Goal: Task Accomplishment & Management: Manage account settings

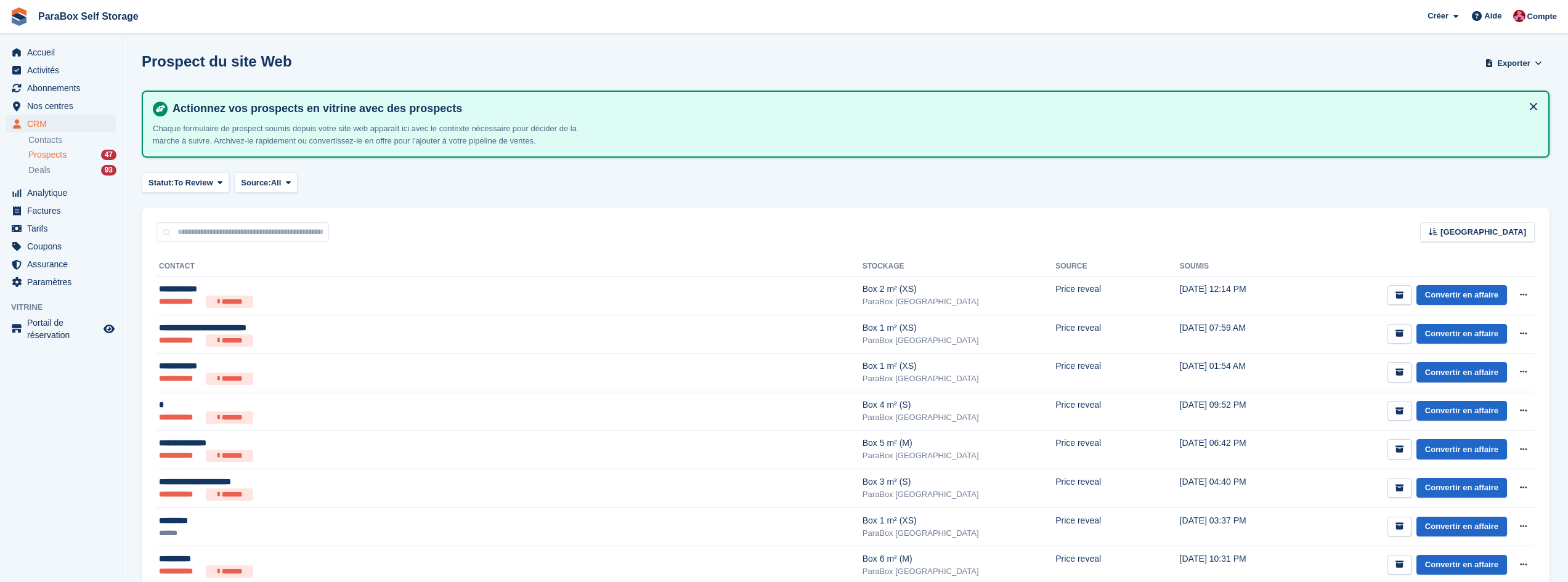
click at [47, 173] on span "Deals" at bounding box center [40, 170] width 22 height 12
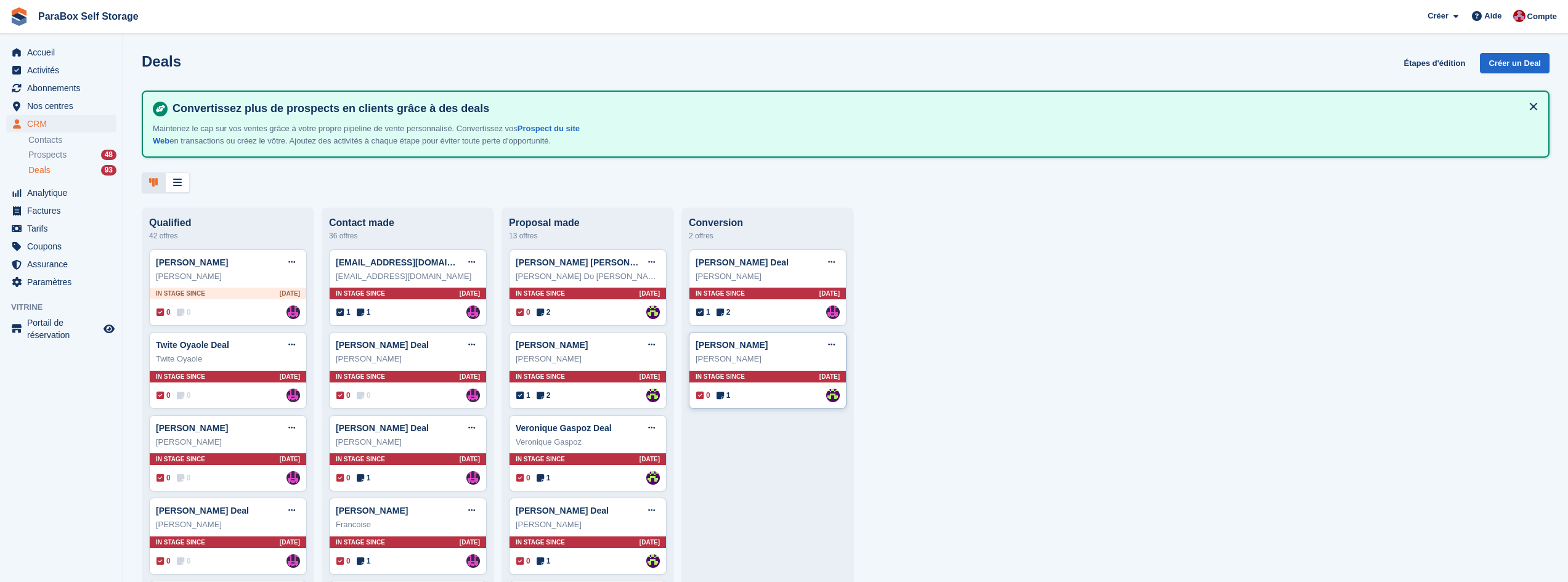
click at [722, 395] on icon at bounding box center [720, 395] width 7 height 9
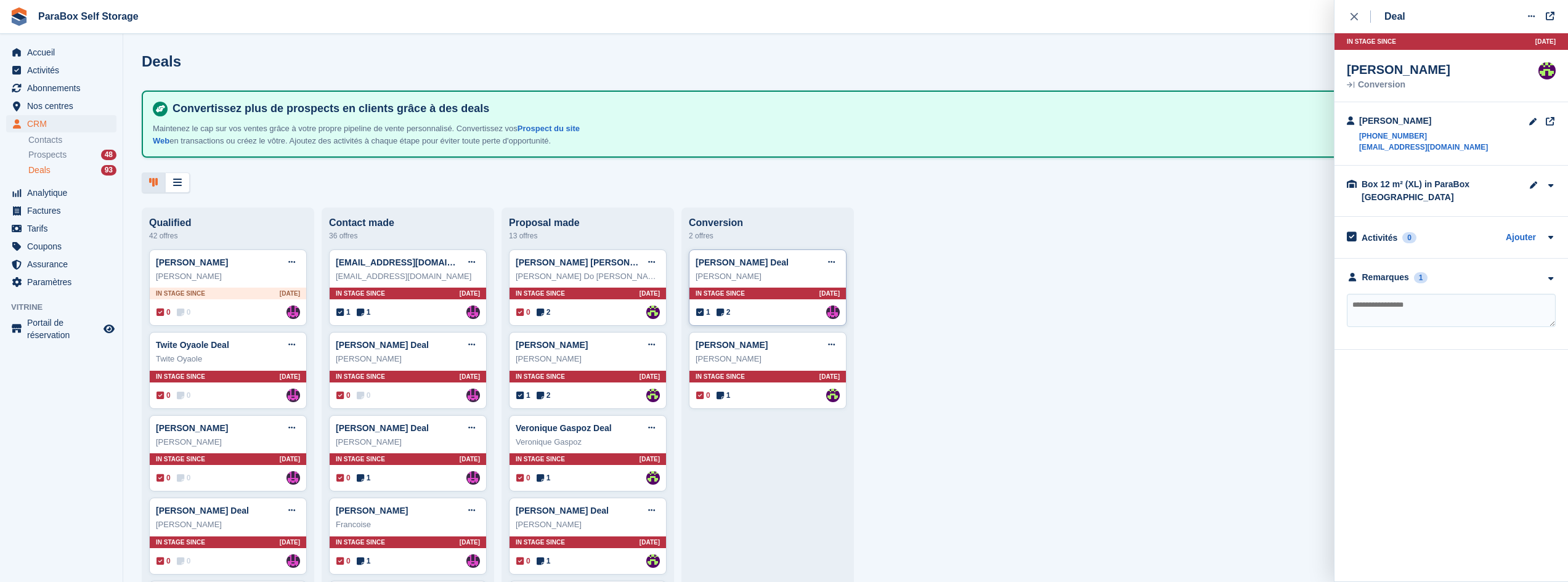
click at [722, 317] on icon at bounding box center [720, 312] width 7 height 9
click at [722, 397] on icon at bounding box center [720, 395] width 7 height 9
click at [1553, 285] on div "**********" at bounding box center [1451, 304] width 233 height 91
click at [1552, 279] on icon "button" at bounding box center [1550, 279] width 10 height 8
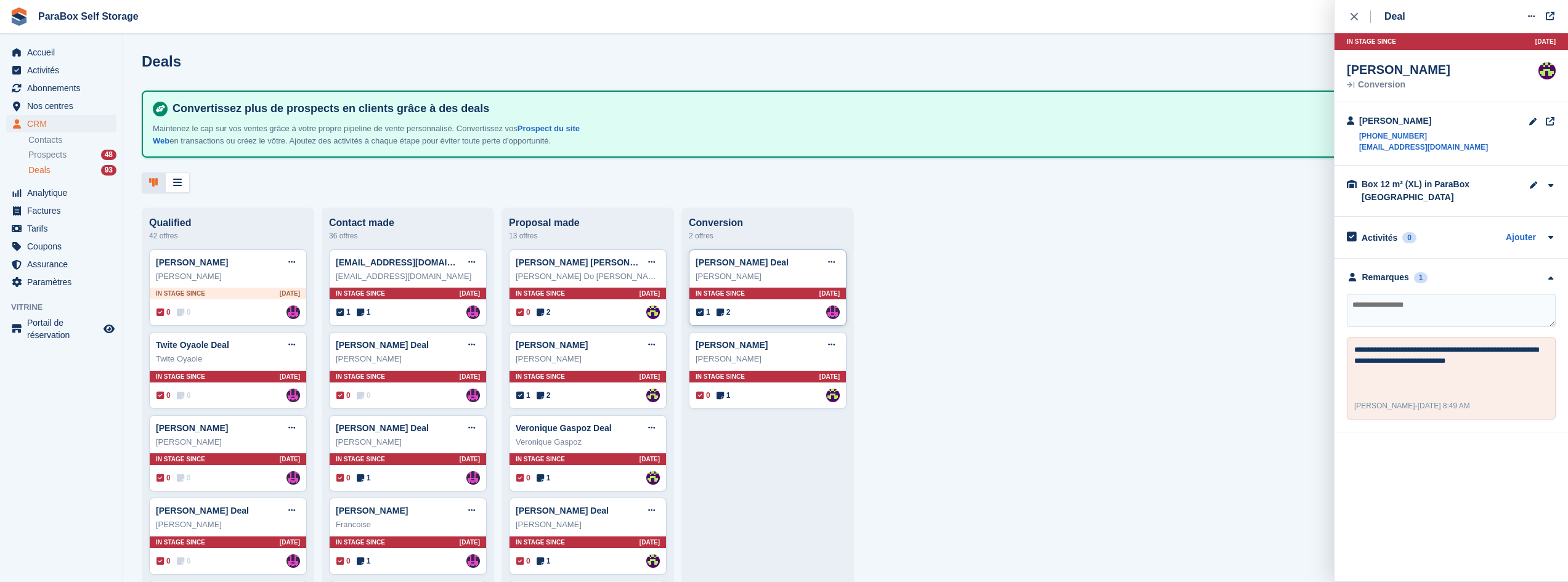
click at [728, 318] on span "2" at bounding box center [724, 312] width 14 height 11
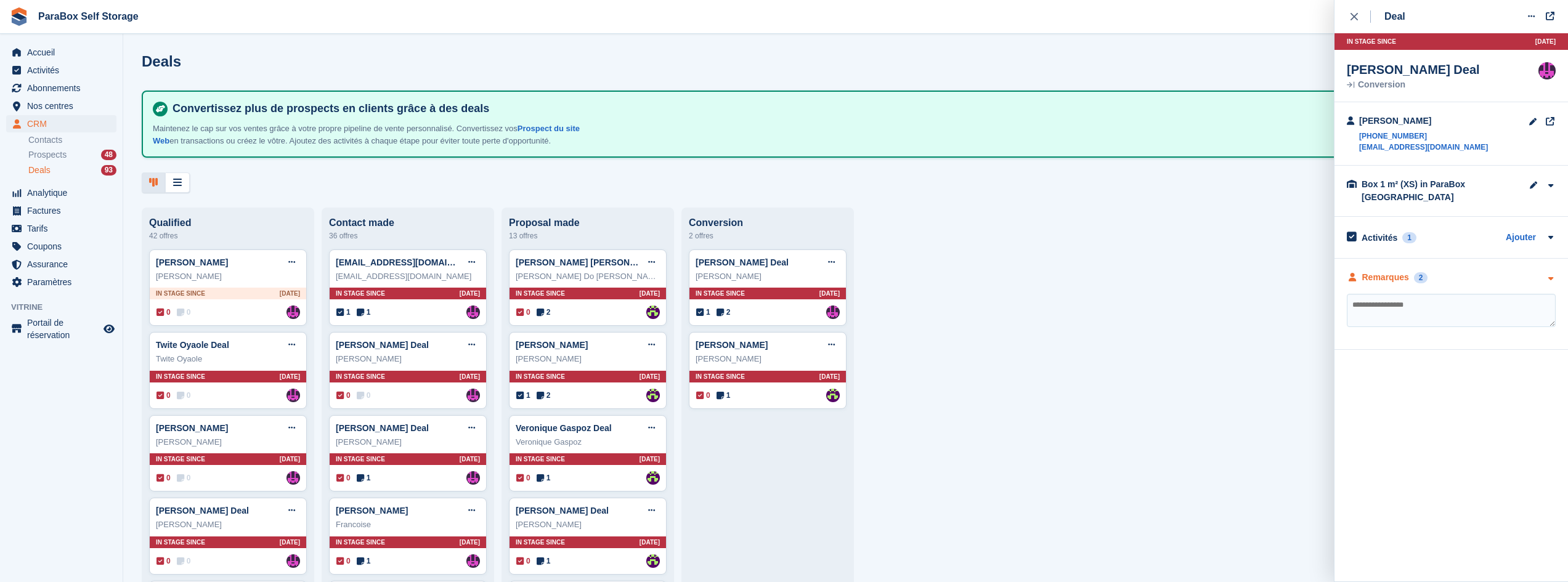
click at [1549, 281] on icon "button" at bounding box center [1550, 279] width 10 height 8
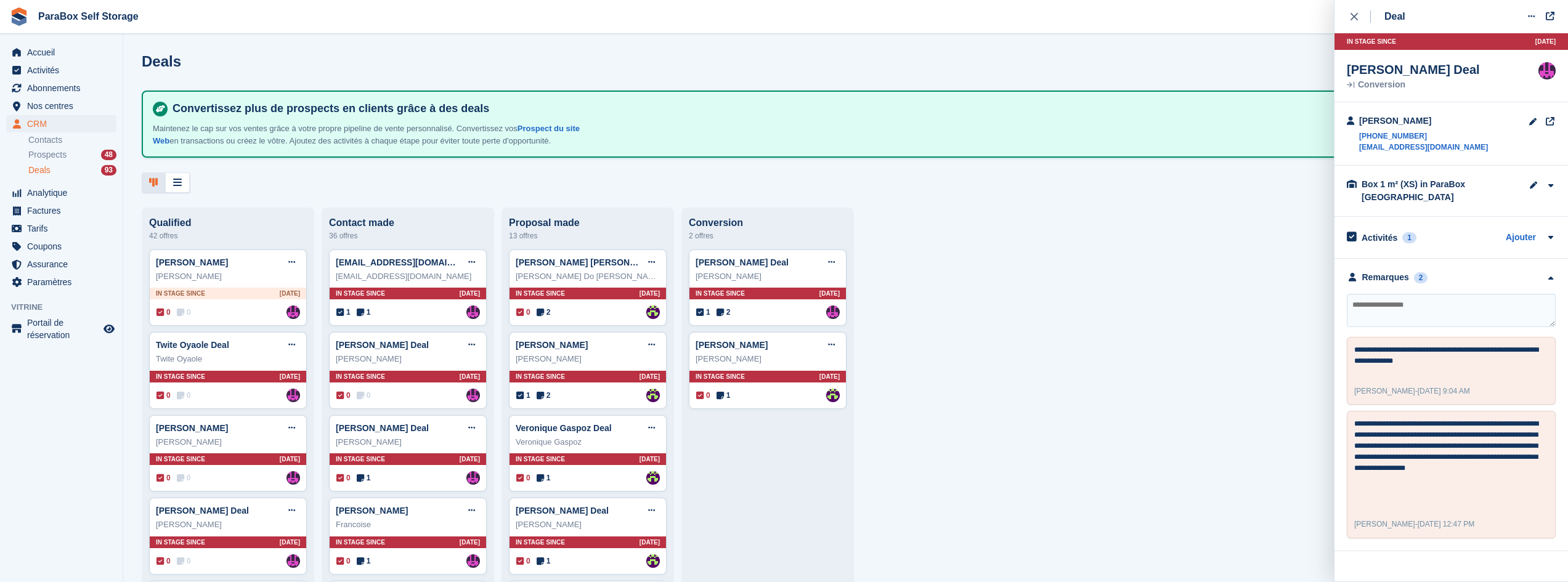
click at [1358, 19] on icon "close" at bounding box center [1354, 16] width 7 height 7
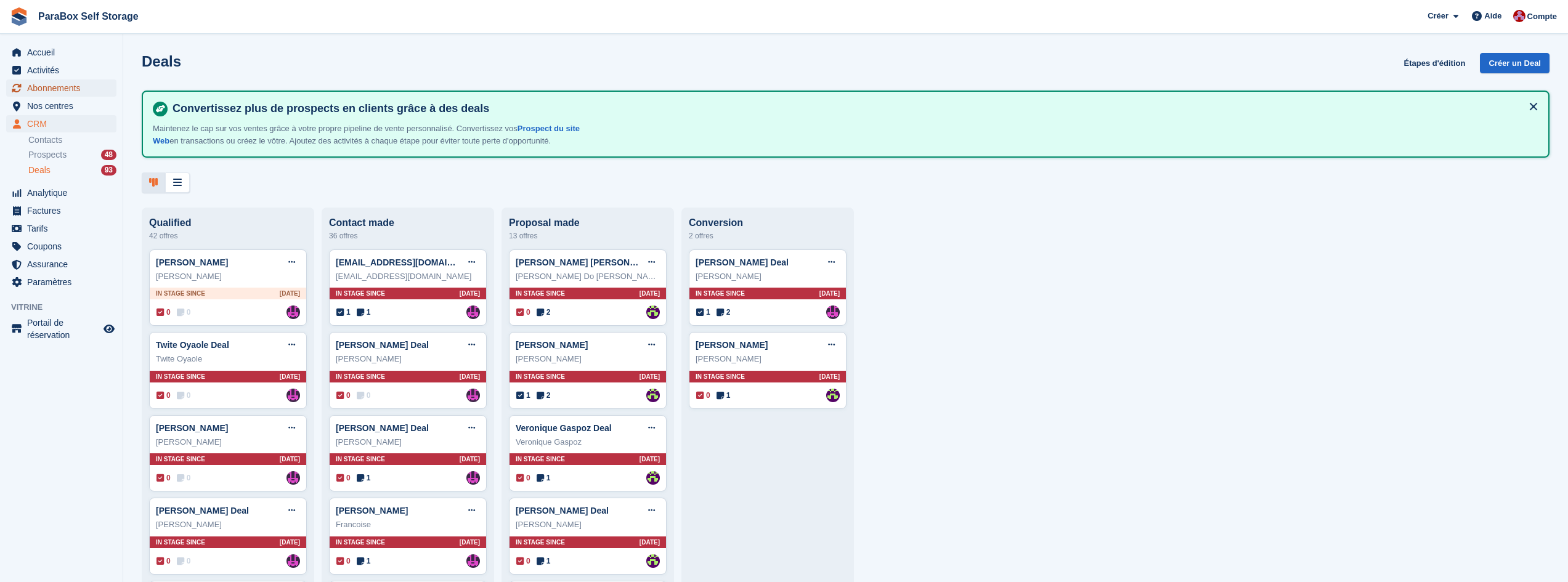
click at [60, 85] on span "Abonnements" at bounding box center [64, 88] width 74 height 17
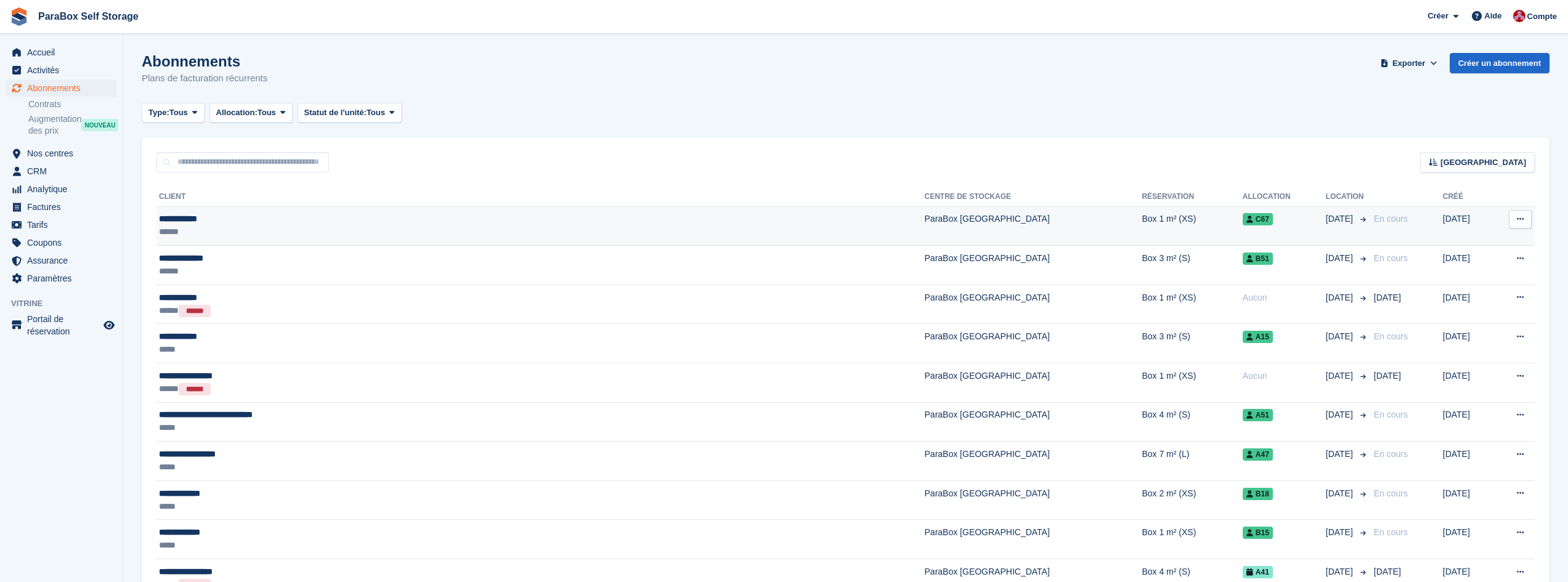
click at [351, 228] on div "******" at bounding box center [379, 232] width 440 height 13
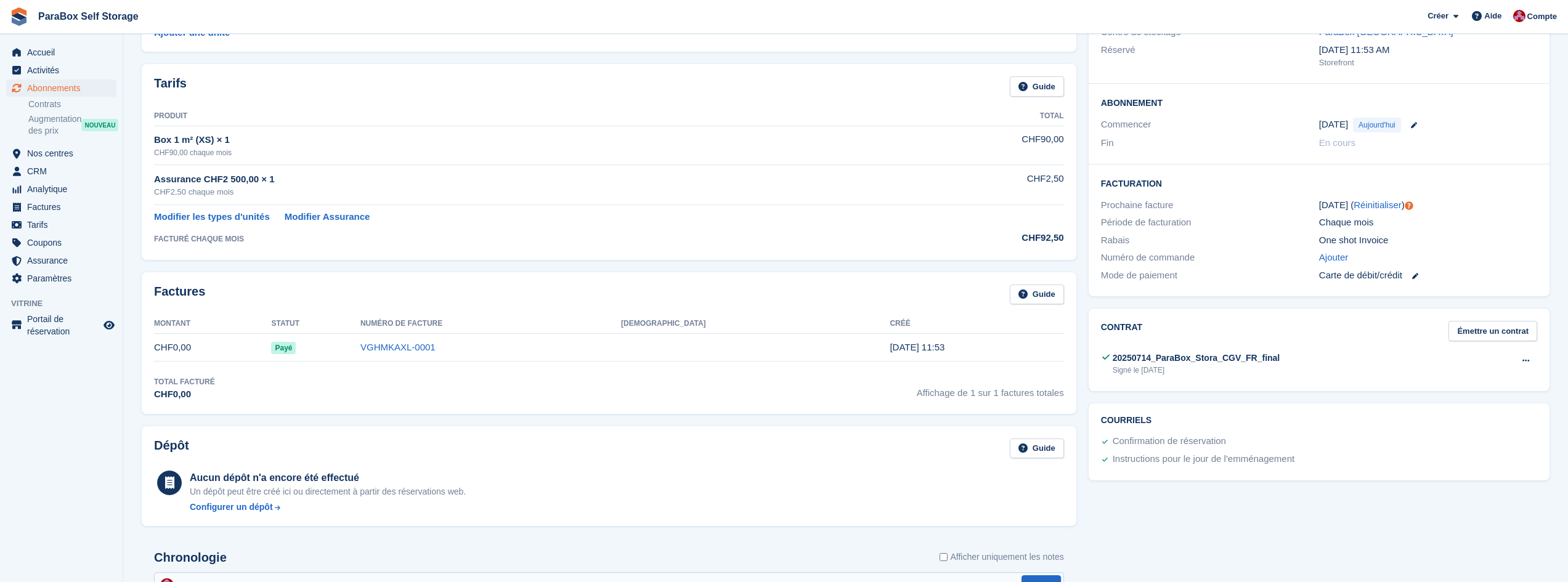
scroll to position [185, 0]
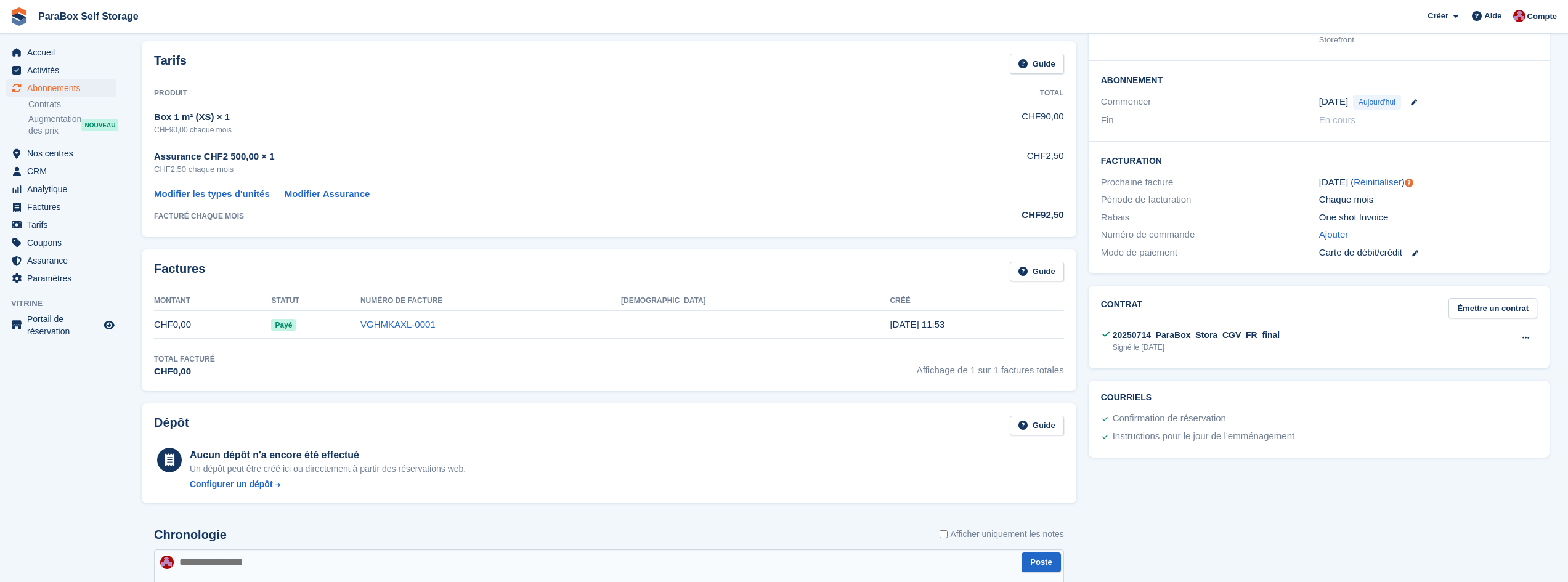
drag, startPoint x: 1112, startPoint y: 422, endPoint x: 1300, endPoint y: 445, distance: 189.4
click at [1300, 445] on div "Confirmation de réservation Instructions pour le jour de l'emménagement" at bounding box center [1317, 428] width 439 height 36
click at [1300, 445] on div "Instructions pour le jour de l'emménagement" at bounding box center [1317, 437] width 439 height 18
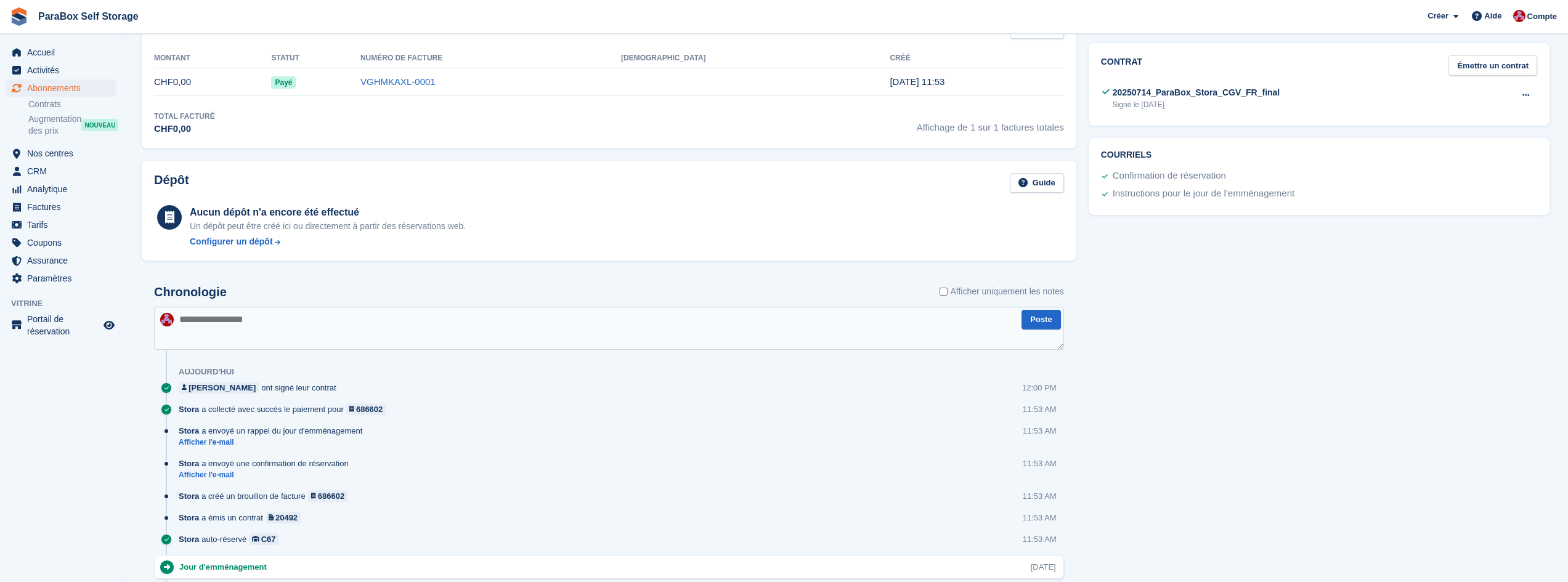
scroll to position [431, 0]
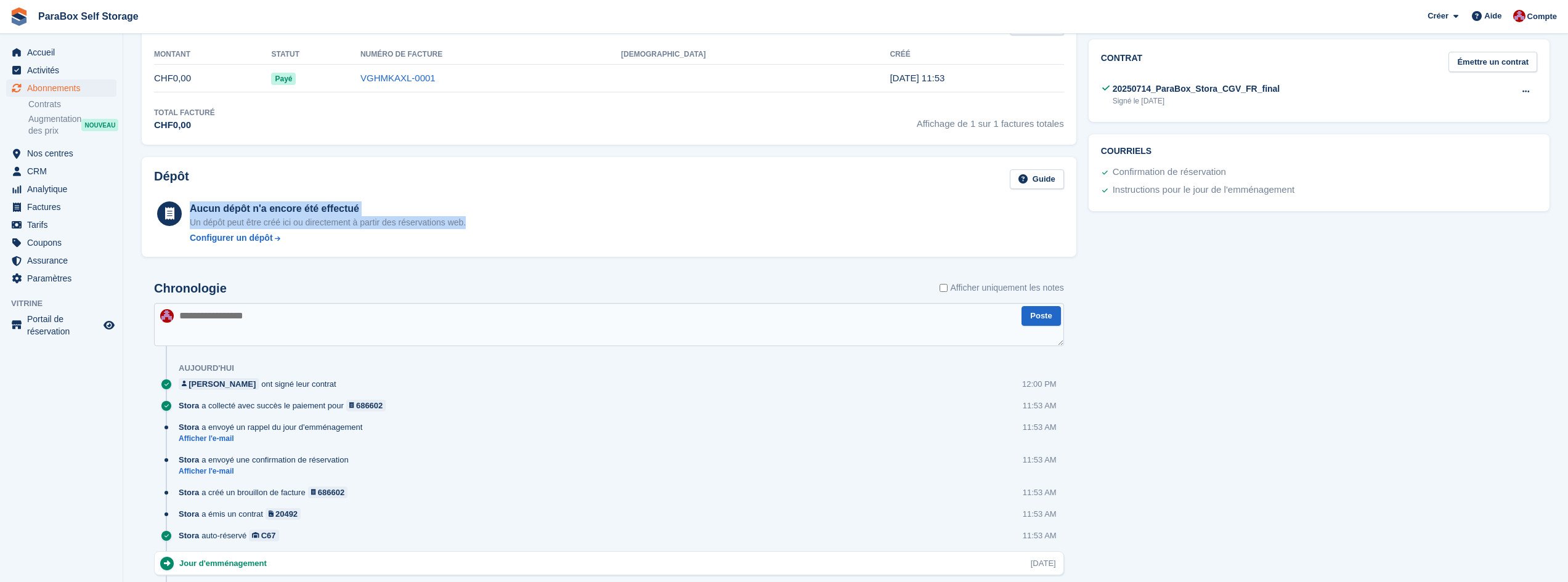
drag, startPoint x: 484, startPoint y: 220, endPoint x: 184, endPoint y: 209, distance: 300.2
click at [184, 209] on div "Aucun dépôt n'a encore été effectué Un dépôt peut être créé ici ou directement …" at bounding box center [609, 222] width 910 height 45
click at [286, 213] on div "Aucun dépôt n'a encore été effectué" at bounding box center [328, 209] width 276 height 15
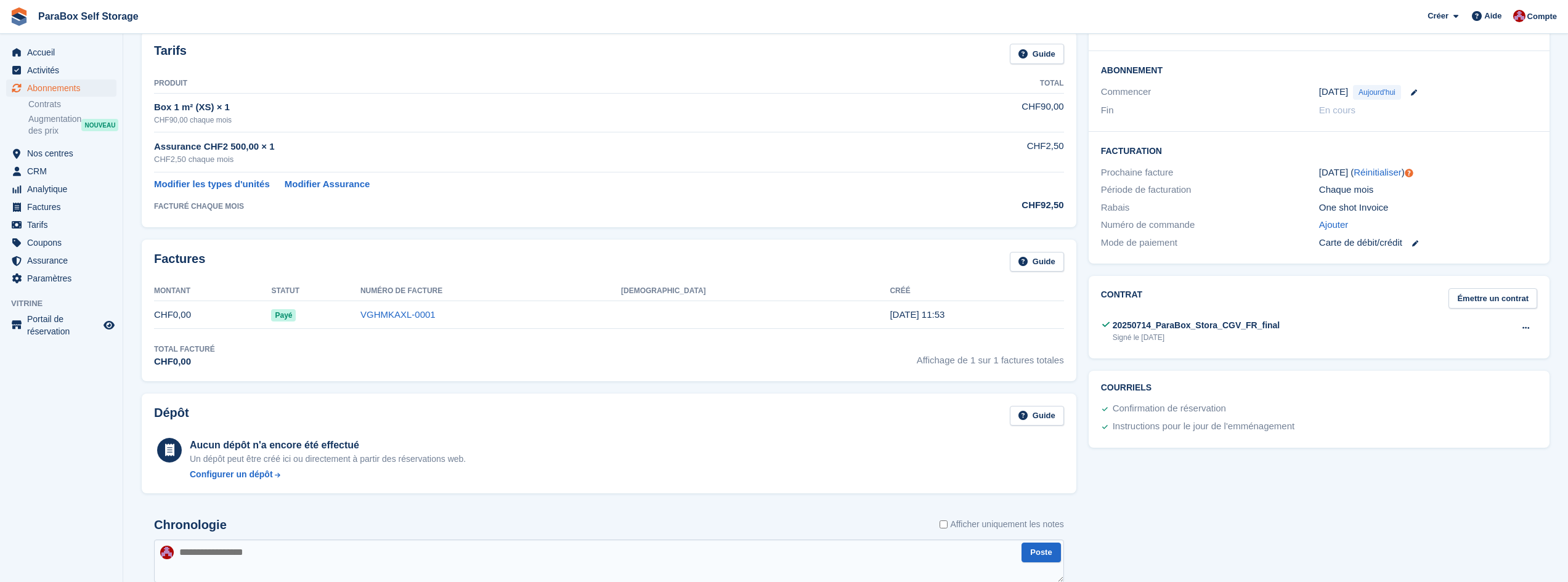
scroll to position [194, 0]
drag, startPoint x: 1271, startPoint y: 327, endPoint x: 1104, endPoint y: 331, distance: 167.0
click at [1104, 331] on div "20250714_ParaBox_Stora_CGV_FR_final Signé le 13 Aug Voir Télécharger" at bounding box center [1319, 333] width 436 height 30
click at [1154, 340] on div "Signé le 13 Aug" at bounding box center [1196, 339] width 168 height 11
drag, startPoint x: 1148, startPoint y: 326, endPoint x: 1110, endPoint y: 329, distance: 38.1
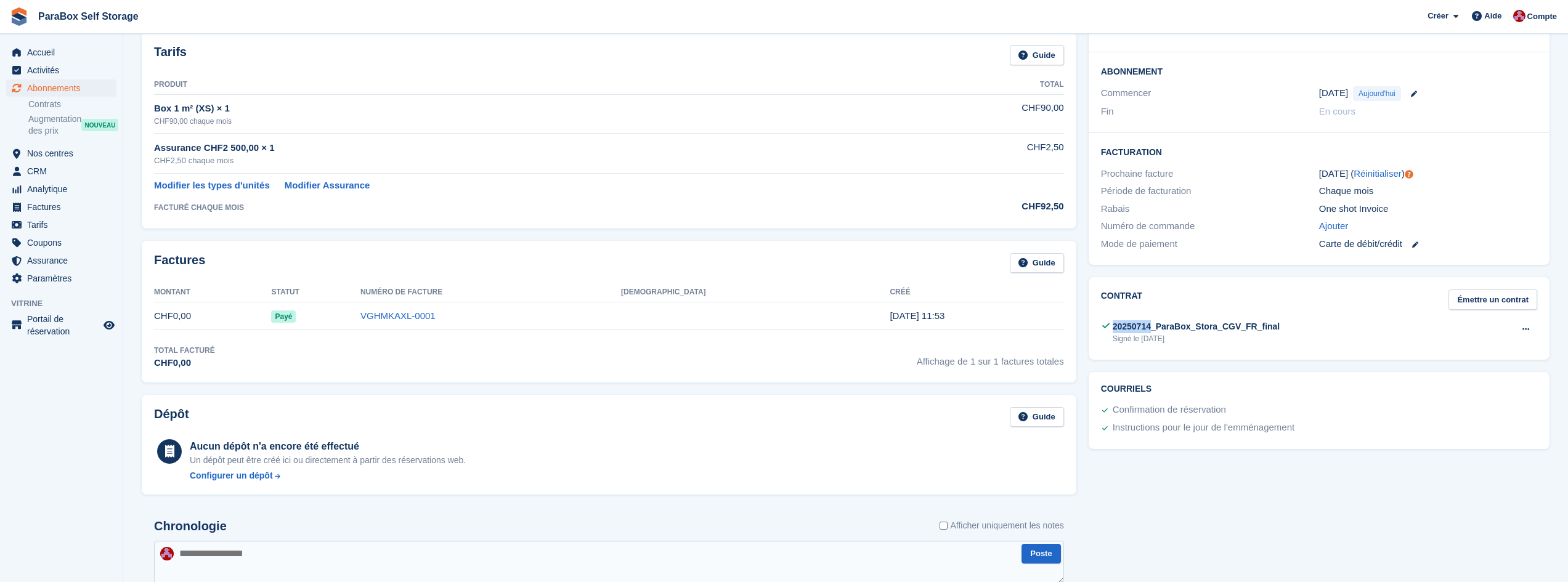
click at [1110, 329] on div "20250714_ParaBox_Stora_CGV_FR_final Signé le 13 Aug" at bounding box center [1191, 333] width 179 height 24
click at [1154, 325] on div "20250714_ParaBox_Stora_CGV_FR_final" at bounding box center [1196, 327] width 168 height 13
click at [1531, 326] on button at bounding box center [1525, 330] width 23 height 18
click at [1154, 329] on div "20250714_ParaBox_Stora_CGV_FR_final" at bounding box center [1196, 327] width 168 height 13
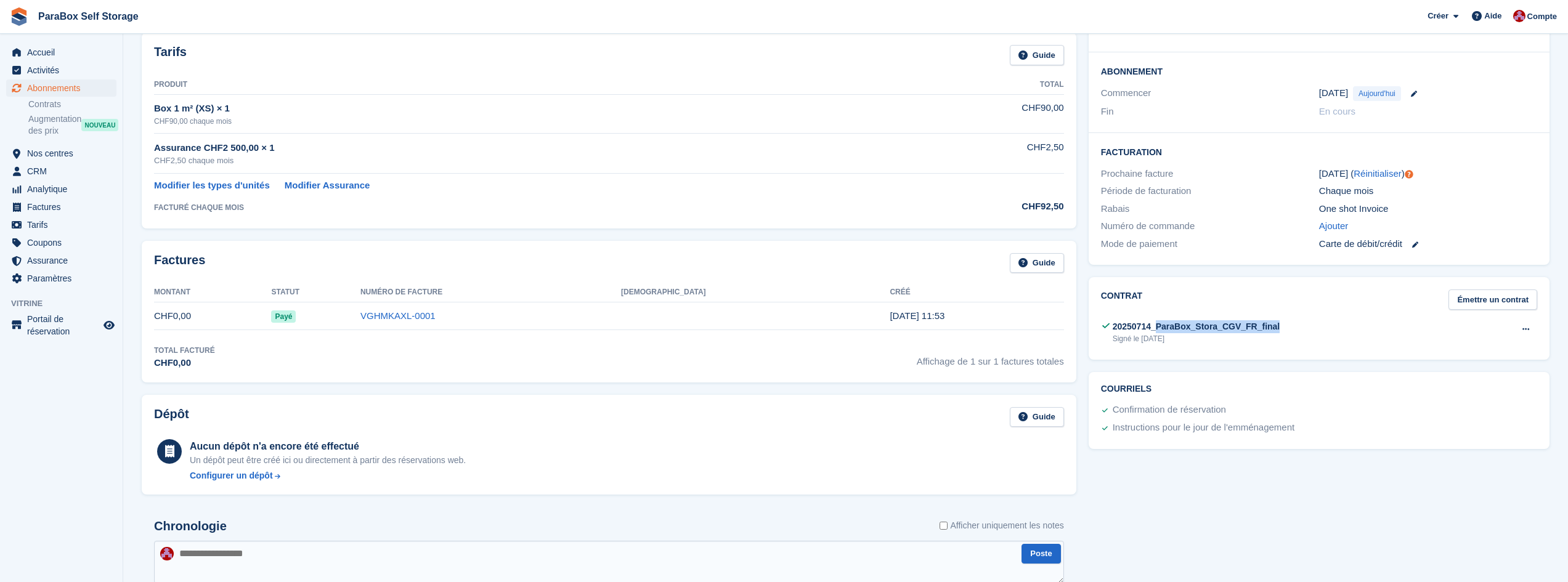
drag, startPoint x: 1152, startPoint y: 328, endPoint x: 1265, endPoint y: 321, distance: 113.2
click at [1265, 321] on div "20250714_ParaBox_Stora_CGV_FR_final Signé le 13 Aug Voir Télécharger" at bounding box center [1319, 333] width 436 height 30
click at [1223, 326] on div "20250714_ParaBox_Stora_CGV_FR_final" at bounding box center [1196, 327] width 168 height 13
click at [61, 100] on link "Contrats" at bounding box center [72, 104] width 88 height 12
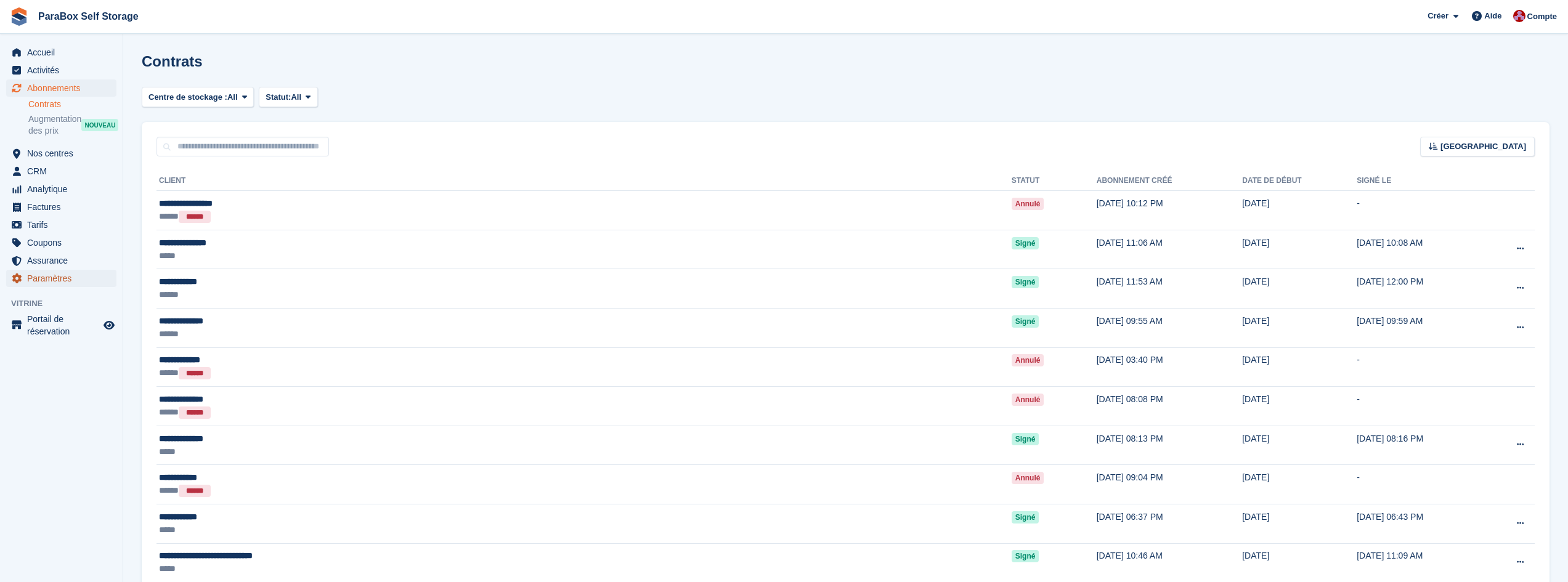
click at [57, 276] on span "Paramètres" at bounding box center [64, 279] width 74 height 17
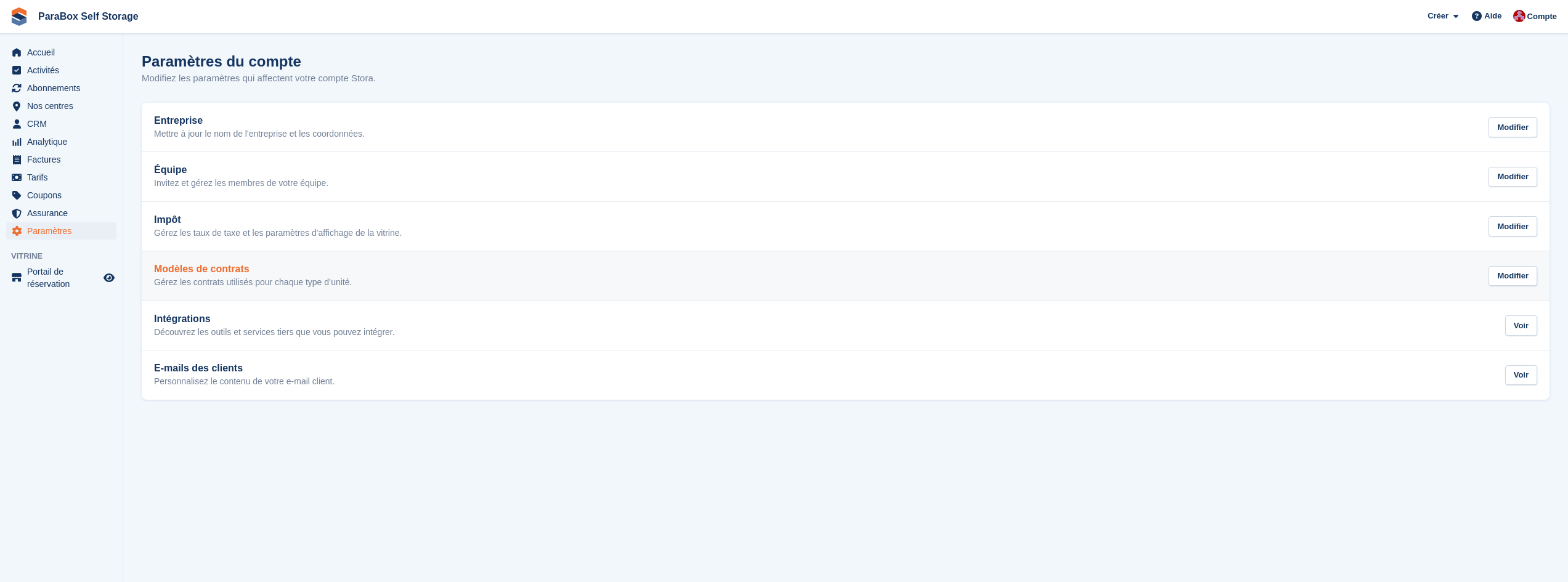
click at [235, 289] on link "Modèles de contrats Gérez les contrats utilisés pour chaque type d’unité. Modif…" at bounding box center [845, 276] width 1408 height 49
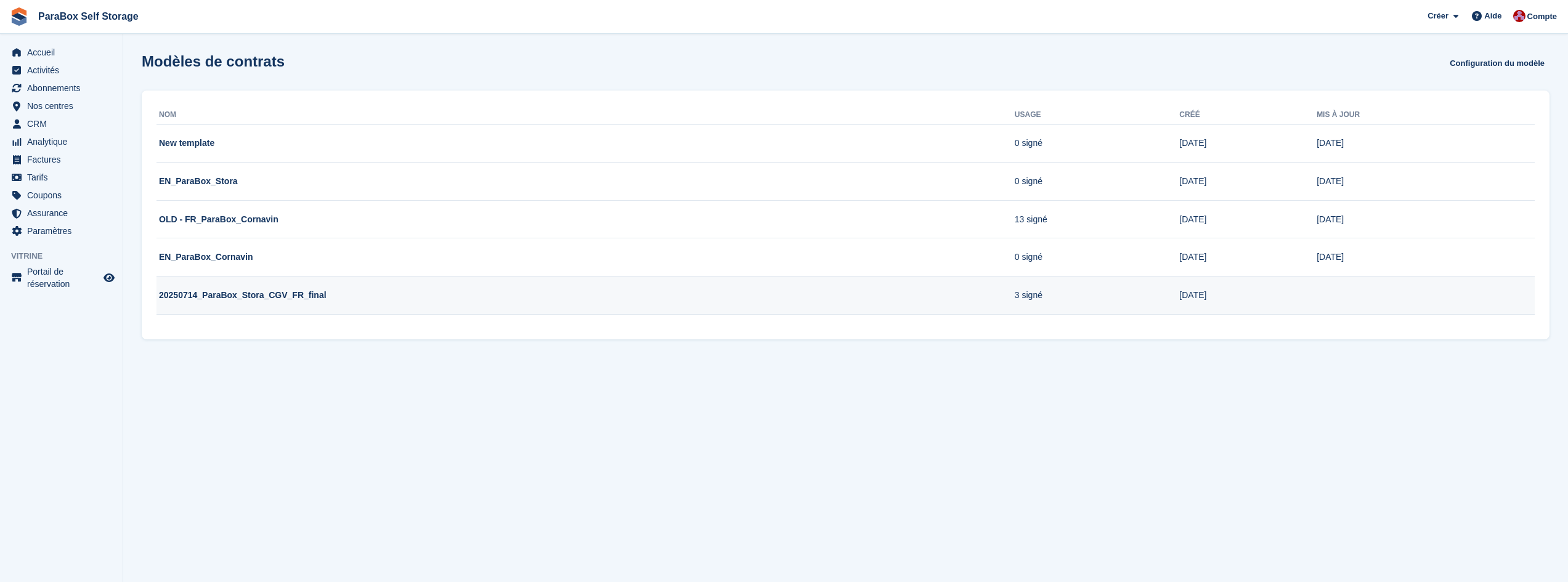
click at [279, 307] on td "20250714_ParaBox_Stora_CGV_FR_final" at bounding box center [585, 295] width 858 height 38
click at [270, 292] on td "20250714_ParaBox_Stora_CGV_FR_final" at bounding box center [585, 295] width 858 height 38
click at [270, 291] on td "20250714_ParaBox_Stora_CGV_FR_final" at bounding box center [585, 295] width 858 height 38
click at [271, 291] on td "20250714_ParaBox_Stora_CGV_FR_final" at bounding box center [585, 295] width 858 height 38
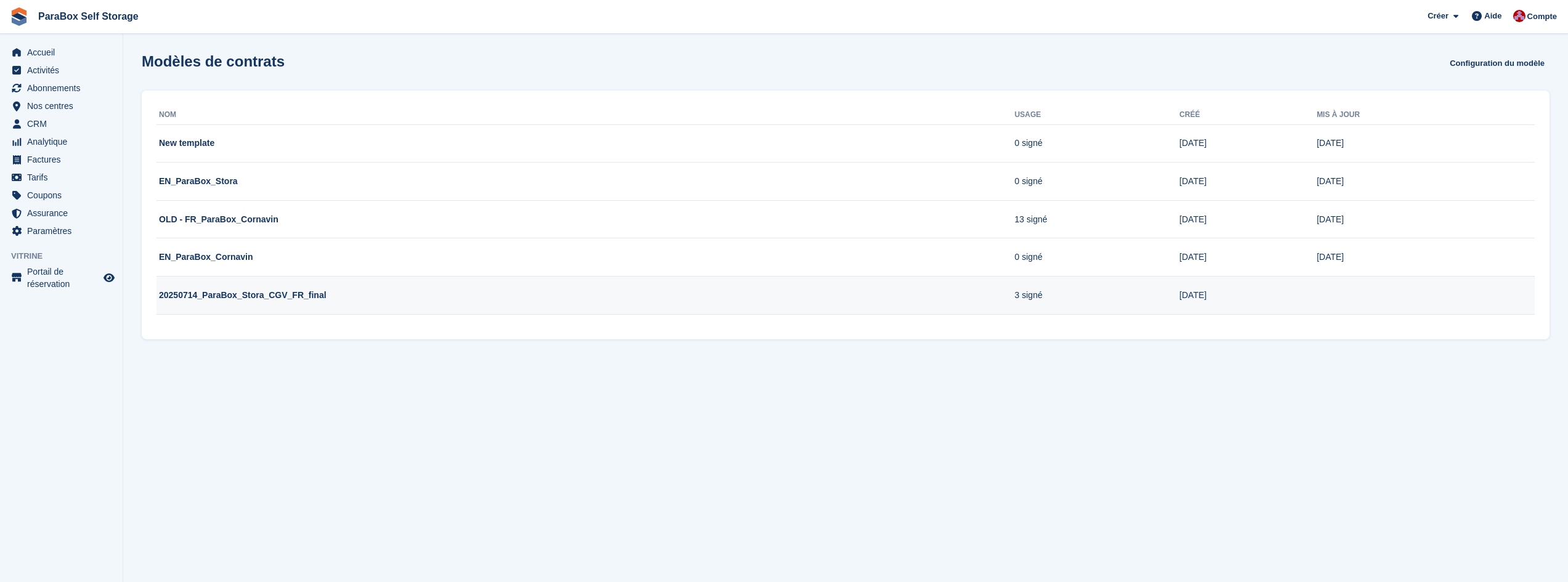
click at [346, 312] on td "20250714_ParaBox_Stora_CGV_FR_final" at bounding box center [585, 295] width 858 height 38
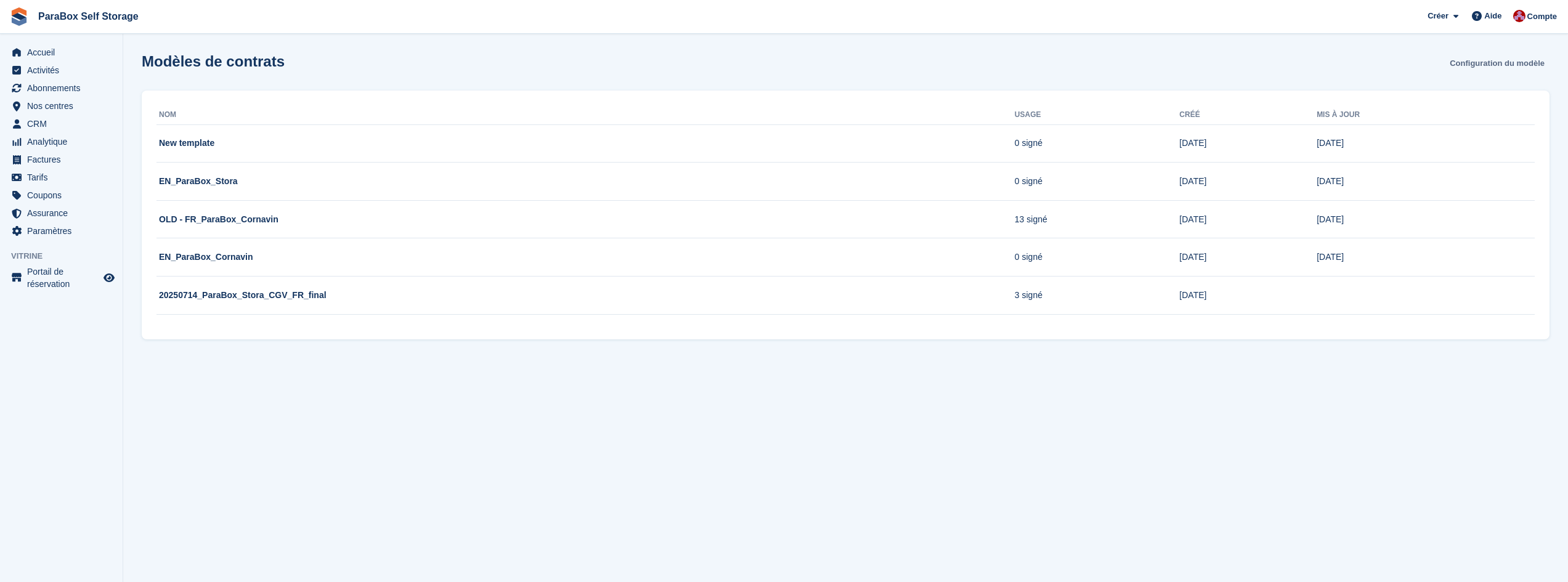
click at [1470, 63] on link "Configuration du modèle" at bounding box center [1497, 64] width 105 height 21
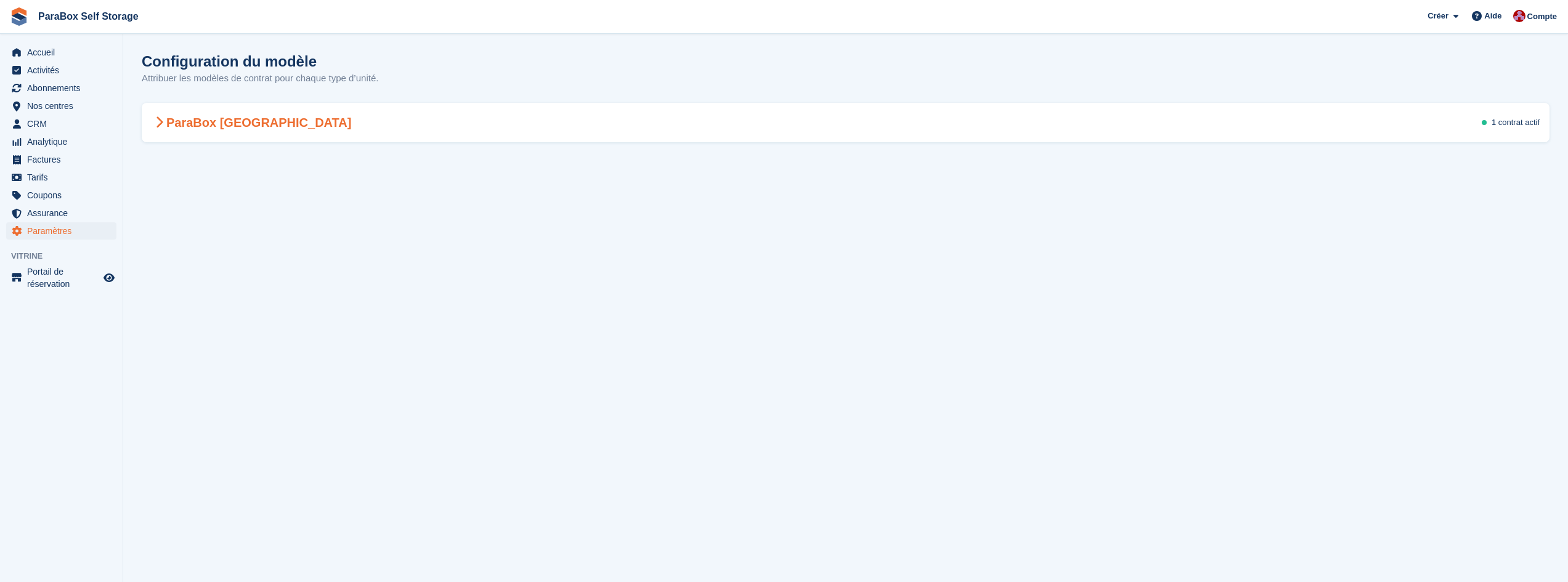
click at [156, 128] on icon at bounding box center [160, 123] width 8 height 13
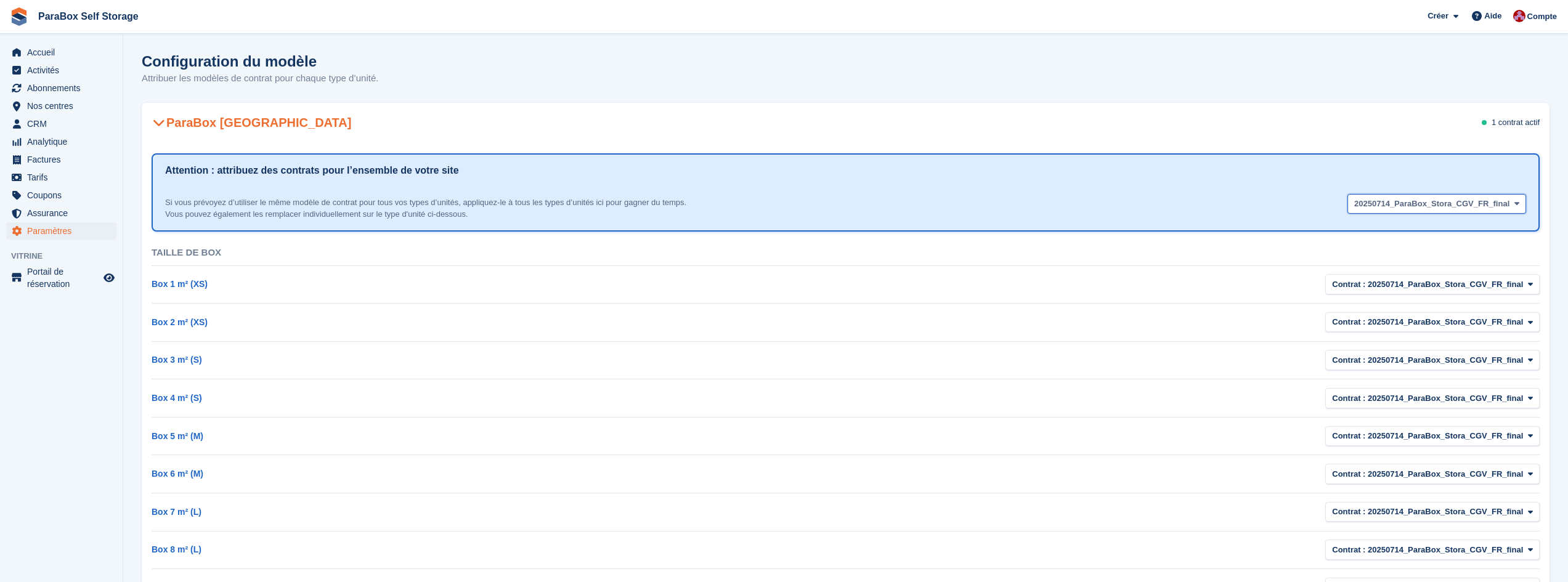
click at [1452, 202] on span "20250714_ParaBox_Stora_CGV_FR_final" at bounding box center [1432, 204] width 156 height 13
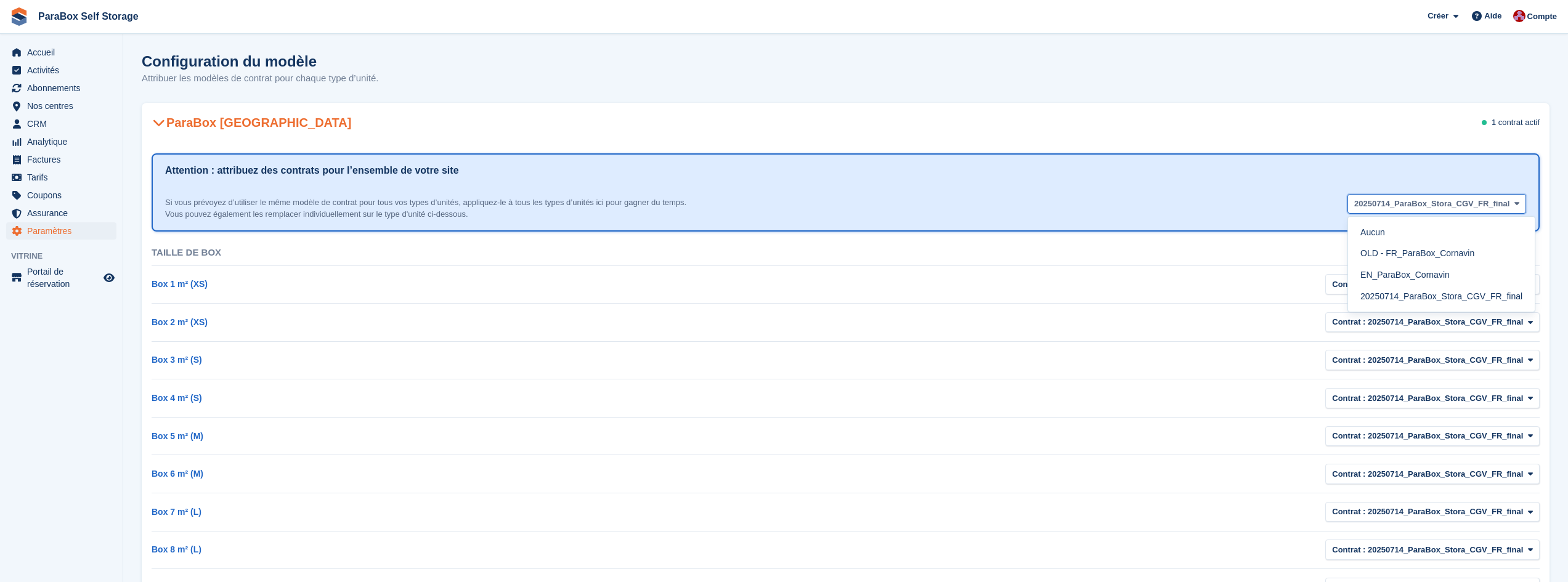
click at [1452, 202] on span "20250714_ParaBox_Stora_CGV_FR_final" at bounding box center [1432, 204] width 156 height 13
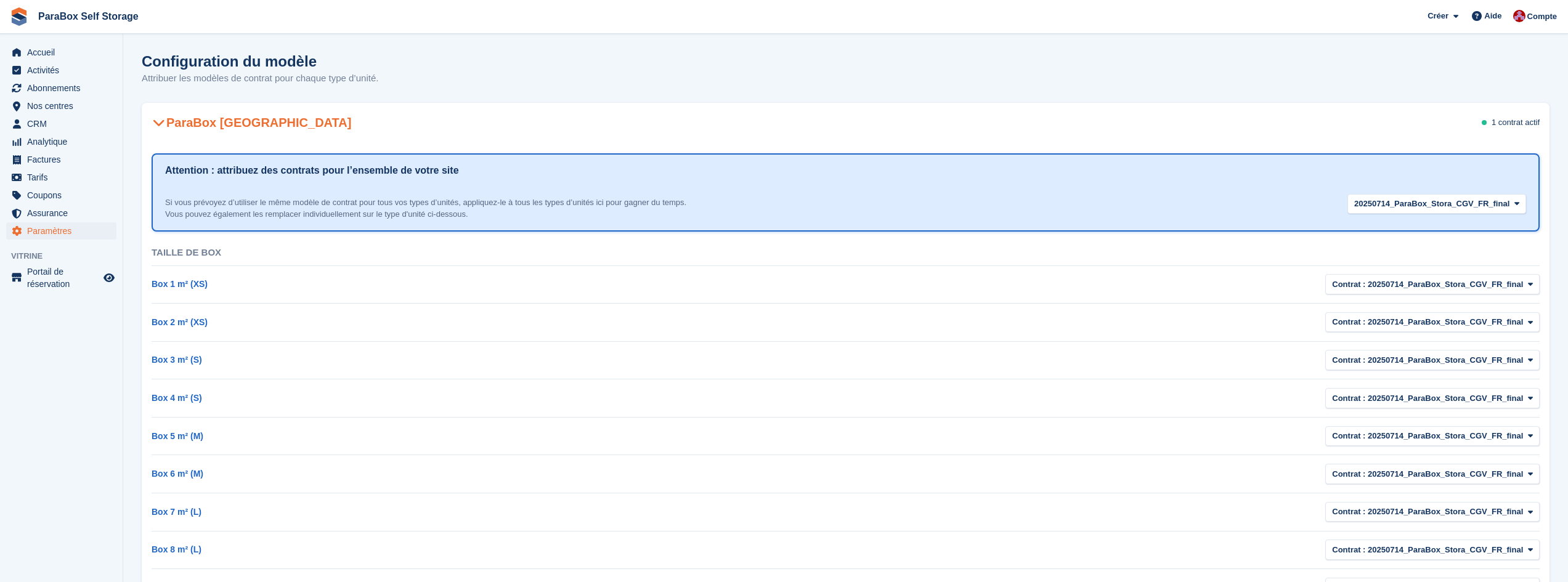
click at [164, 123] on icon at bounding box center [159, 123] width 13 height 13
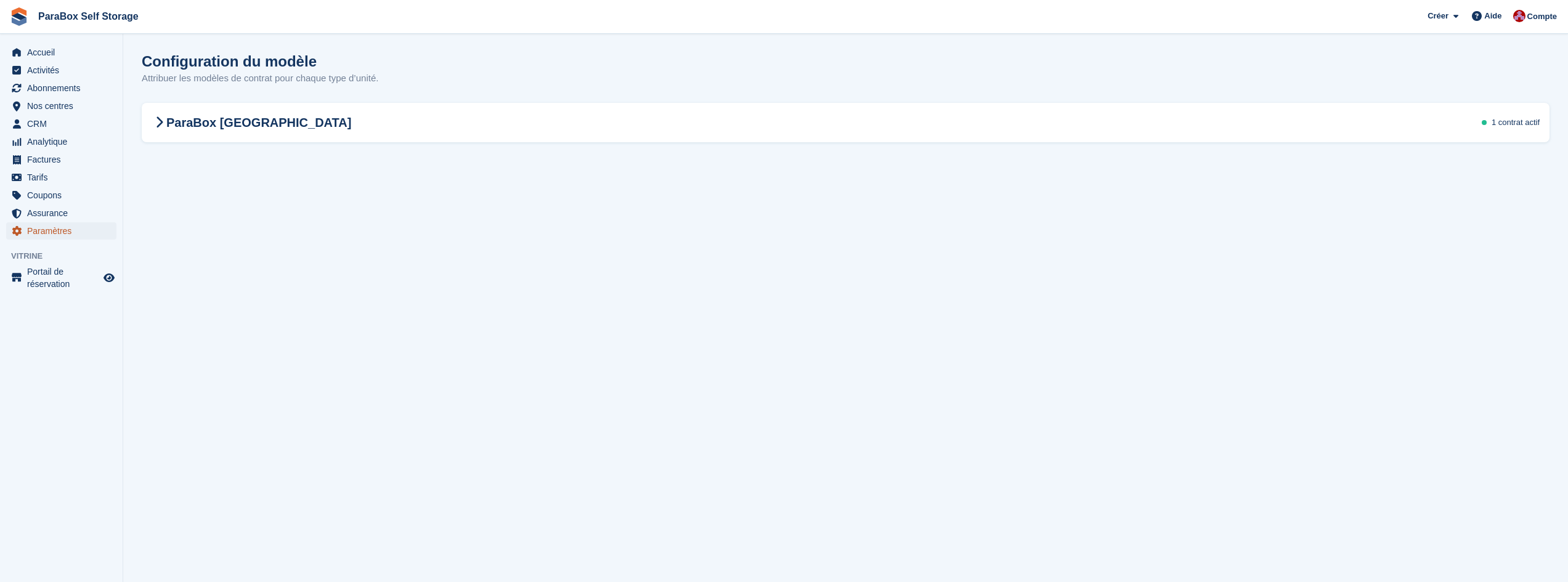
click at [43, 233] on span "Paramètres" at bounding box center [64, 231] width 74 height 17
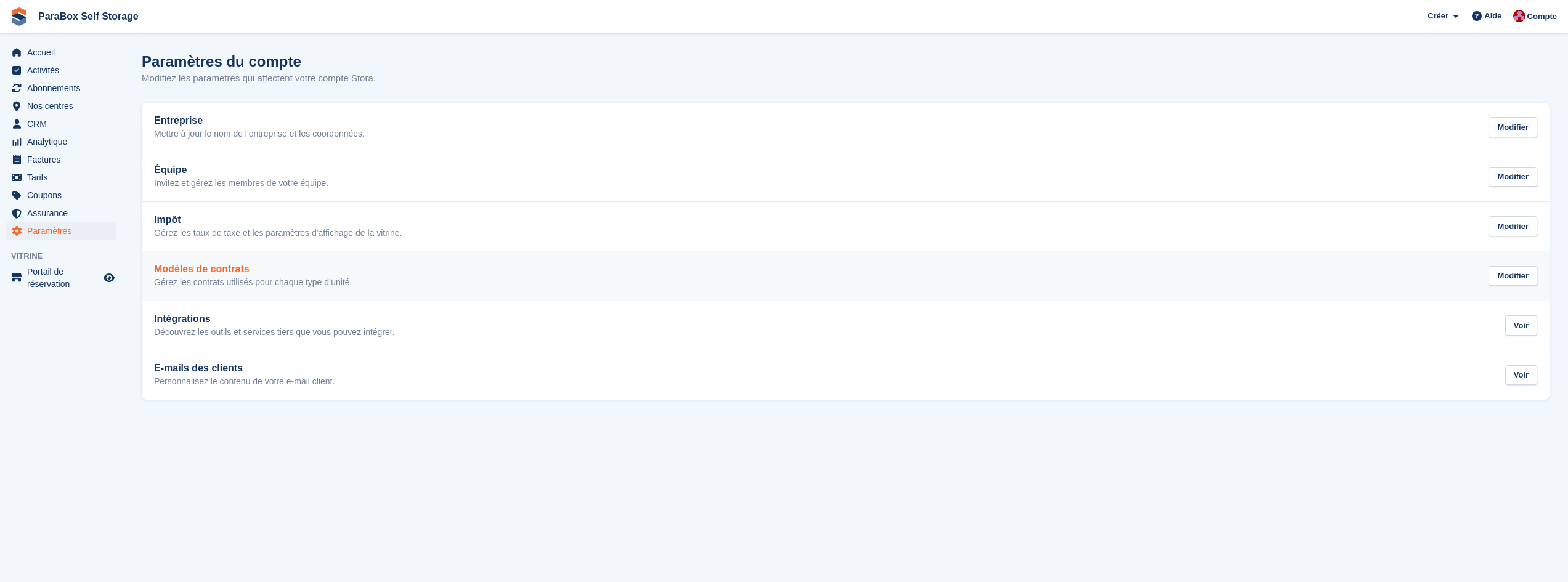
click at [222, 282] on p "Gérez les contrats utilisés pour chaque type d’unité." at bounding box center [252, 283] width 198 height 11
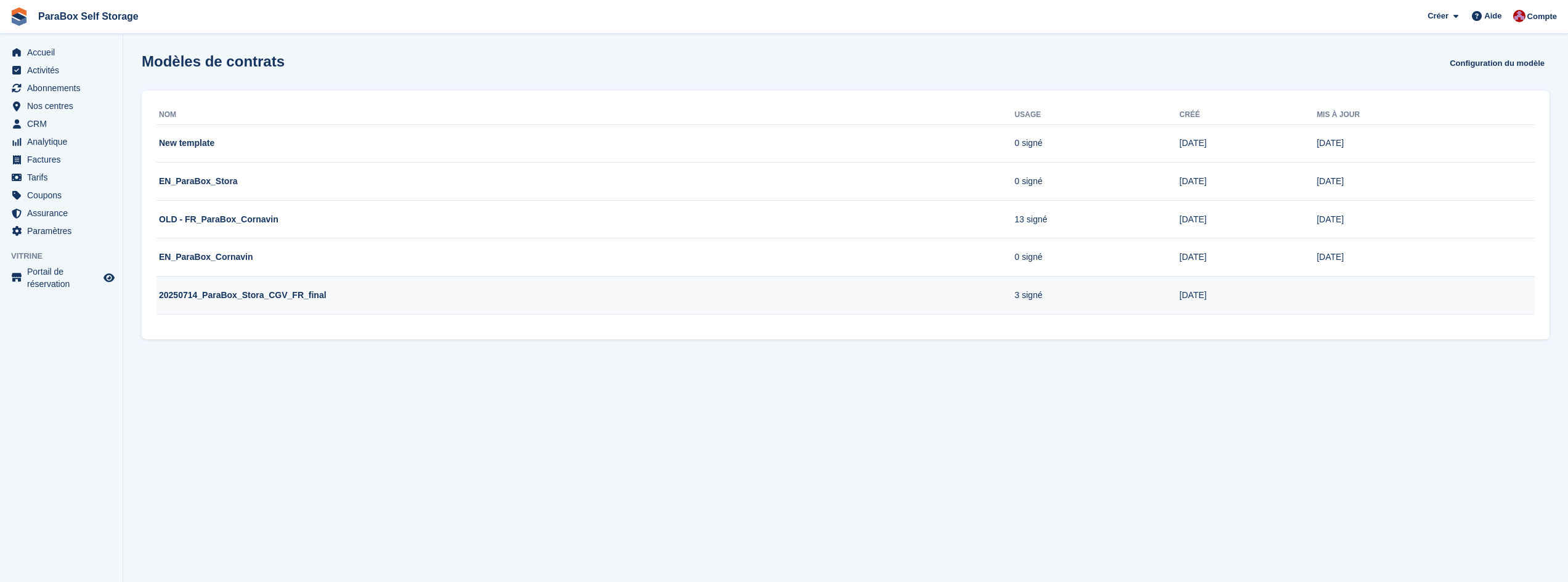
click at [1024, 295] on td "3 signé" at bounding box center [1097, 295] width 165 height 38
click at [551, 315] on div "Nom Usage Créé Mis à jour New template 0 signé 28 May 28 May EN_ParaBox_Stora 0…" at bounding box center [845, 215] width 1408 height 249
click at [233, 310] on td "20250714_ParaBox_Stora_CGV_FR_final" at bounding box center [585, 295] width 858 height 38
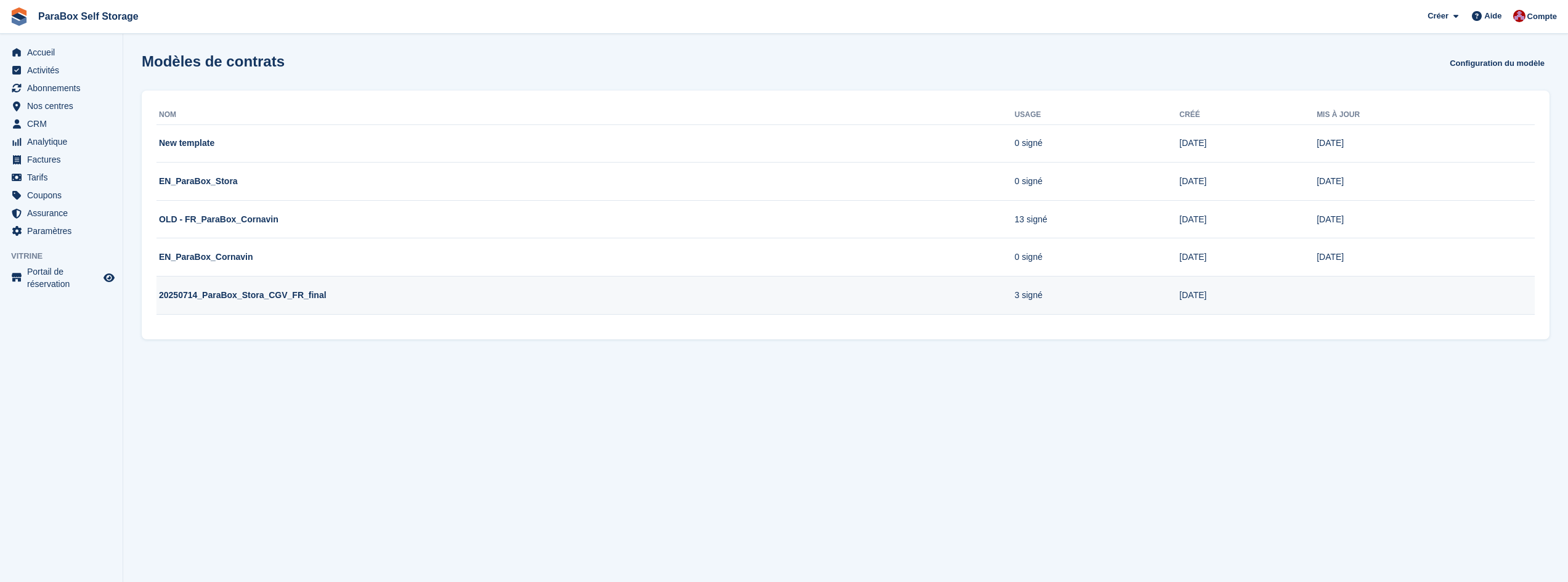
click at [229, 299] on td "20250714_ParaBox_Stora_CGV_FR_final" at bounding box center [585, 295] width 858 height 38
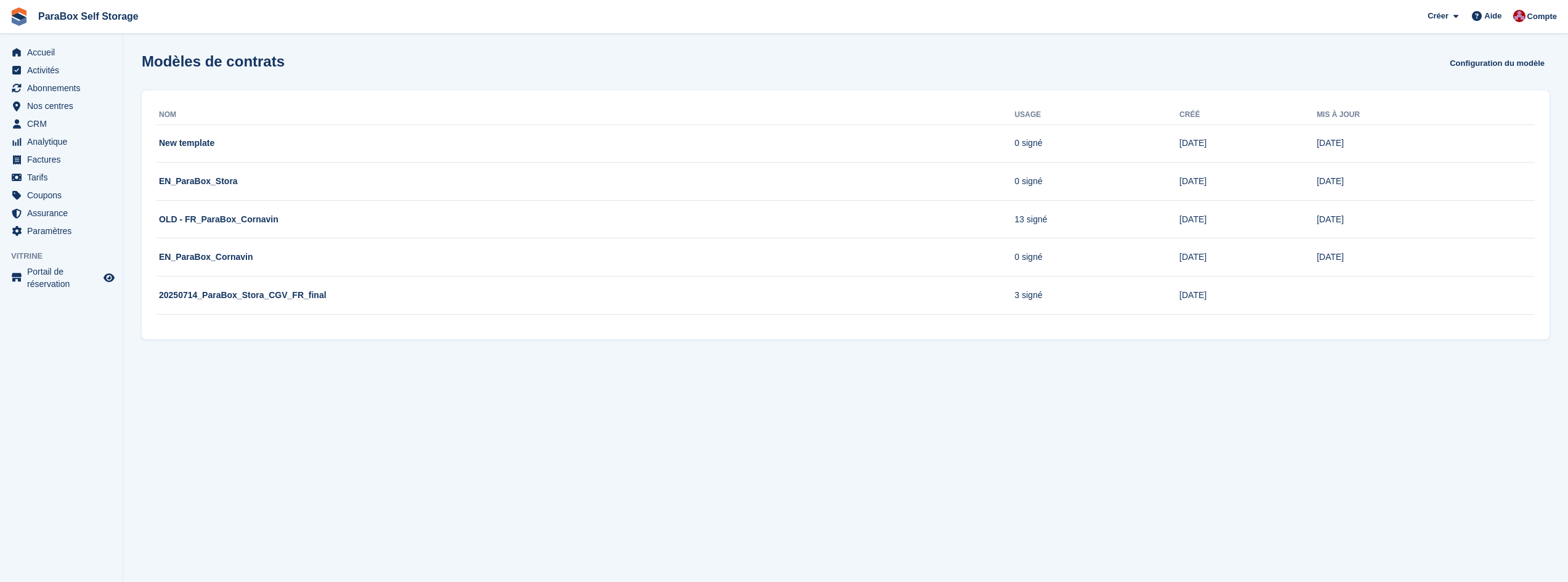
click at [272, 337] on div "Nom Usage Créé Mis à jour New template 0 signé 28 May 28 May EN_ParaBox_Stora 0…" at bounding box center [845, 215] width 1408 height 249
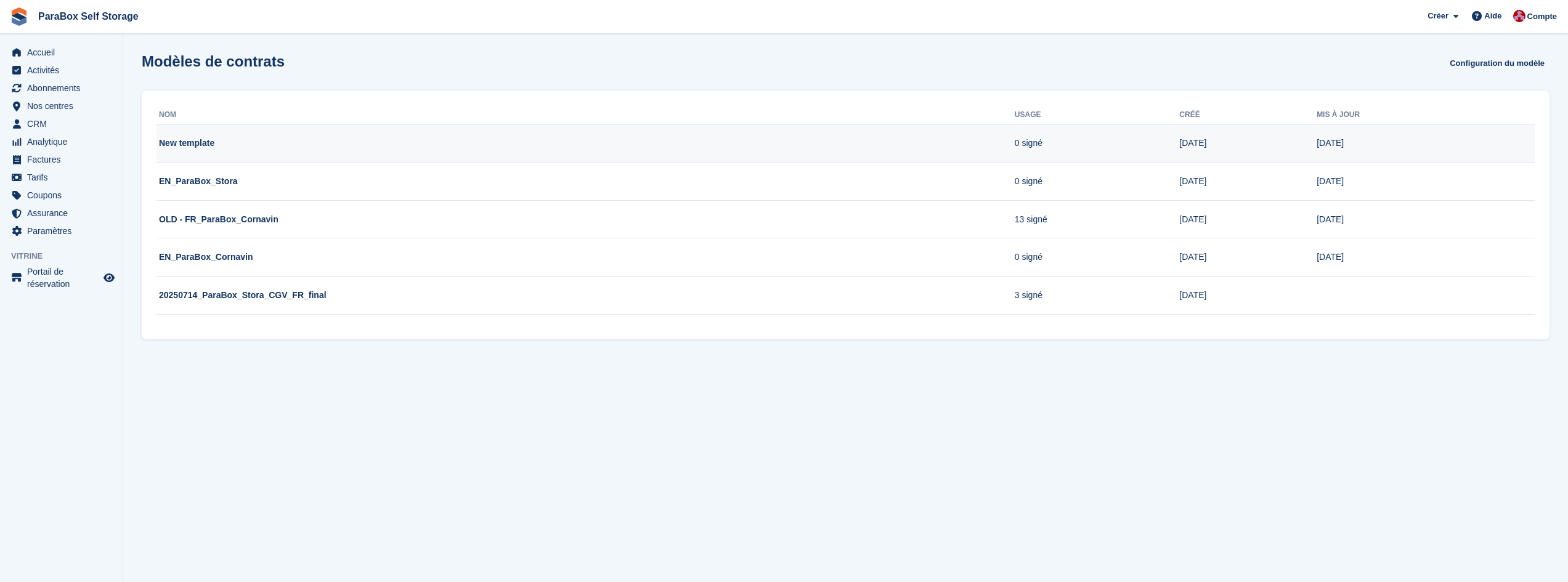
click at [179, 147] on td "New template" at bounding box center [585, 144] width 858 height 38
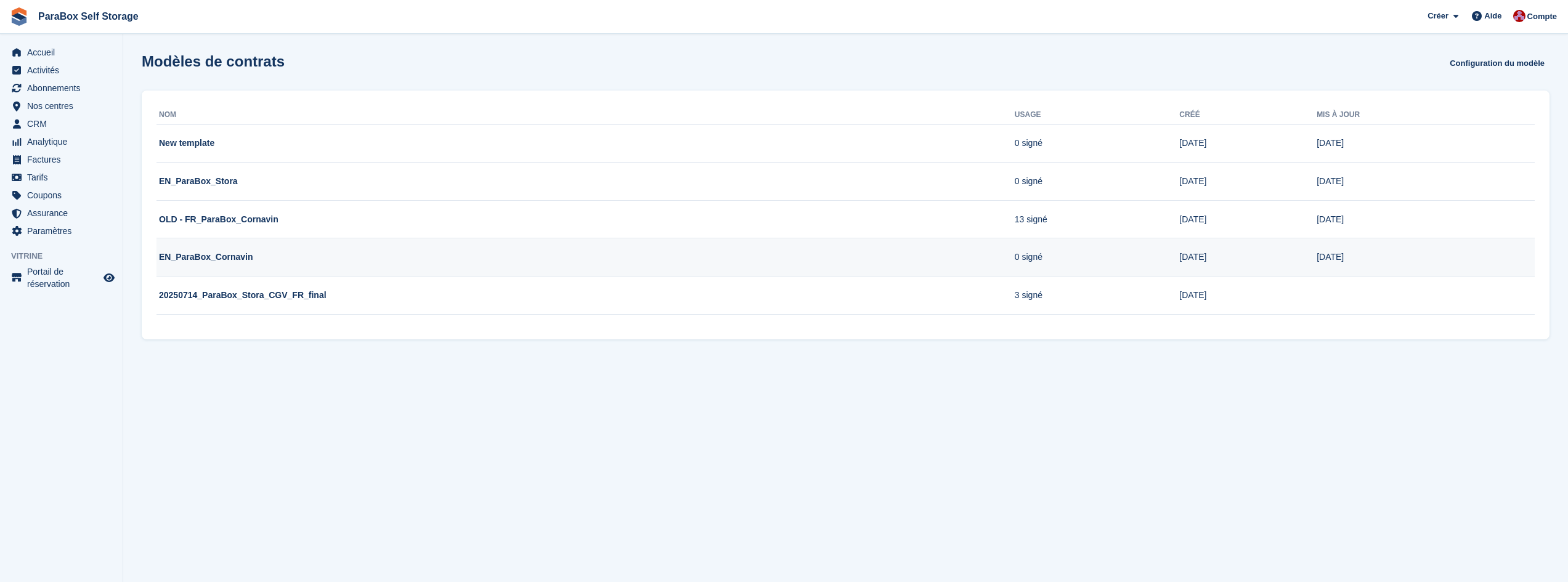
drag, startPoint x: 581, startPoint y: 239, endPoint x: 603, endPoint y: 239, distance: 22.0
click at [603, 239] on td "EN_ParaBox_Cornavin" at bounding box center [585, 257] width 858 height 38
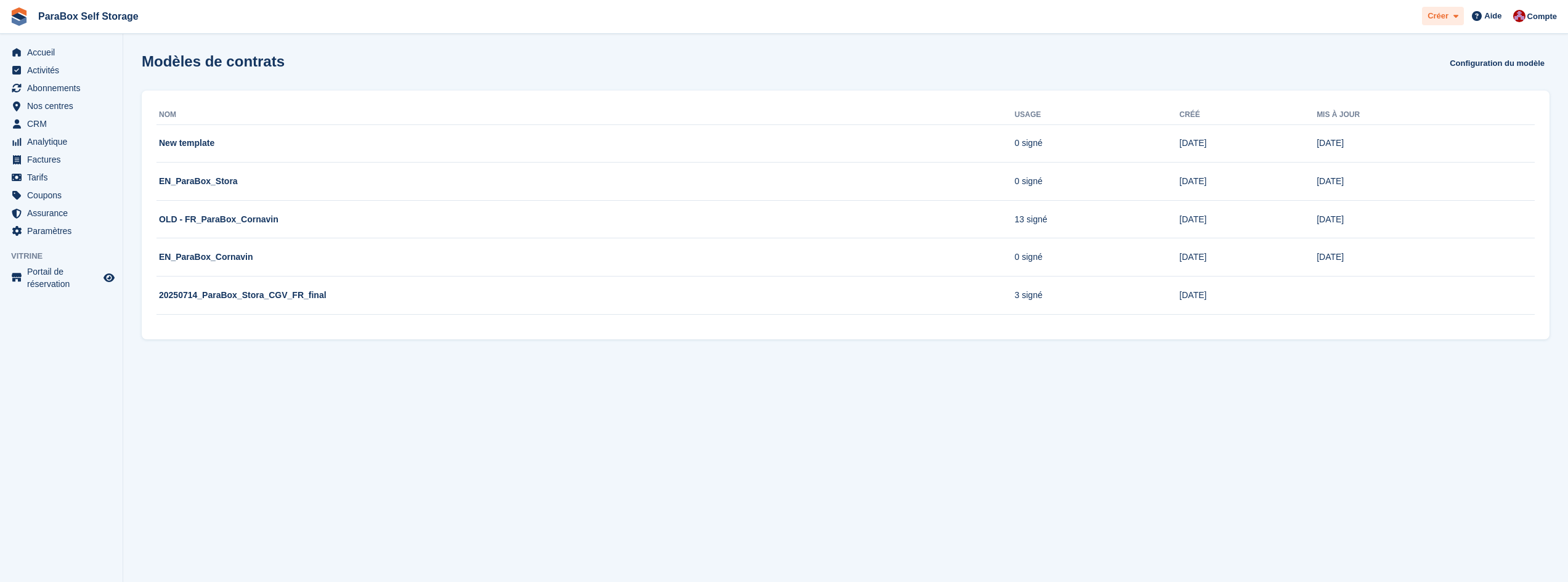
click at [1453, 17] on span at bounding box center [1453, 17] width 10 height 14
click at [1484, 13] on span at bounding box center [1477, 16] width 15 height 15
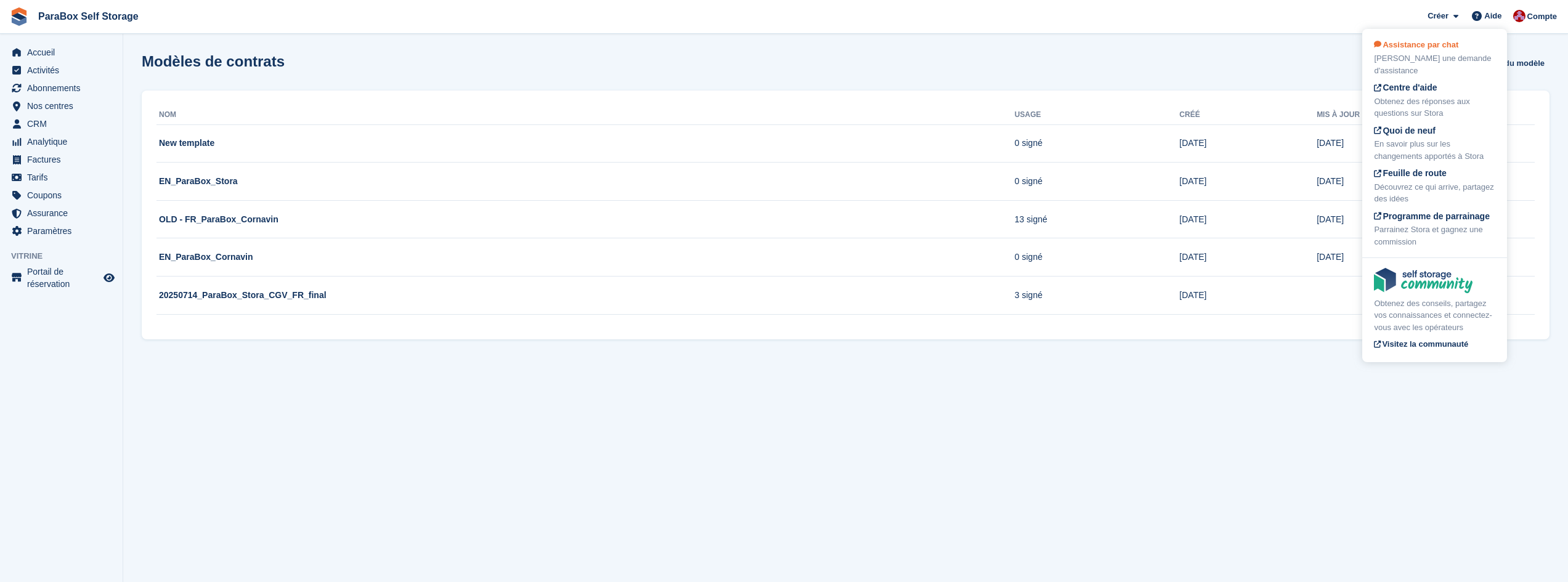
click at [1431, 53] on div "[PERSON_NAME] une demande d'assistance" at bounding box center [1435, 64] width 121 height 24
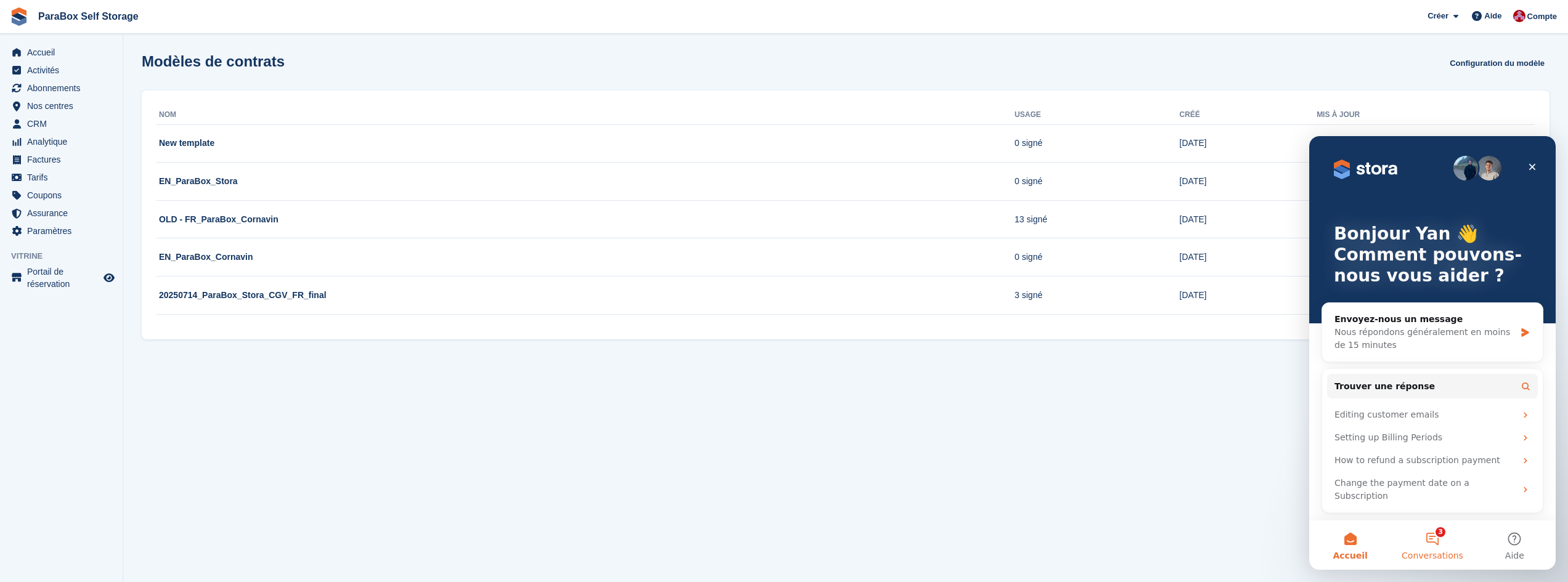
click at [1437, 537] on button "3 Conversations" at bounding box center [1431, 545] width 82 height 49
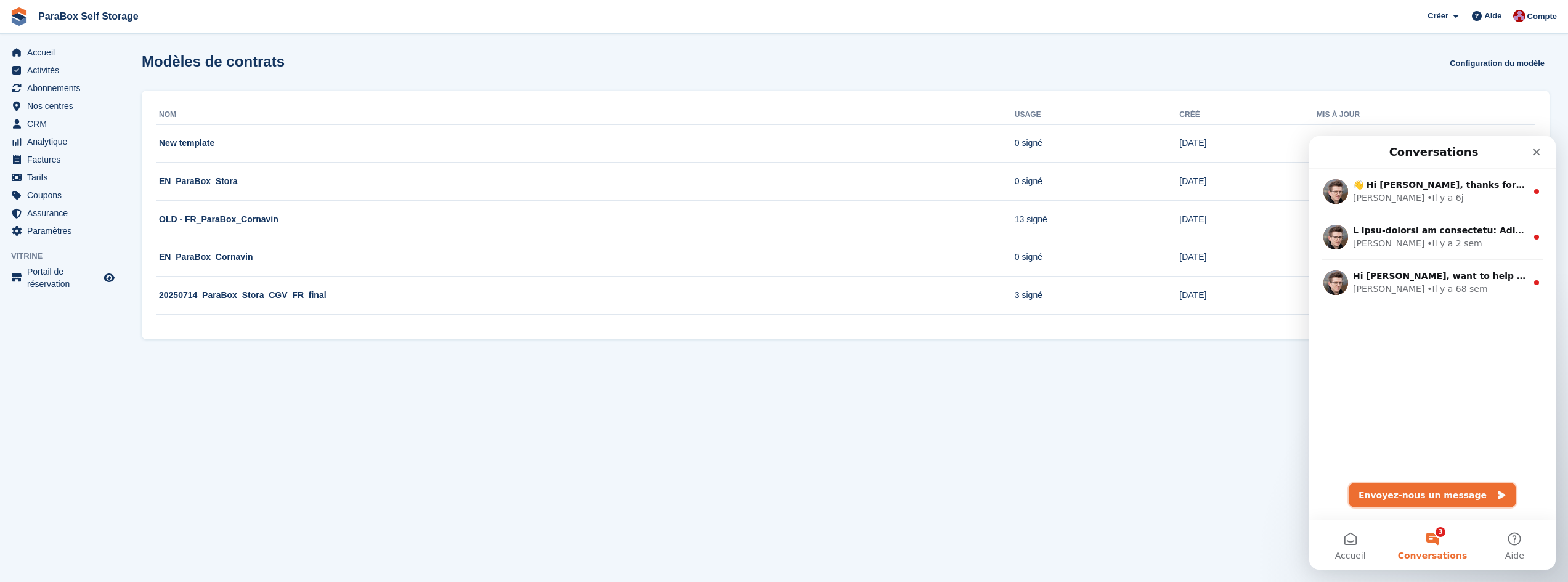
click at [1401, 501] on button "Envoyez-nous un message" at bounding box center [1432, 495] width 168 height 25
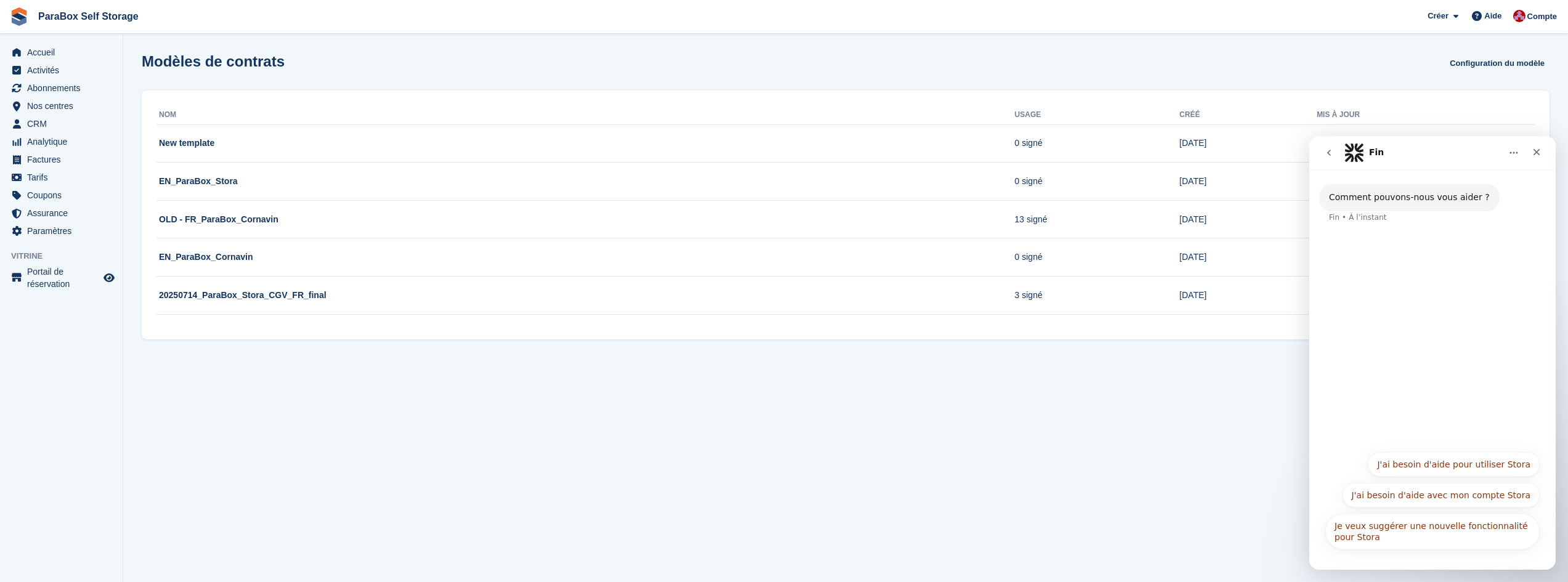
click at [1360, 227] on div "Comment pouvons-nous vous aider ? Fin • À l’instant" at bounding box center [1432, 211] width 227 height 54
click at [1365, 204] on div "Comment pouvons-nous vous aider ? Fin • À l’instant" at bounding box center [1408, 198] width 180 height 27
click at [1365, 200] on div "Comment pouvons-nous vous aider ?" at bounding box center [1409, 198] width 161 height 13
drag, startPoint x: 1422, startPoint y: 210, endPoint x: 1436, endPoint y: 238, distance: 31.3
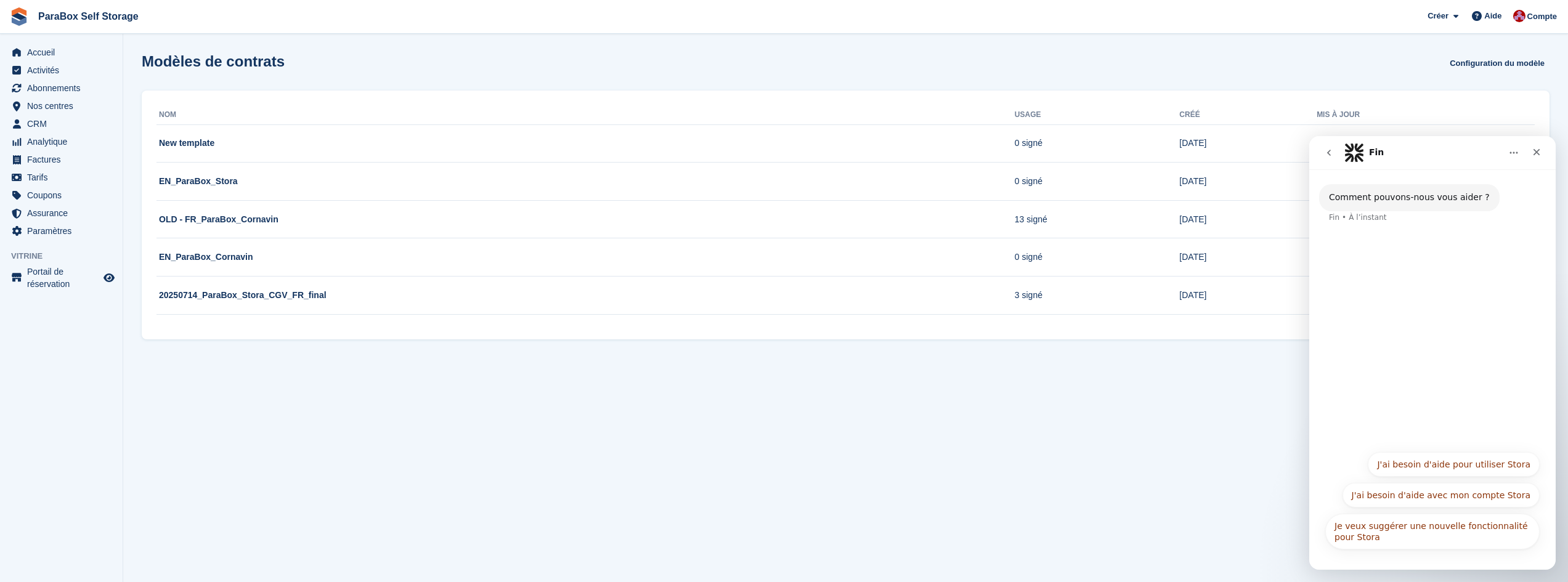
click at [1424, 214] on div "Comment pouvons-nous vous aider ? Fin • À l’instant" at bounding box center [1432, 211] width 227 height 54
click at [1428, 287] on div "Comment pouvons-nous vous aider ? Fin • À l’instant" at bounding box center [1432, 306] width 246 height 275
click at [1424, 415] on div "Comment pouvons-nous vous aider ? Fin • À l’instant" at bounding box center [1432, 306] width 246 height 275
click at [1434, 499] on button "J'ai besoin d'aide avec mon compte Stora" at bounding box center [1441, 495] width 197 height 25
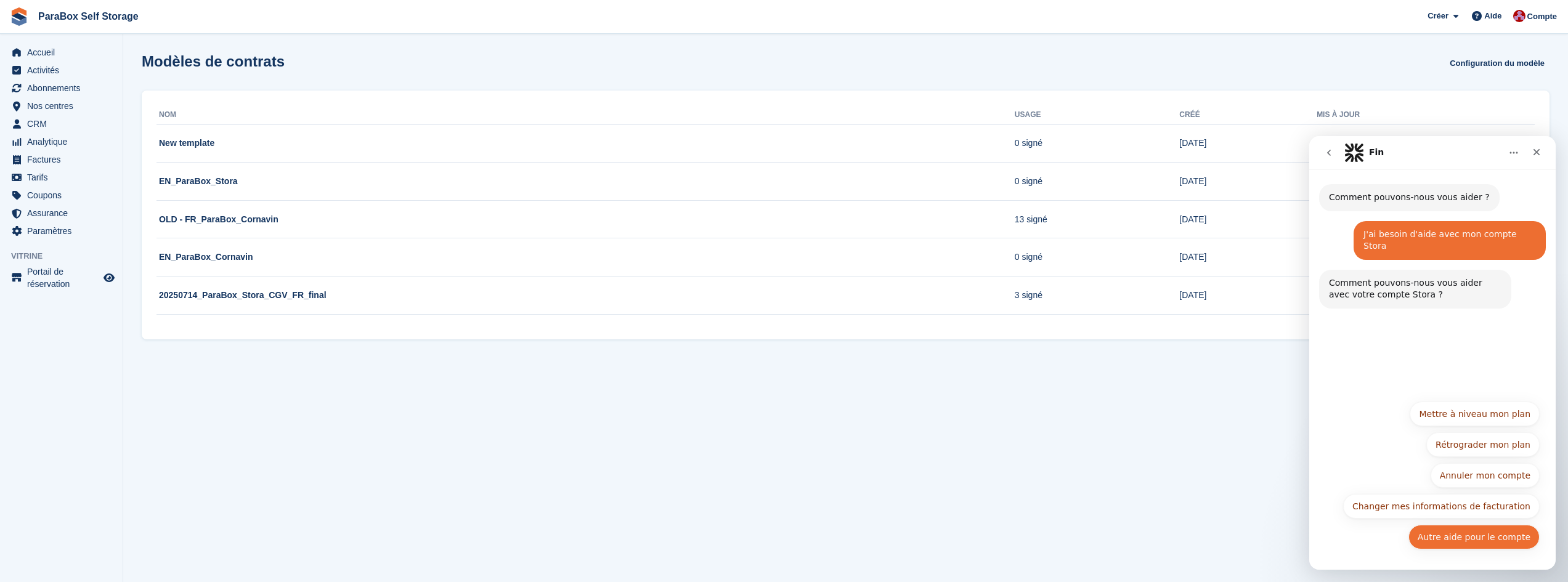
click at [1511, 541] on button "Autre aide pour le compte" at bounding box center [1474, 537] width 131 height 25
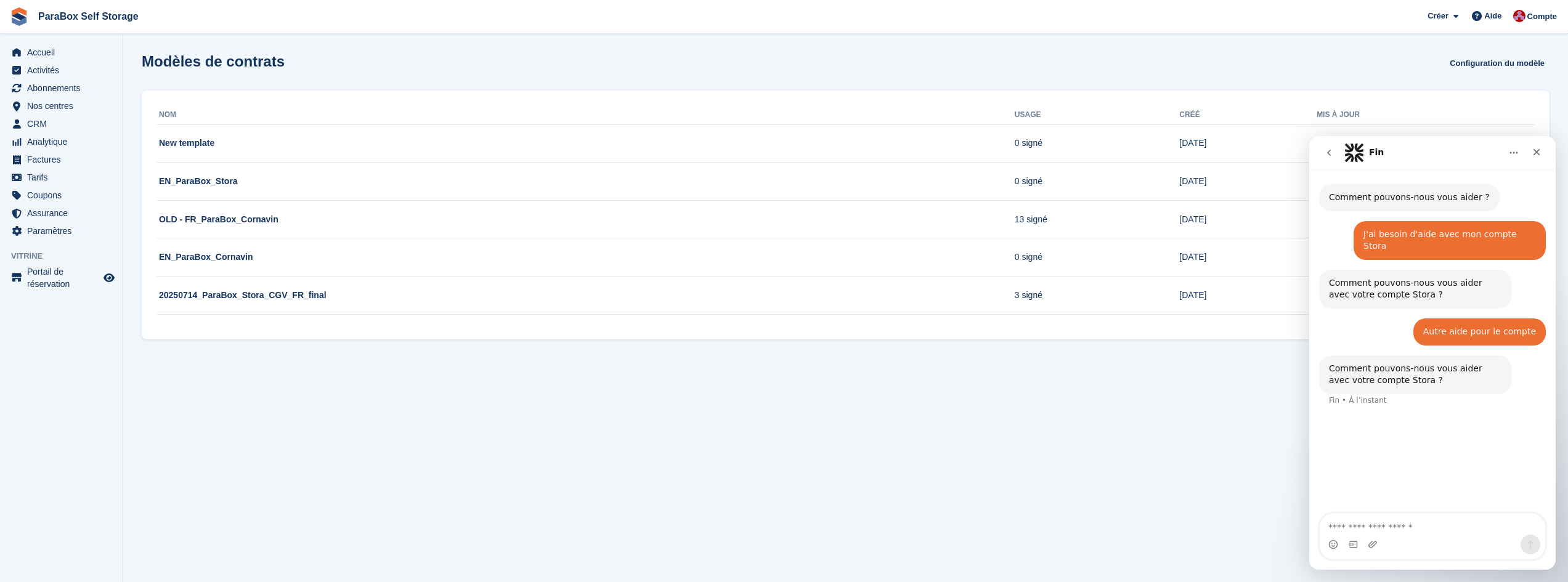
click at [1349, 518] on textarea "Envoyer un message..." at bounding box center [1432, 524] width 225 height 21
type textarea "**********"
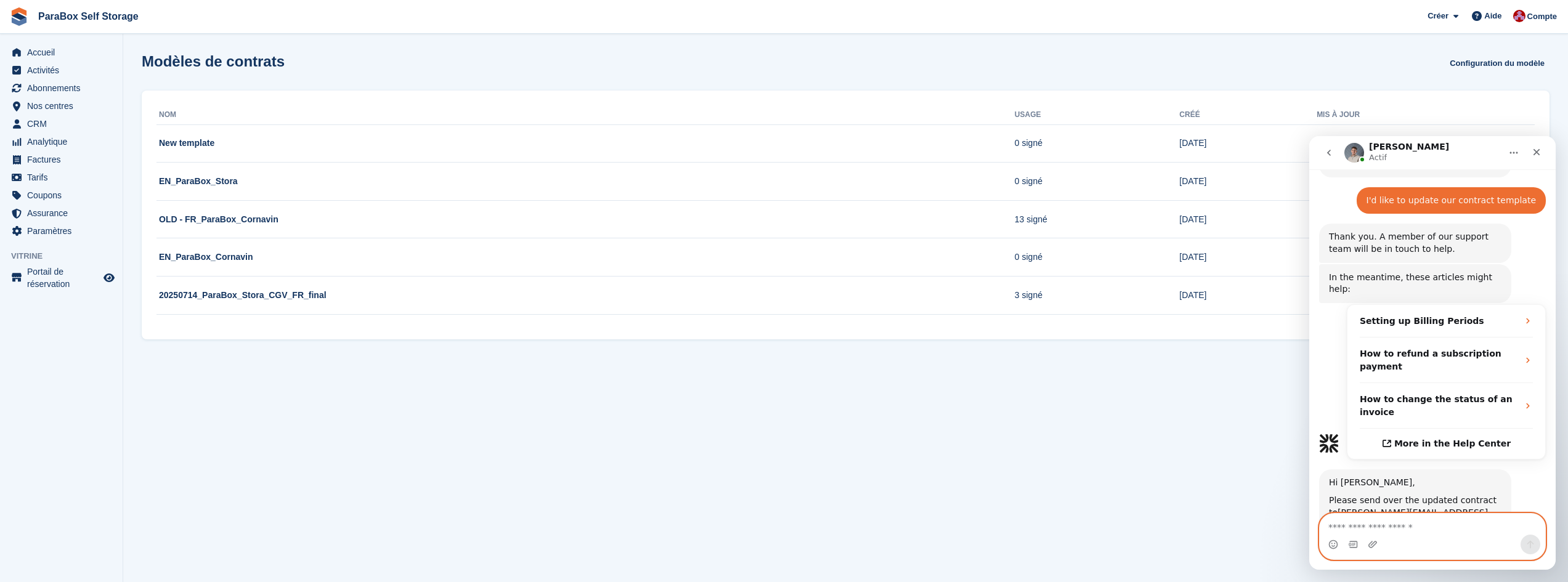
scroll to position [279, 0]
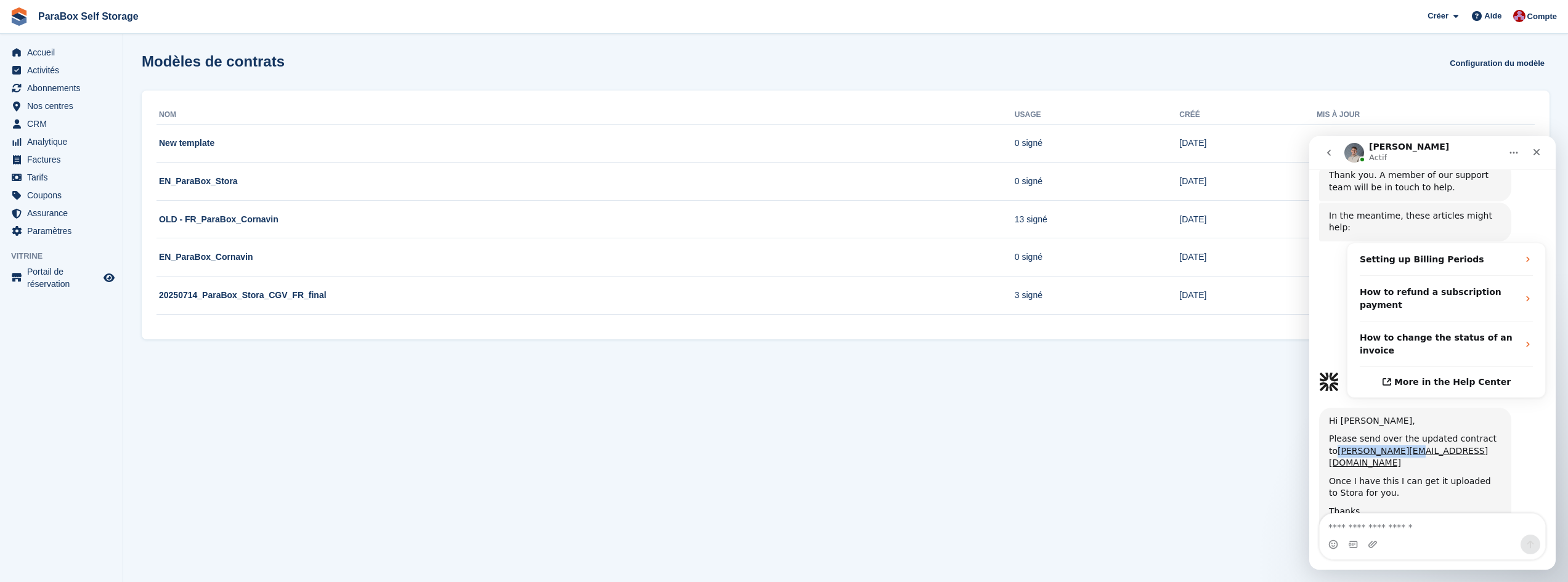
drag, startPoint x: 1401, startPoint y: 418, endPoint x: 1328, endPoint y: 418, distance: 73.0
click at [1328, 418] on div "Hi Yan, Please send over the updated contract to beaston@stora.co Once I have t…" at bounding box center [1415, 473] width 192 height 130
copy link "beaston@stora.co"
click at [1352, 524] on textarea "Envoyer un message..." at bounding box center [1432, 524] width 225 height 21
type textarea "*"
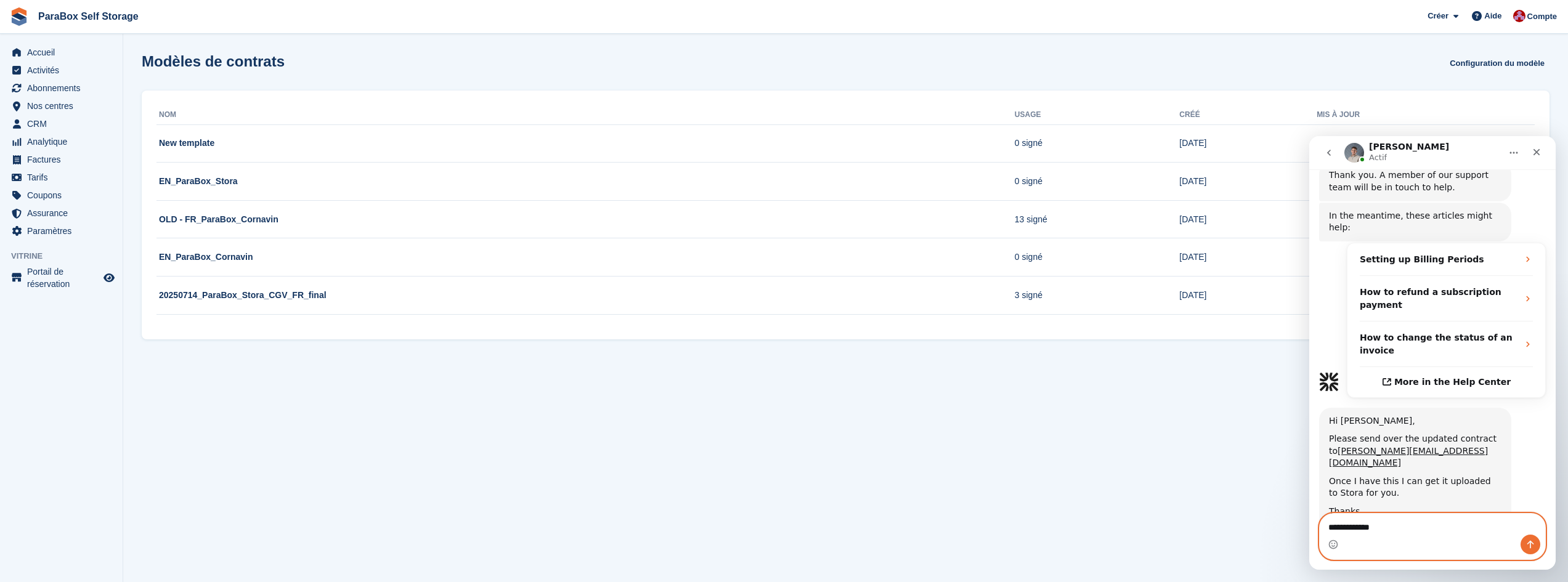
type textarea "**********"
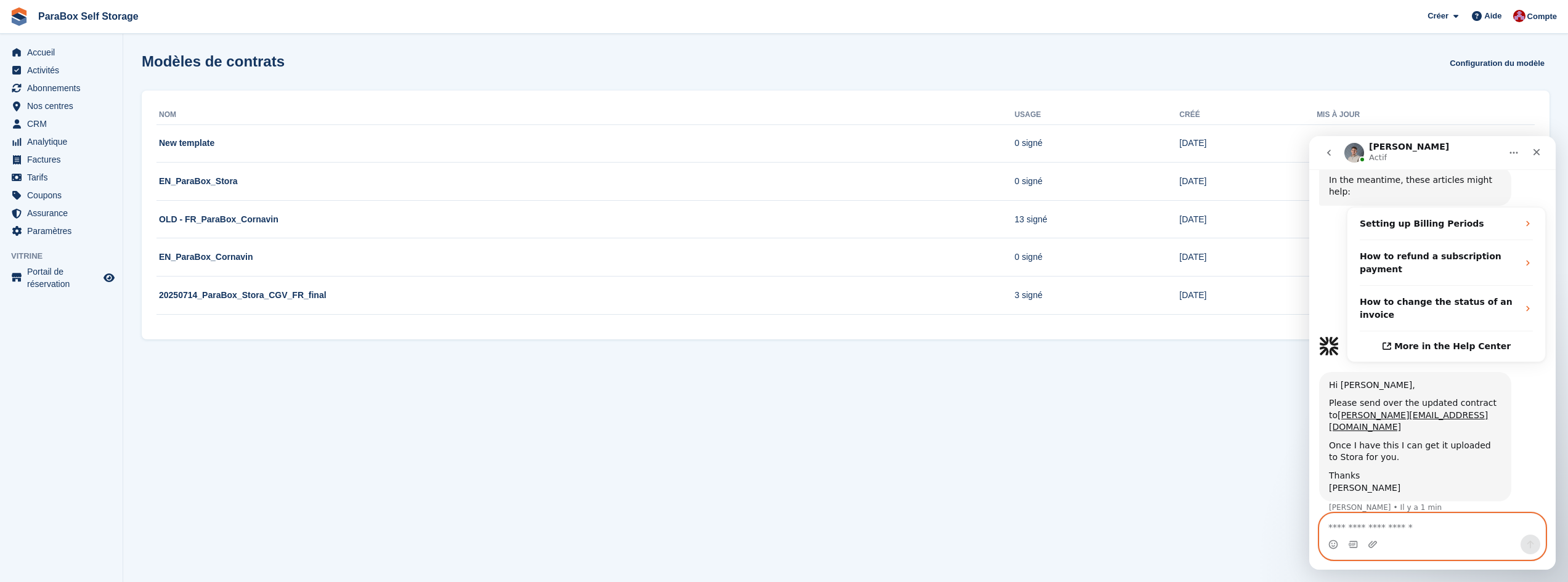
scroll to position [315, 0]
type textarea "**********"
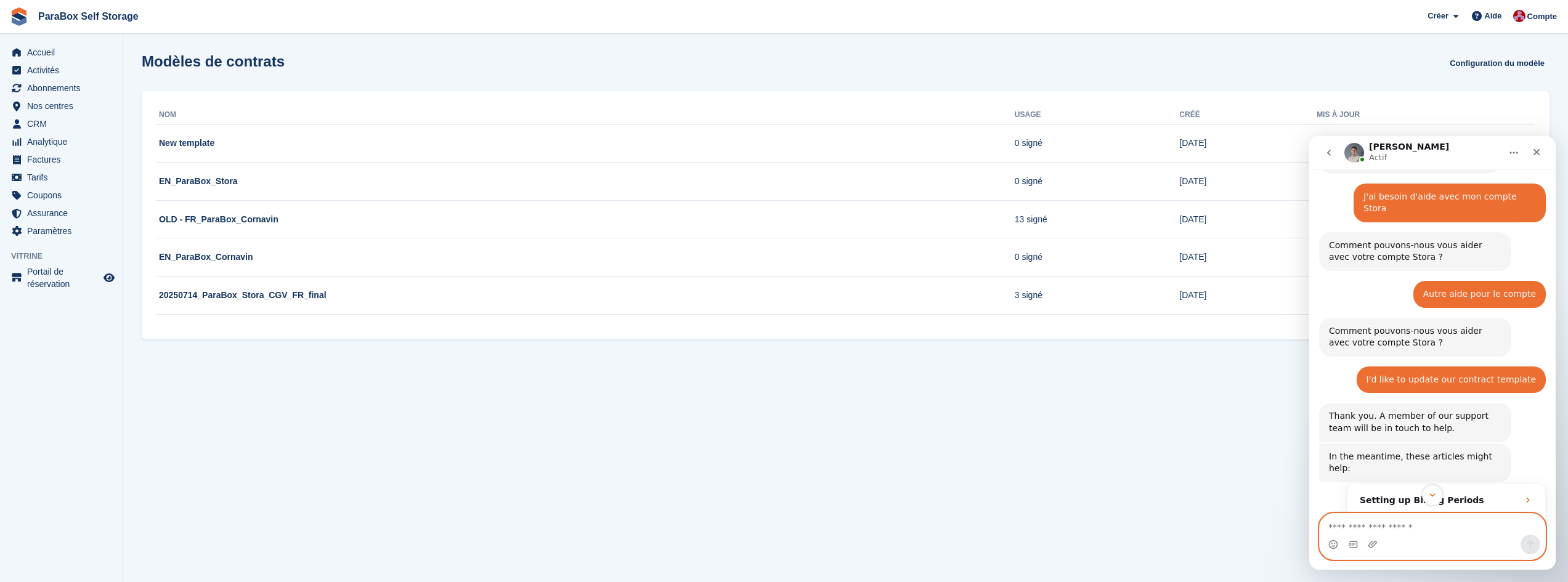
scroll to position [0, 0]
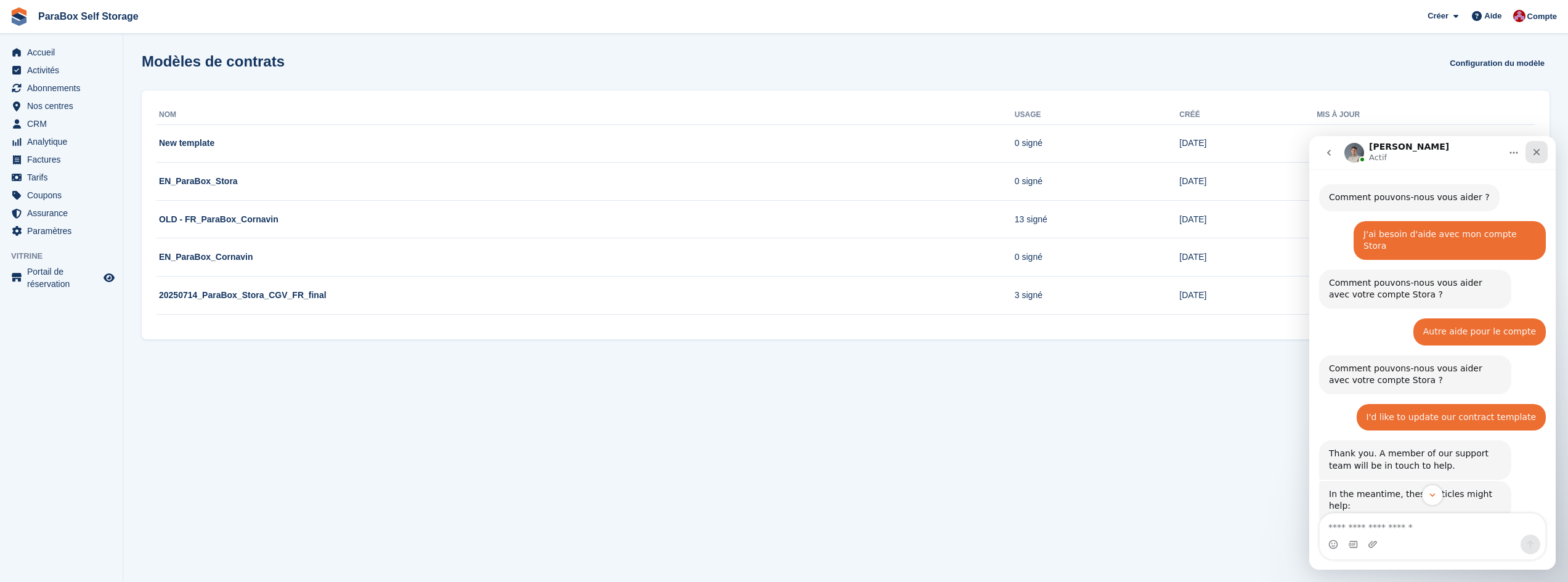
click at [1534, 152] on icon "Fermer" at bounding box center [1536, 152] width 10 height 10
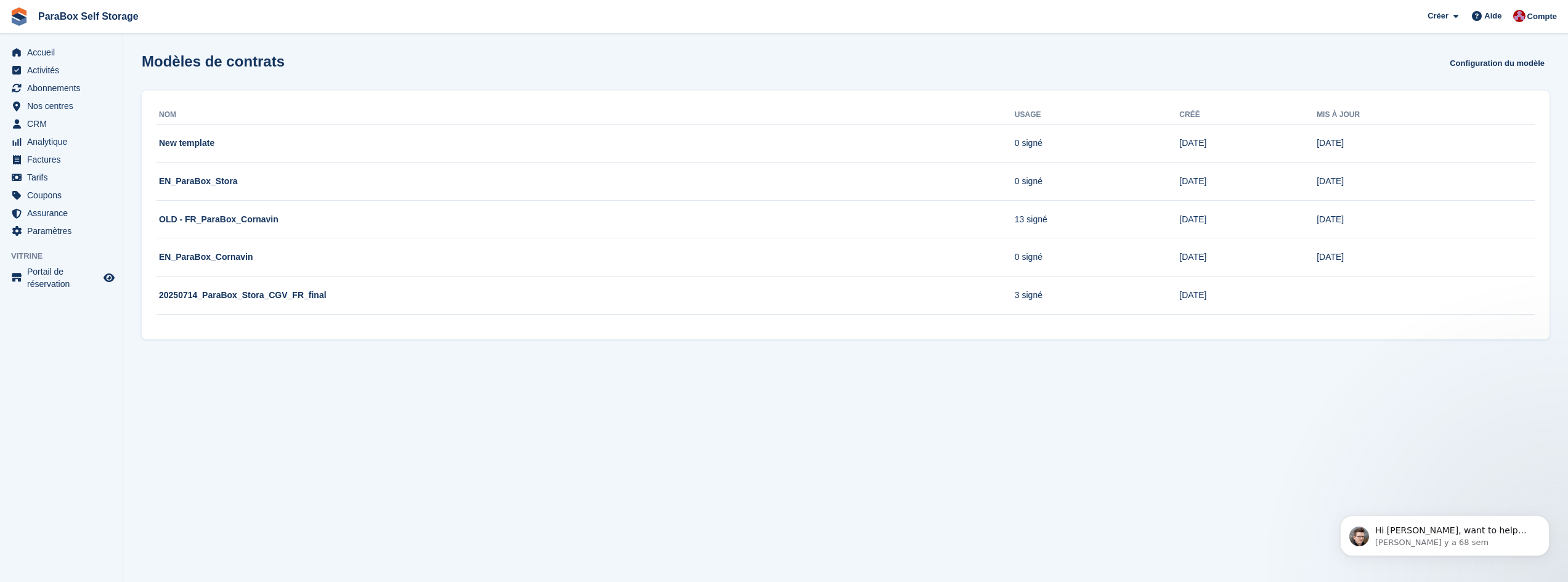
scroll to position [344, 0]
click at [779, 422] on section "Modèles de contrats Configuration du modèle Nom Usage Créé Mis à jour New templ…" at bounding box center [846, 291] width 1445 height 582
click at [48, 60] on span "Accueil" at bounding box center [64, 52] width 74 height 17
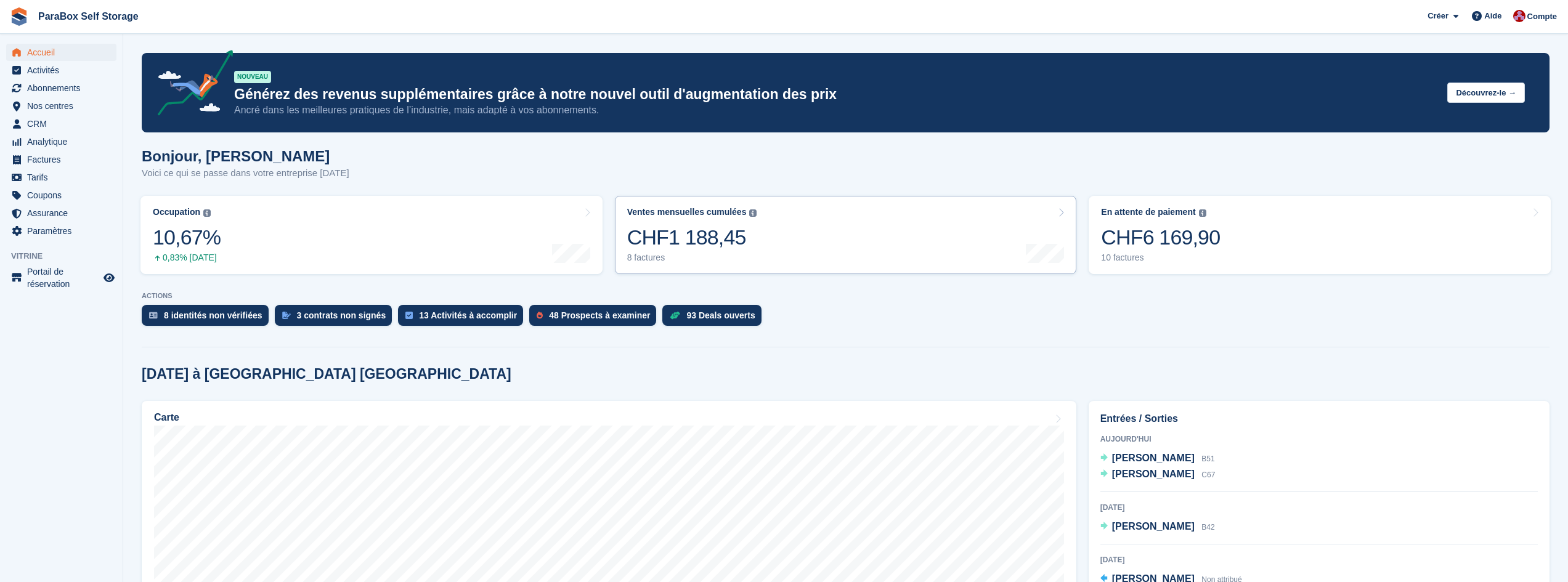
click at [1041, 210] on div at bounding box center [1045, 212] width 38 height 10
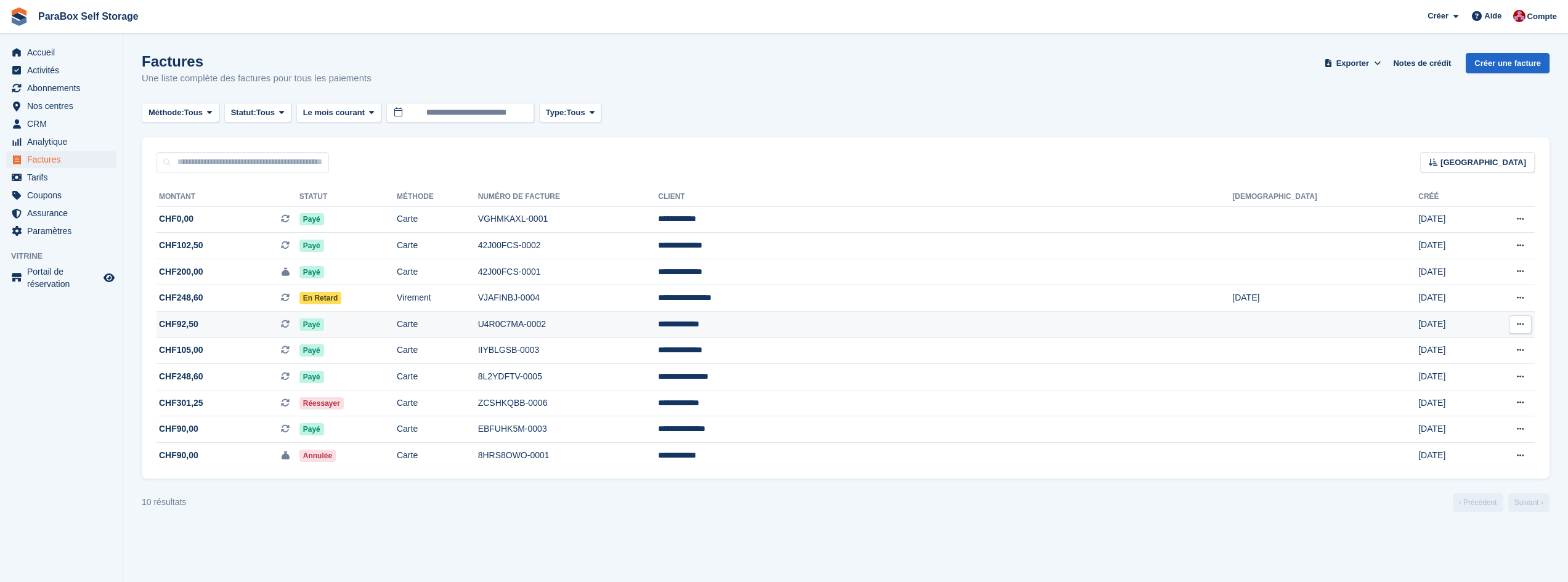
click at [295, 322] on span "CHF92,50 Il s'agit d'une facture d'abonnement récurrente." at bounding box center [228, 324] width 143 height 13
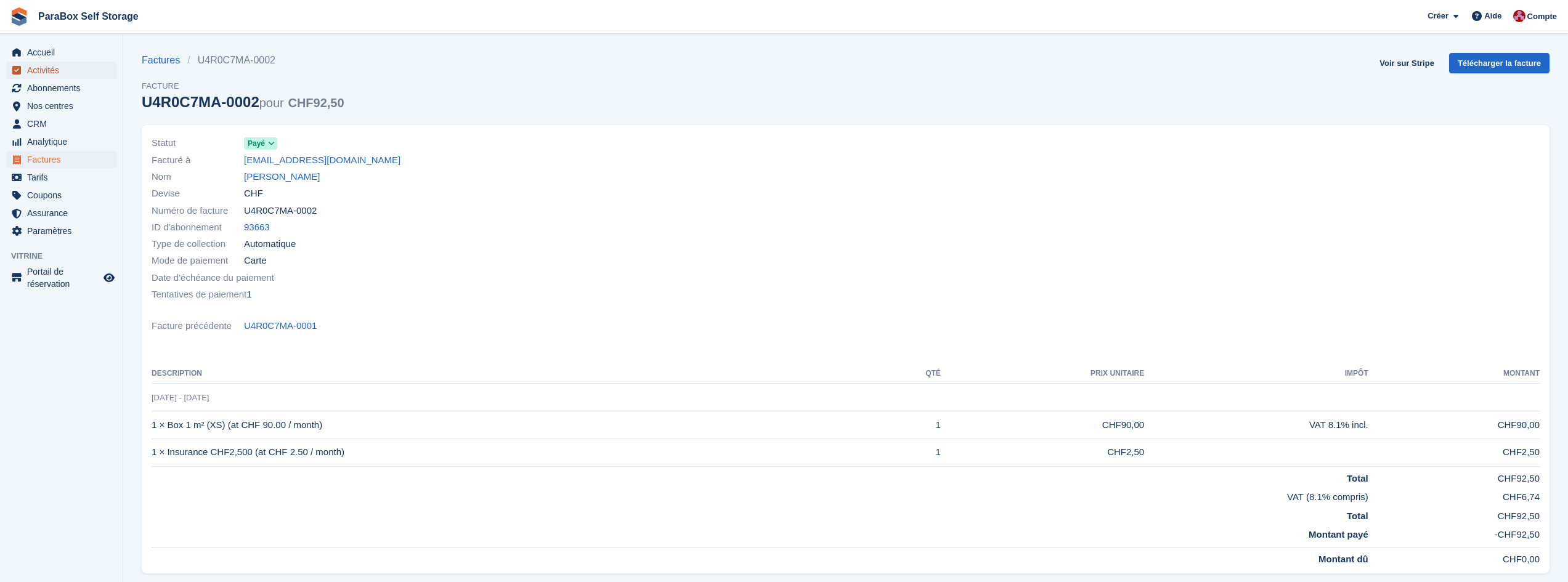
click at [37, 75] on span "Activités" at bounding box center [64, 71] width 74 height 17
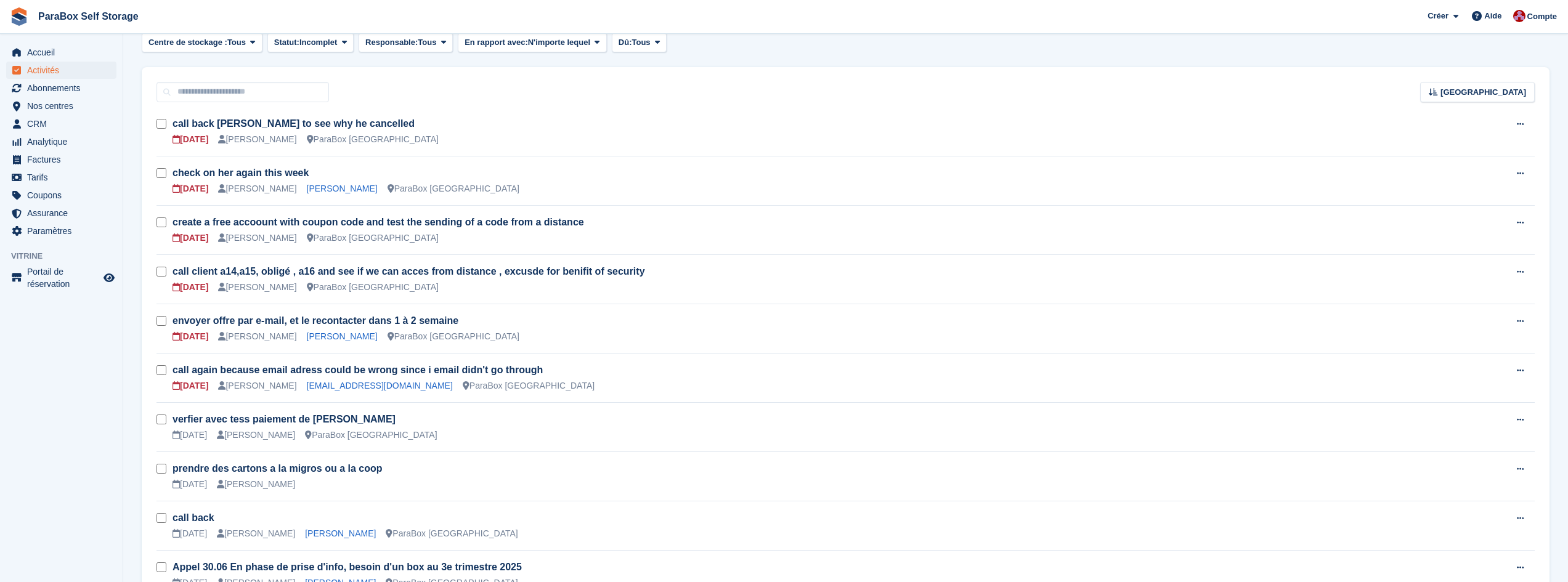
scroll to position [185, 0]
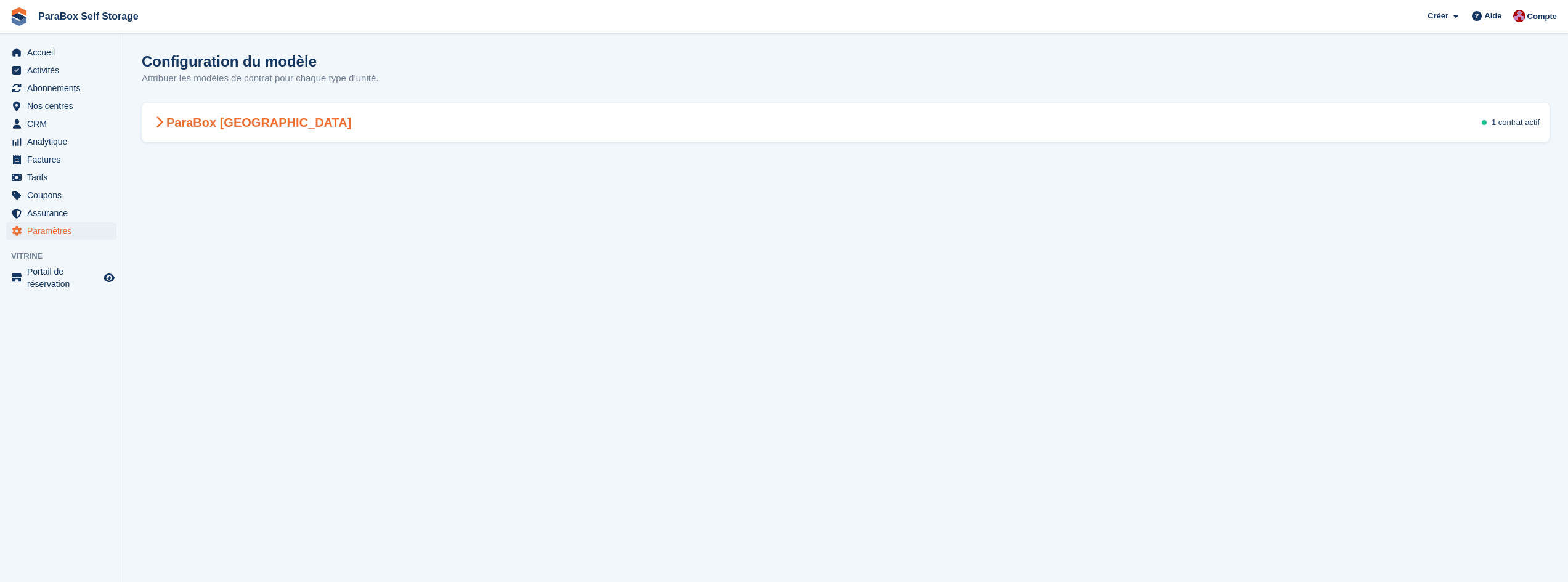
click at [162, 123] on icon at bounding box center [160, 123] width 8 height 13
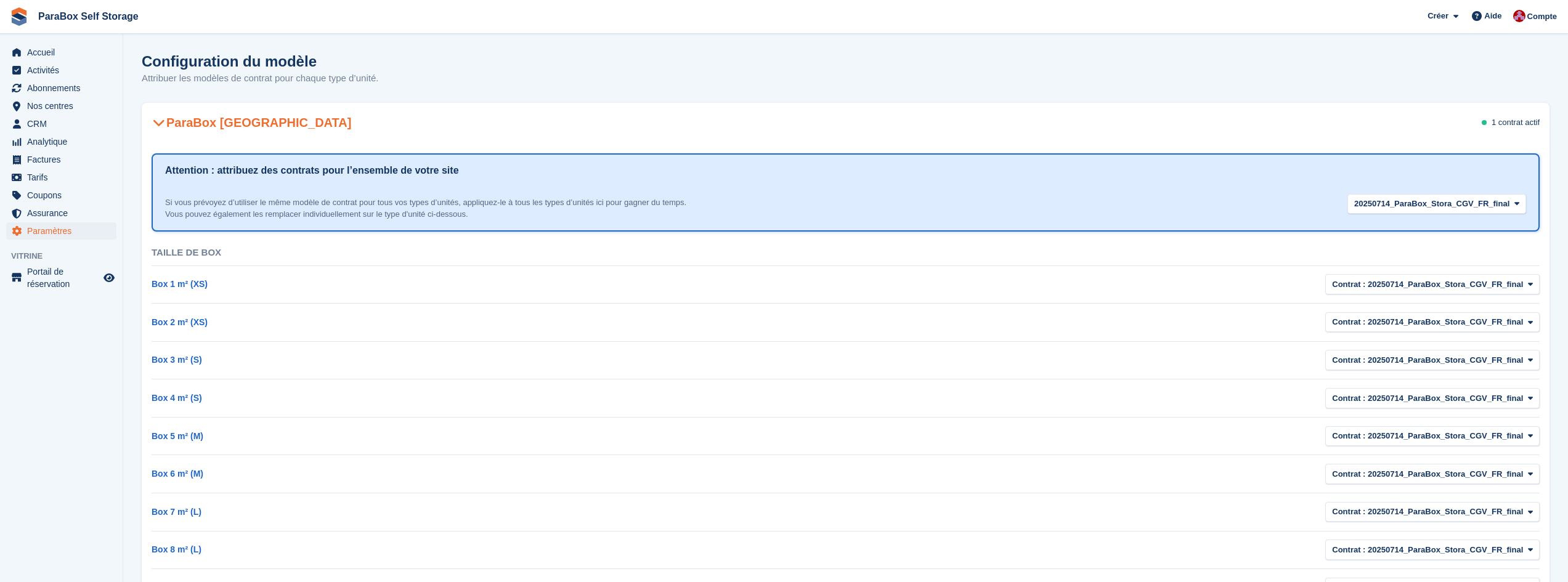
click at [162, 123] on icon at bounding box center [159, 123] width 13 height 13
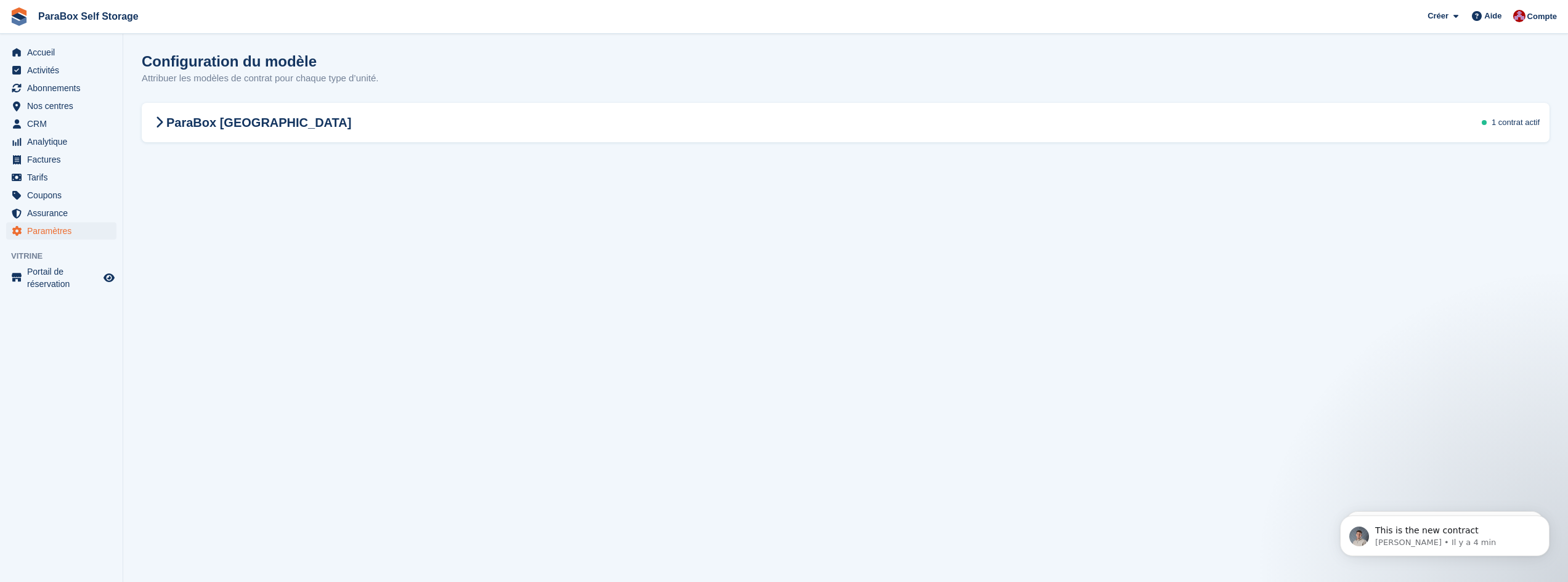
click at [392, 319] on section "Configuration du modèle Attribuer les modèles de contrat pour chaque type d’uni…" at bounding box center [846, 291] width 1445 height 582
click at [159, 125] on icon at bounding box center [160, 123] width 8 height 13
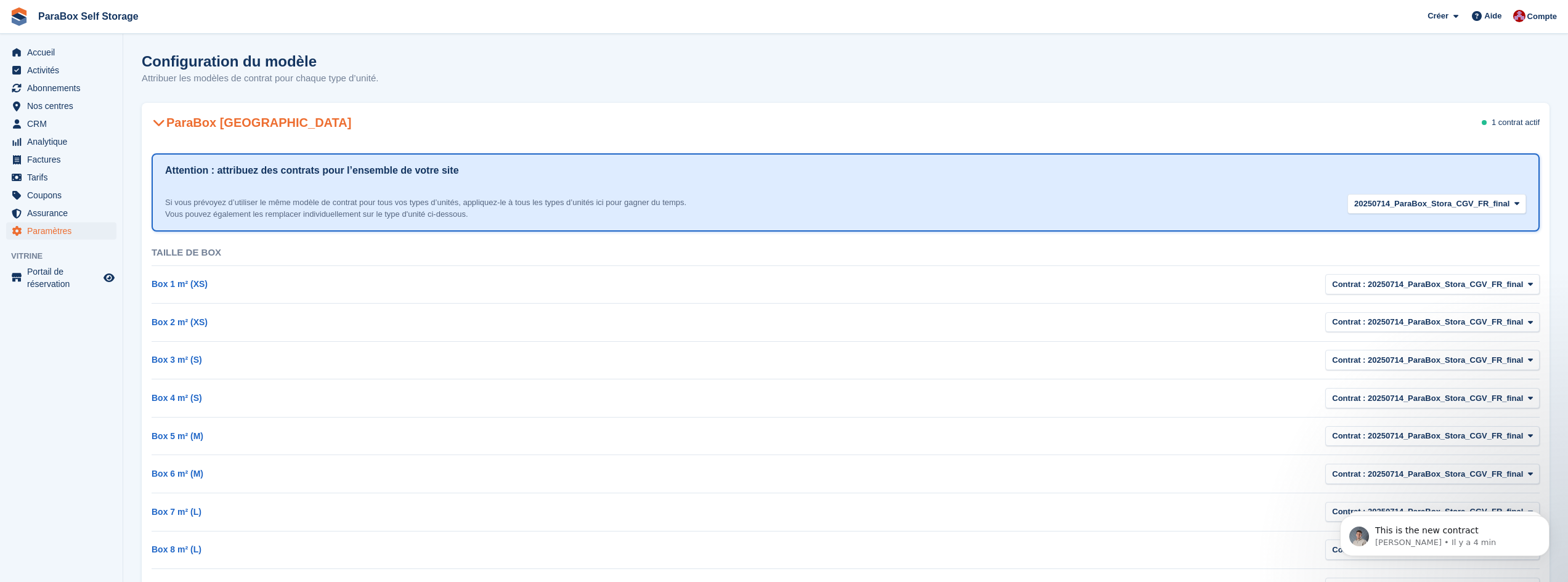
click at [158, 120] on icon at bounding box center [159, 123] width 13 height 13
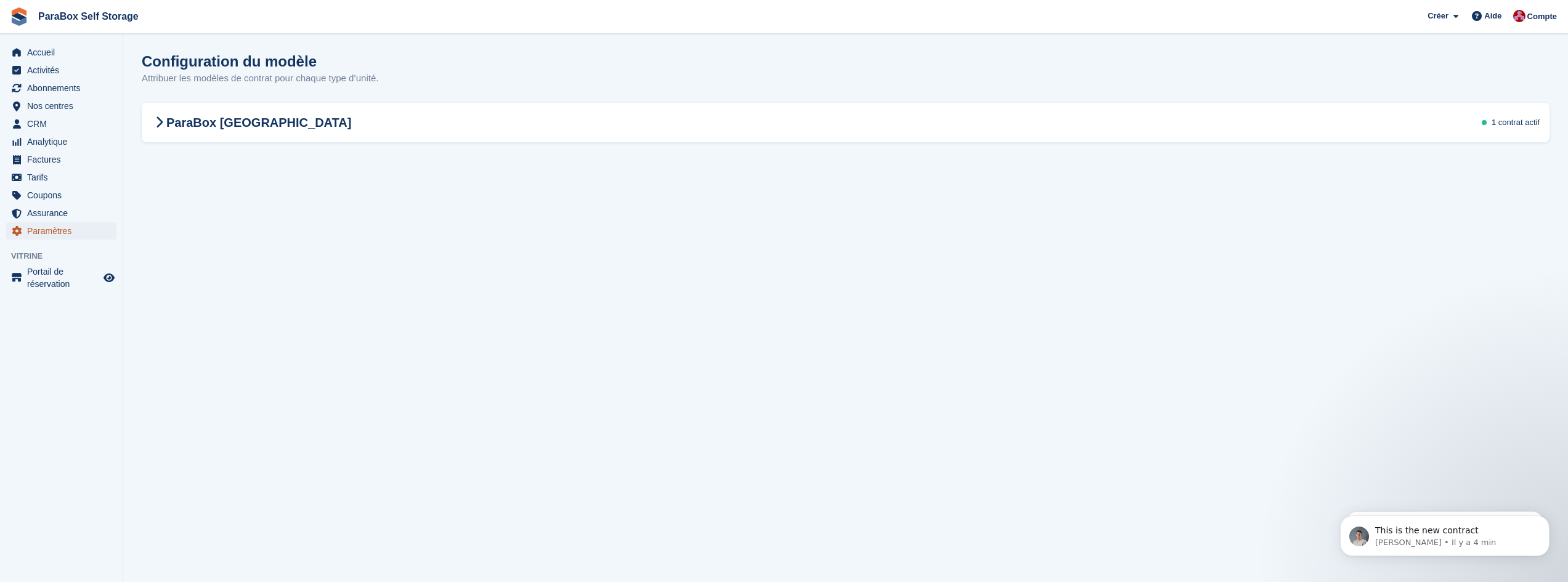
click at [54, 237] on span "Paramètres" at bounding box center [64, 231] width 74 height 17
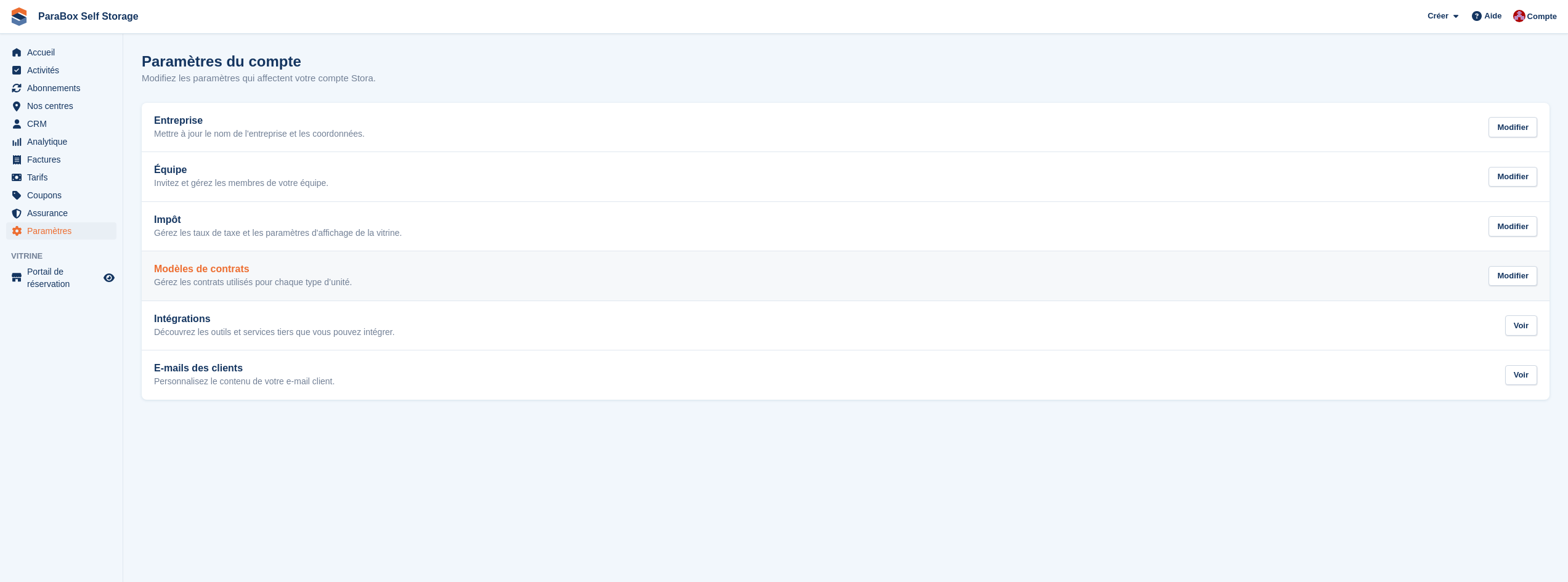
click at [207, 270] on h2 "Modèles de contrats" at bounding box center [252, 269] width 198 height 11
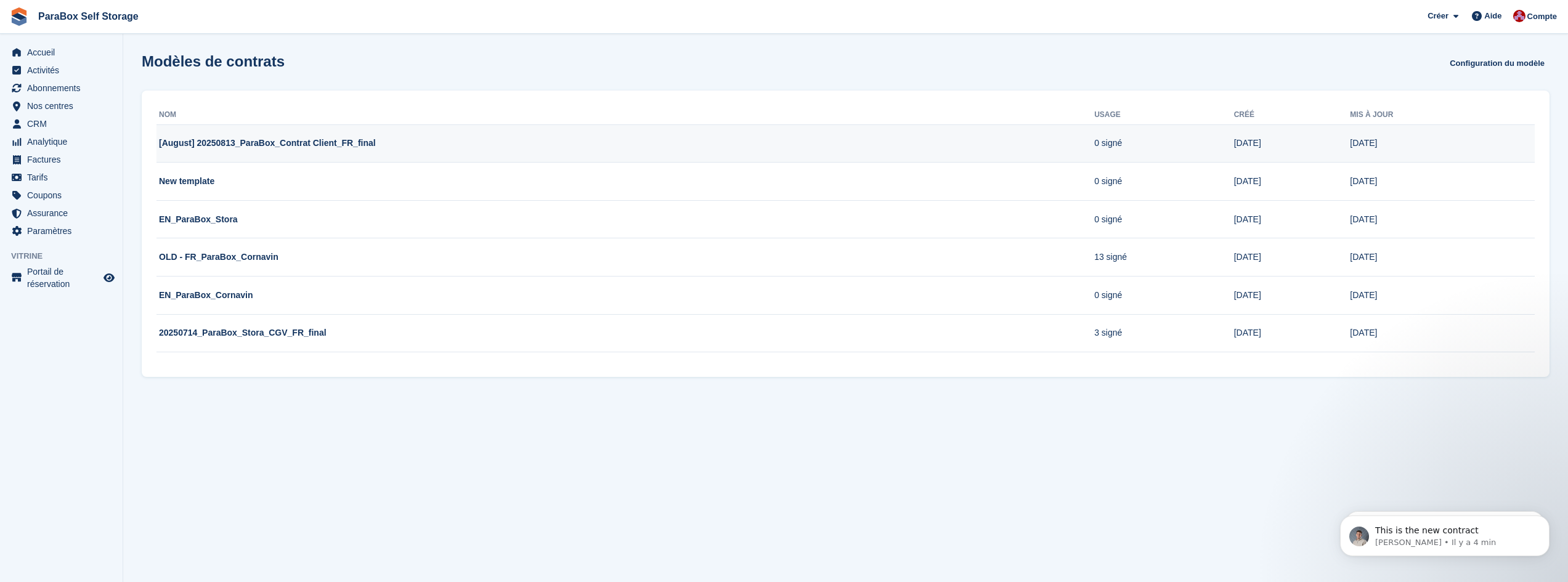
click at [291, 143] on td "[August] 20250813_ParaBox_Contrat Client_FR_final" at bounding box center [625, 144] width 938 height 38
click at [371, 150] on td "[August] 20250813_ParaBox_Contrat Client_FR_final" at bounding box center [625, 144] width 938 height 38
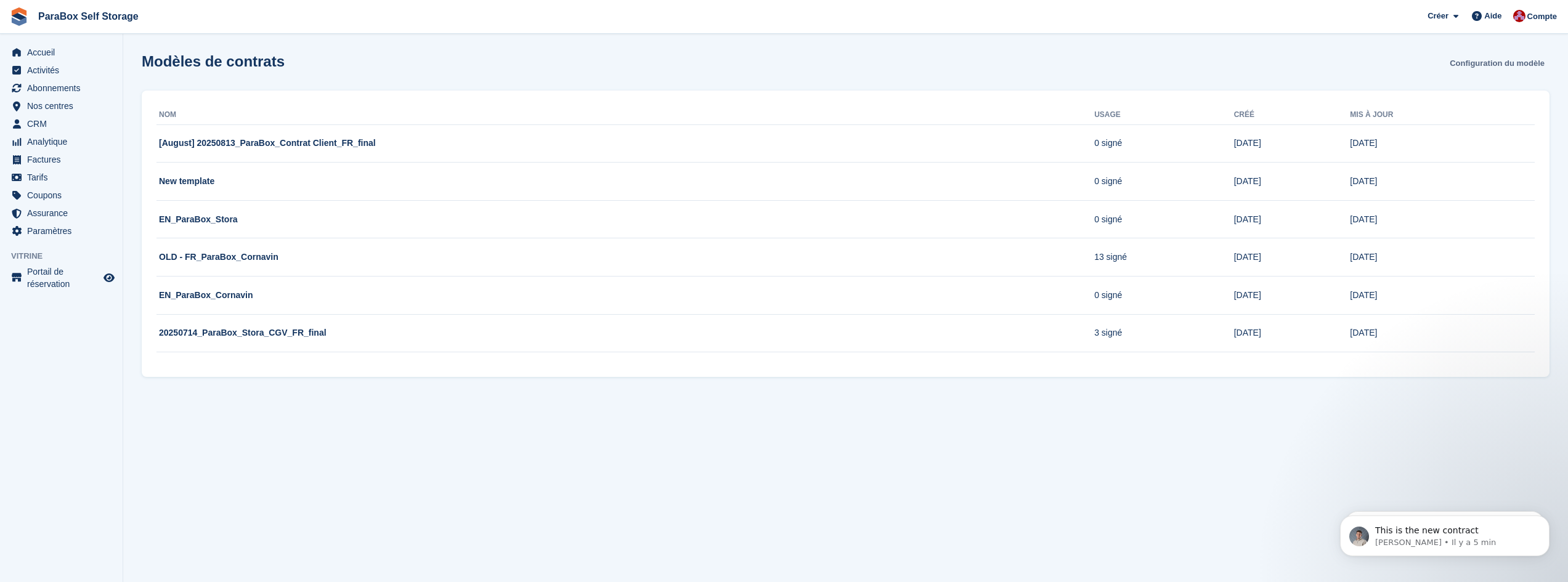
click at [1489, 62] on link "Configuration du modèle" at bounding box center [1497, 64] width 105 height 21
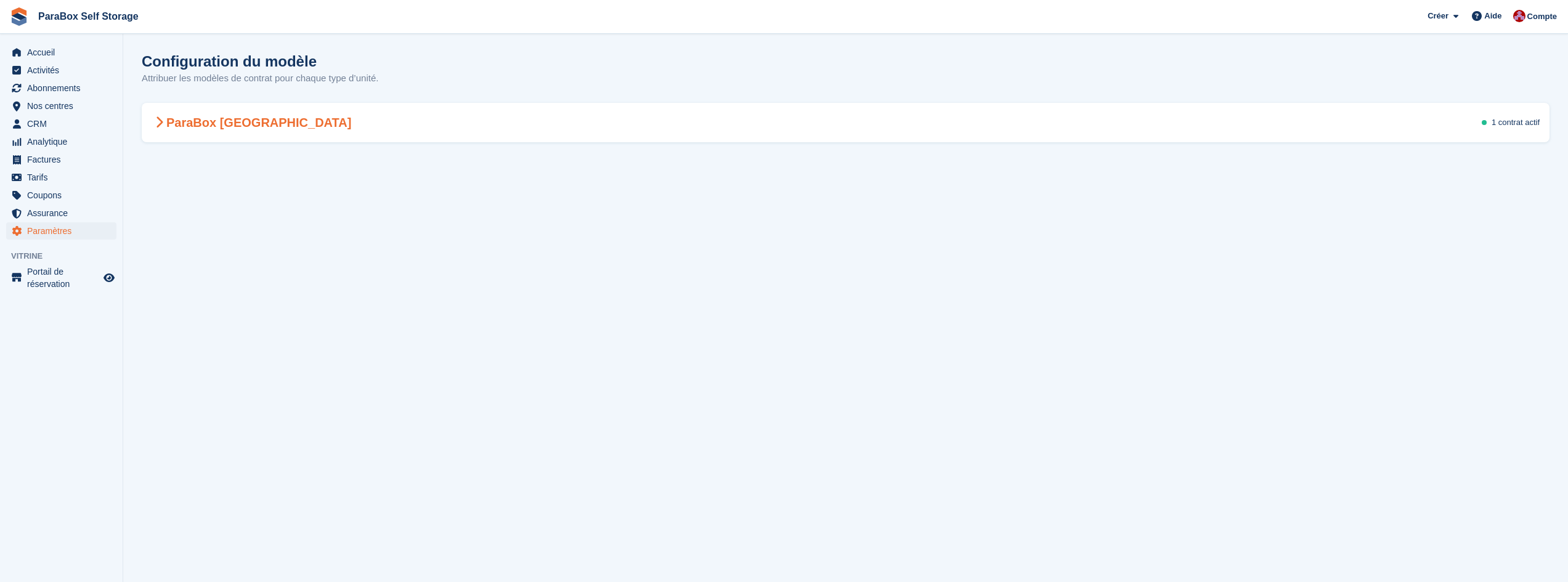
click at [1481, 120] on div "1 contrat actif" at bounding box center [1510, 123] width 58 height 13
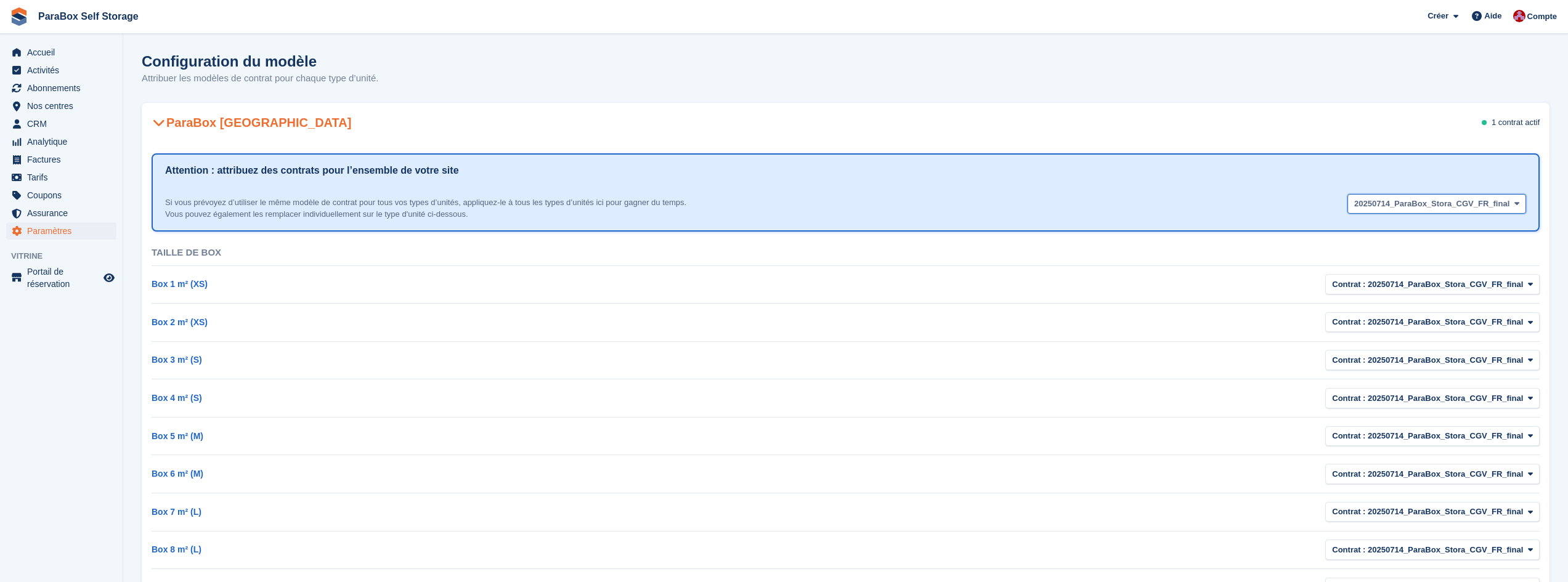
click at [1440, 206] on span "20250714_ParaBox_Stora_CGV_FR_final" at bounding box center [1432, 204] width 156 height 13
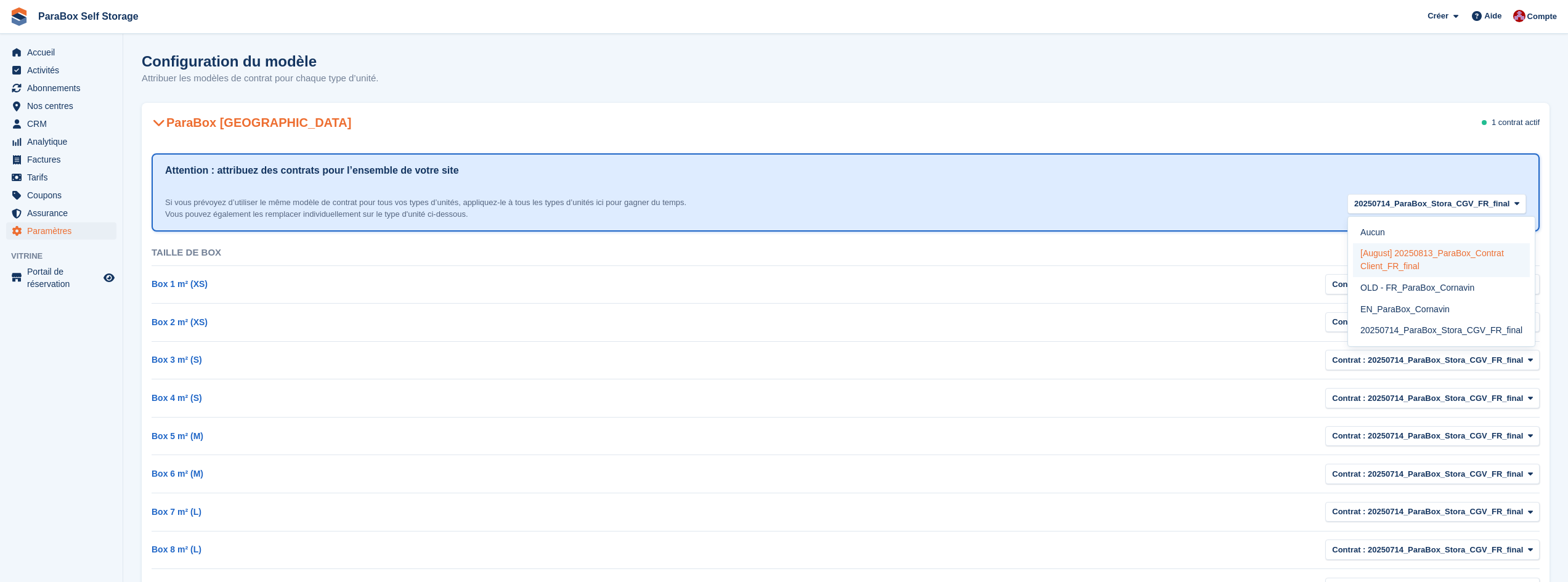
click at [1416, 262] on label "[August] 20250813_ParaBox_Contrat Client_FR_final" at bounding box center [1441, 260] width 177 height 34
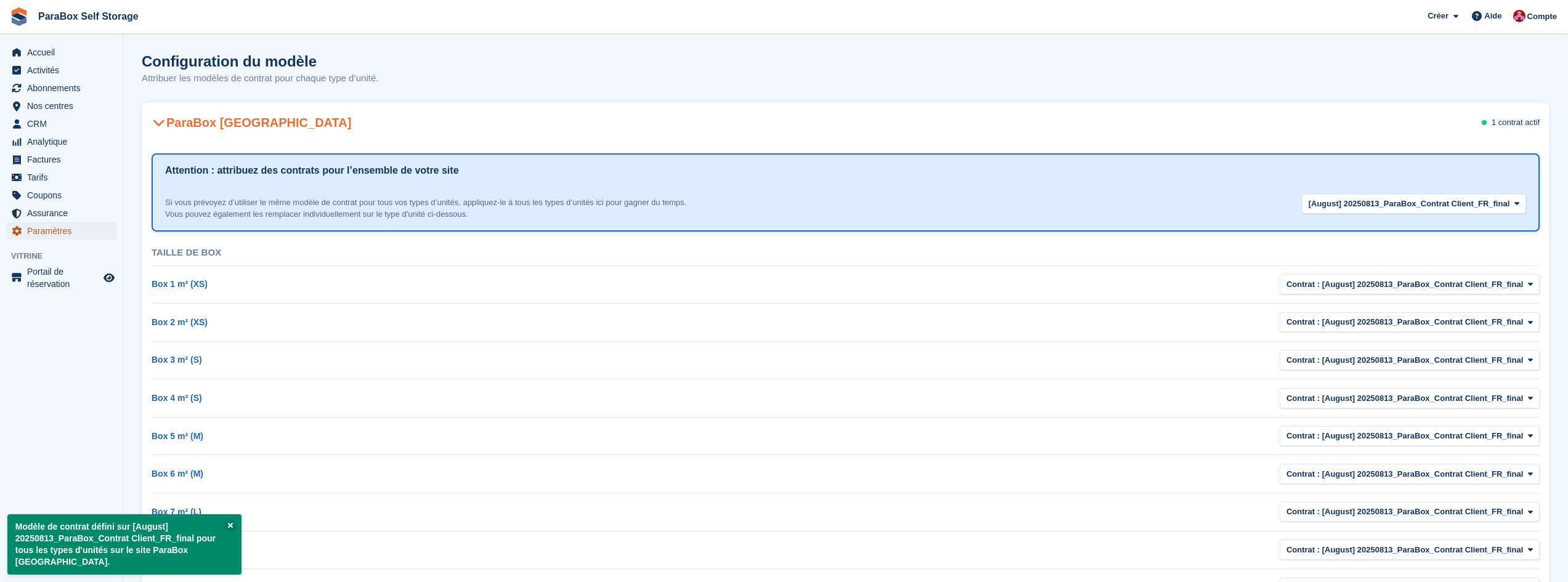
click at [39, 229] on span "Paramètres" at bounding box center [64, 231] width 74 height 17
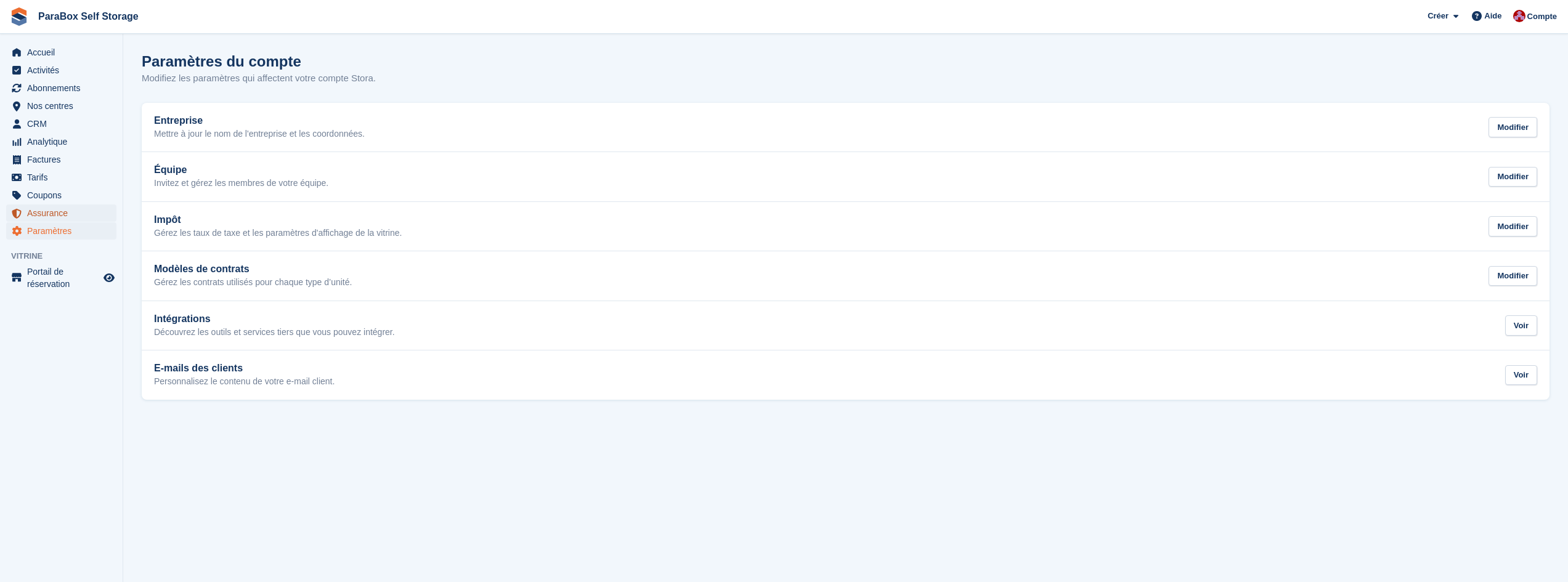
click at [40, 216] on span "Assurance" at bounding box center [64, 214] width 74 height 17
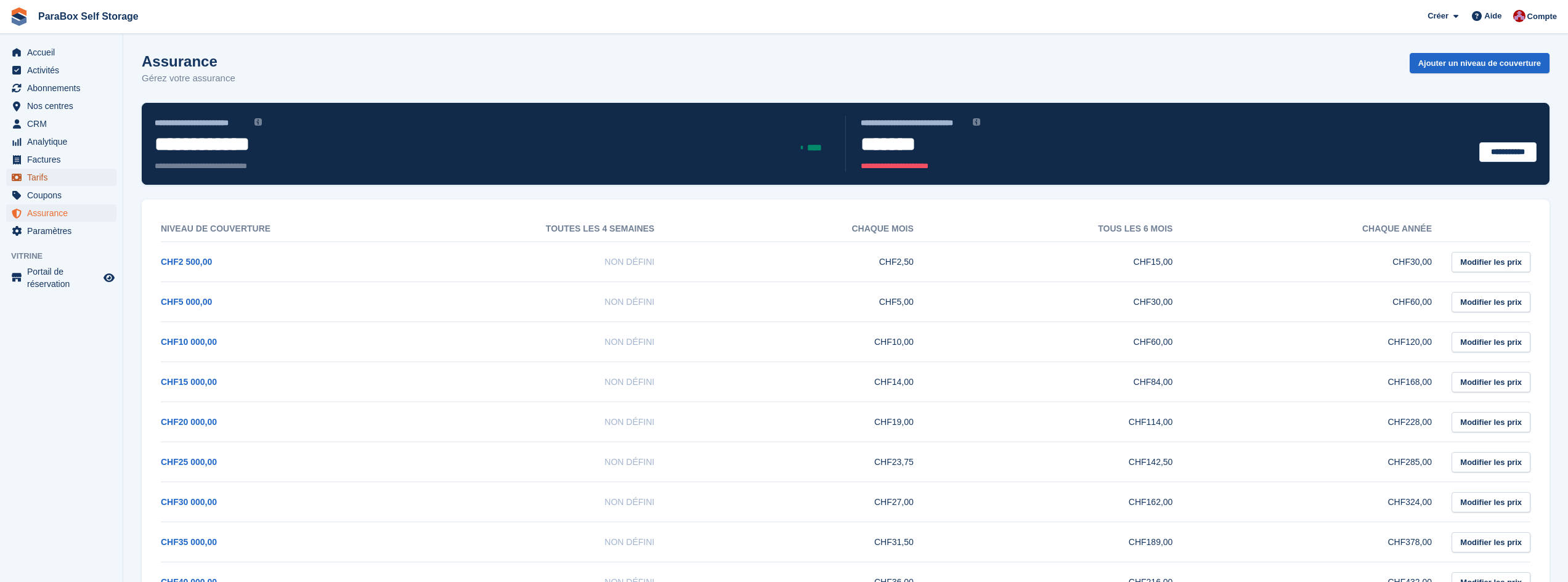
click at [37, 183] on span "Tarifs" at bounding box center [64, 178] width 74 height 17
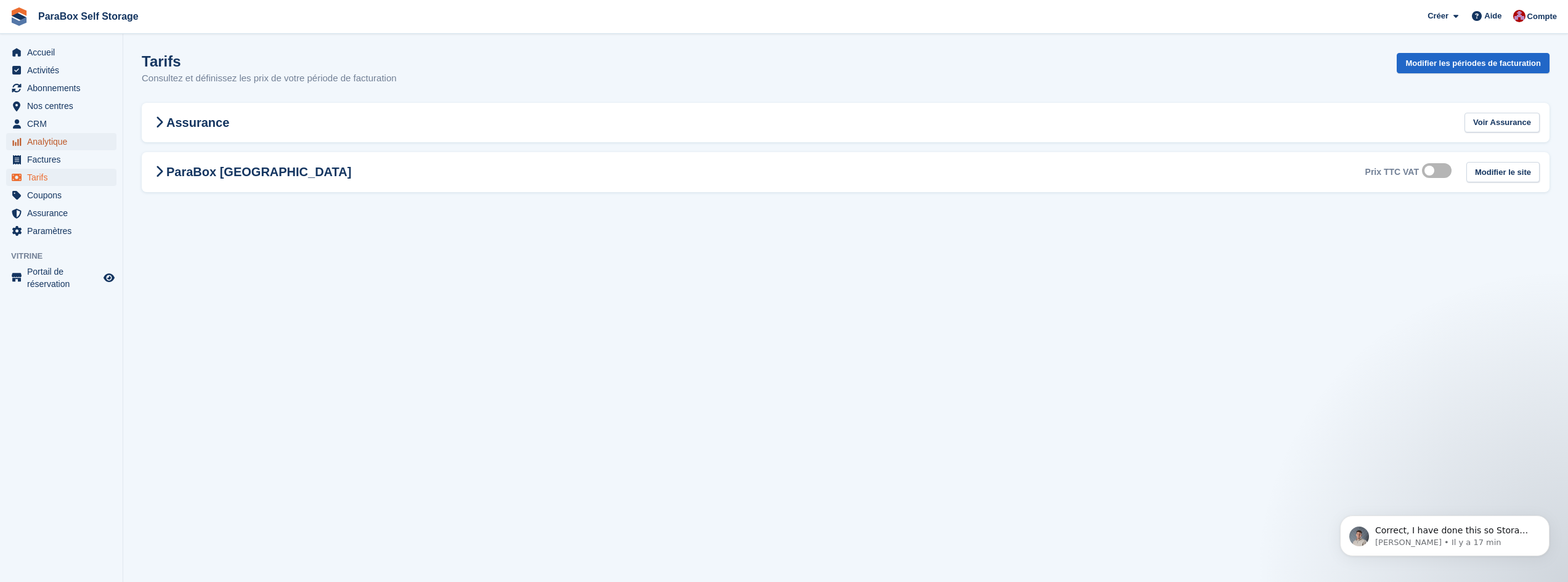
click at [48, 146] on span "Analytique" at bounding box center [64, 142] width 74 height 17
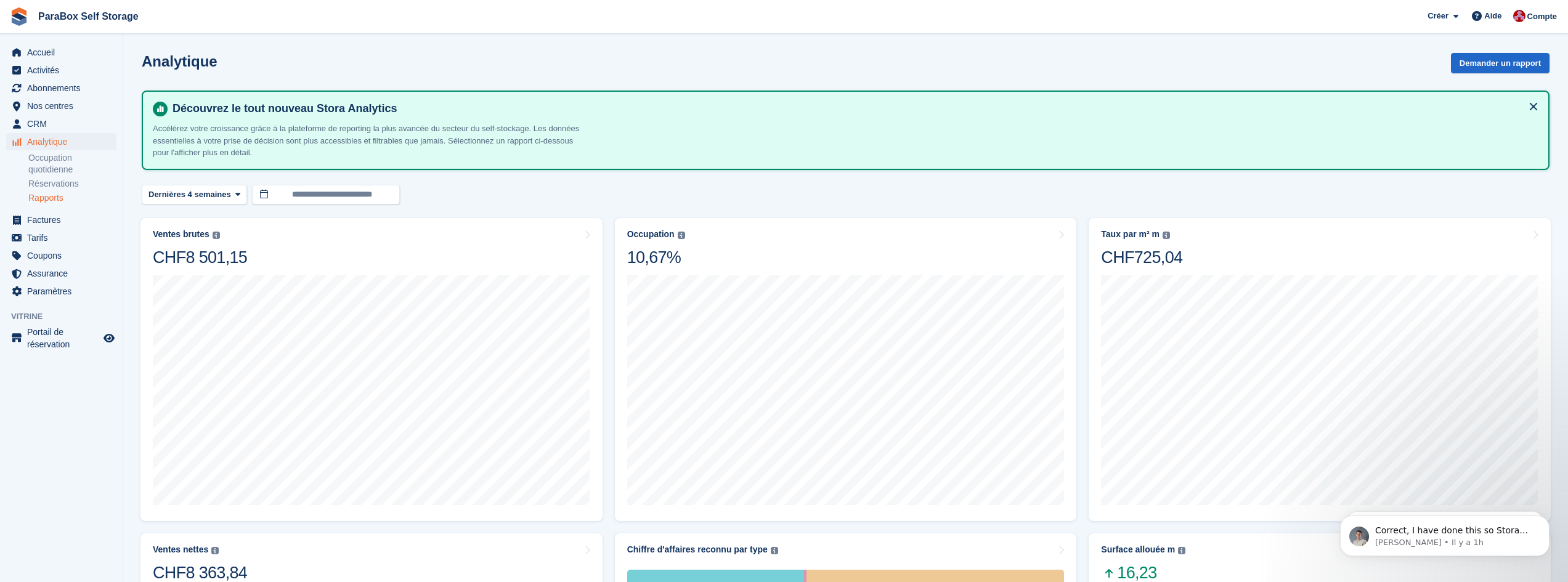
click at [60, 201] on link "Rapports" at bounding box center [72, 198] width 88 height 12
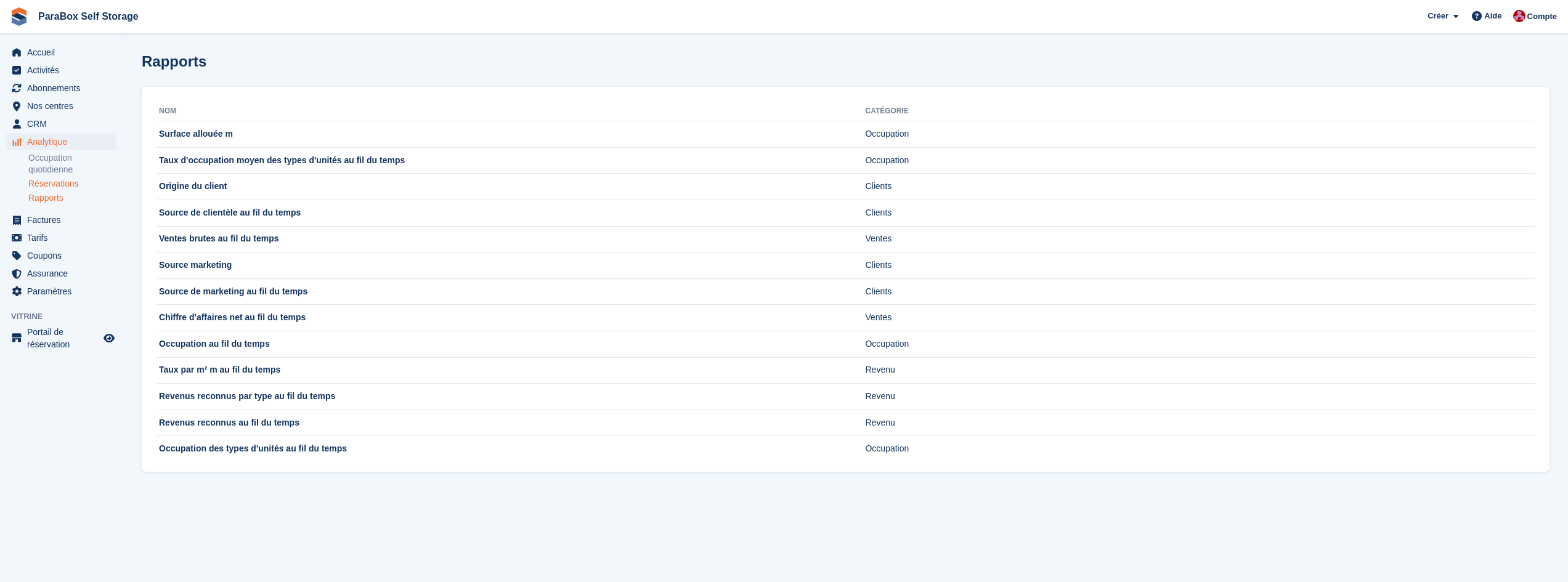
click at [56, 180] on link "Réservations" at bounding box center [72, 183] width 88 height 12
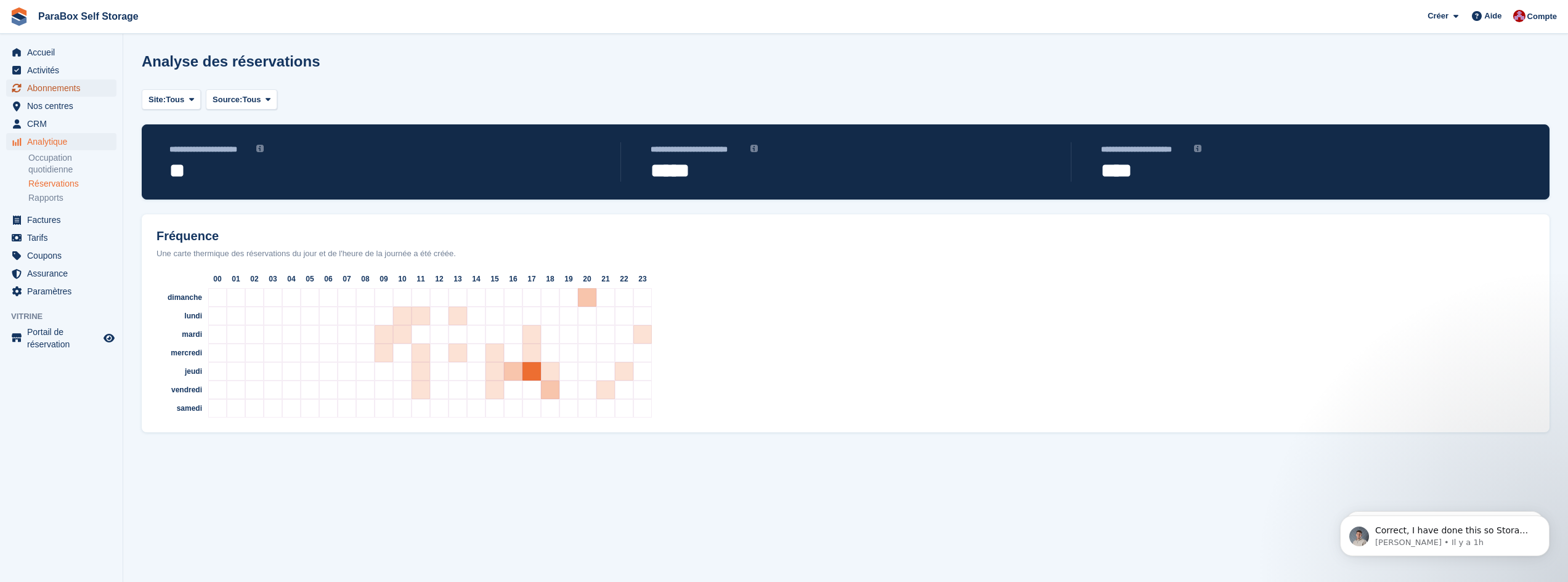
click at [58, 87] on span "Abonnements" at bounding box center [64, 88] width 74 height 17
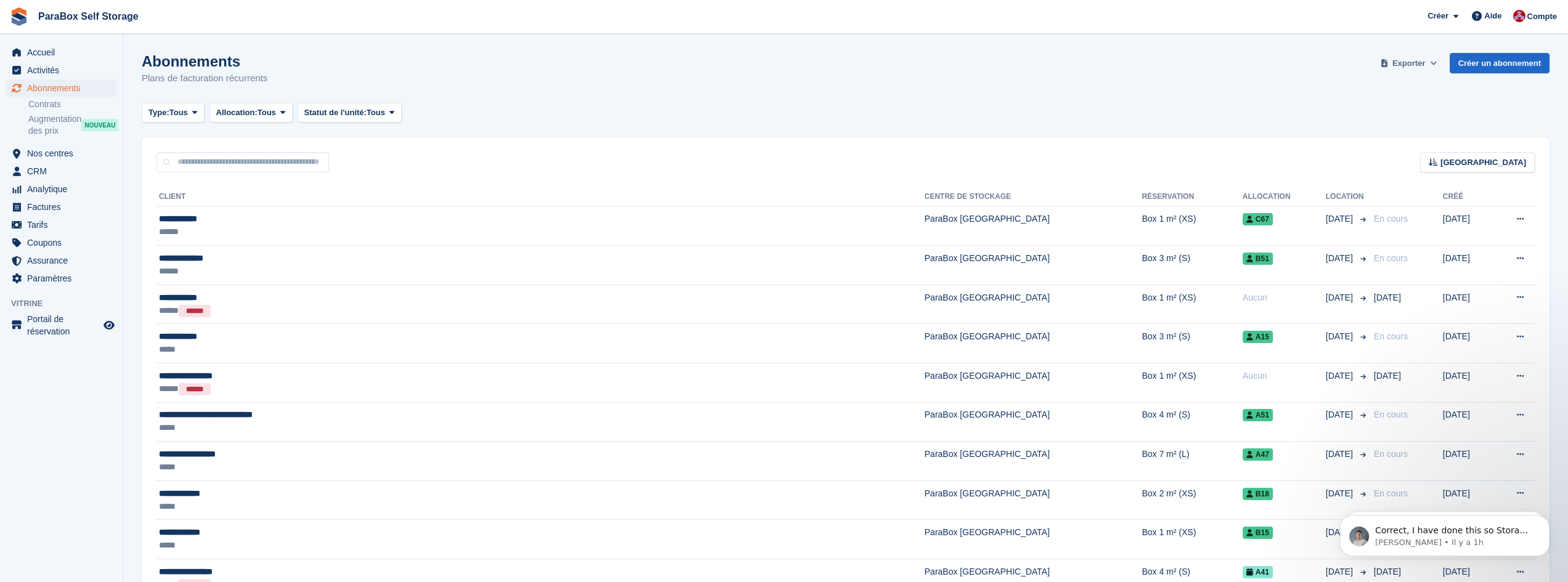
click at [1437, 63] on icon at bounding box center [1433, 63] width 7 height 8
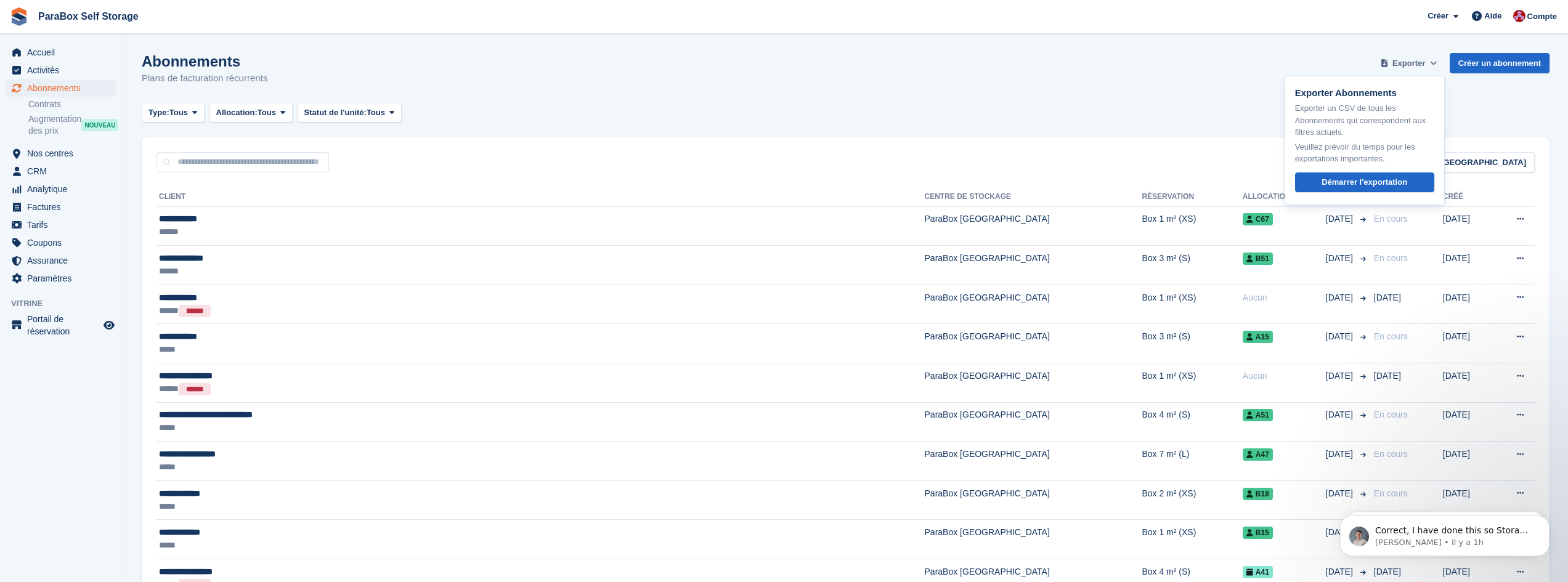
click at [1437, 63] on icon at bounding box center [1433, 63] width 7 height 8
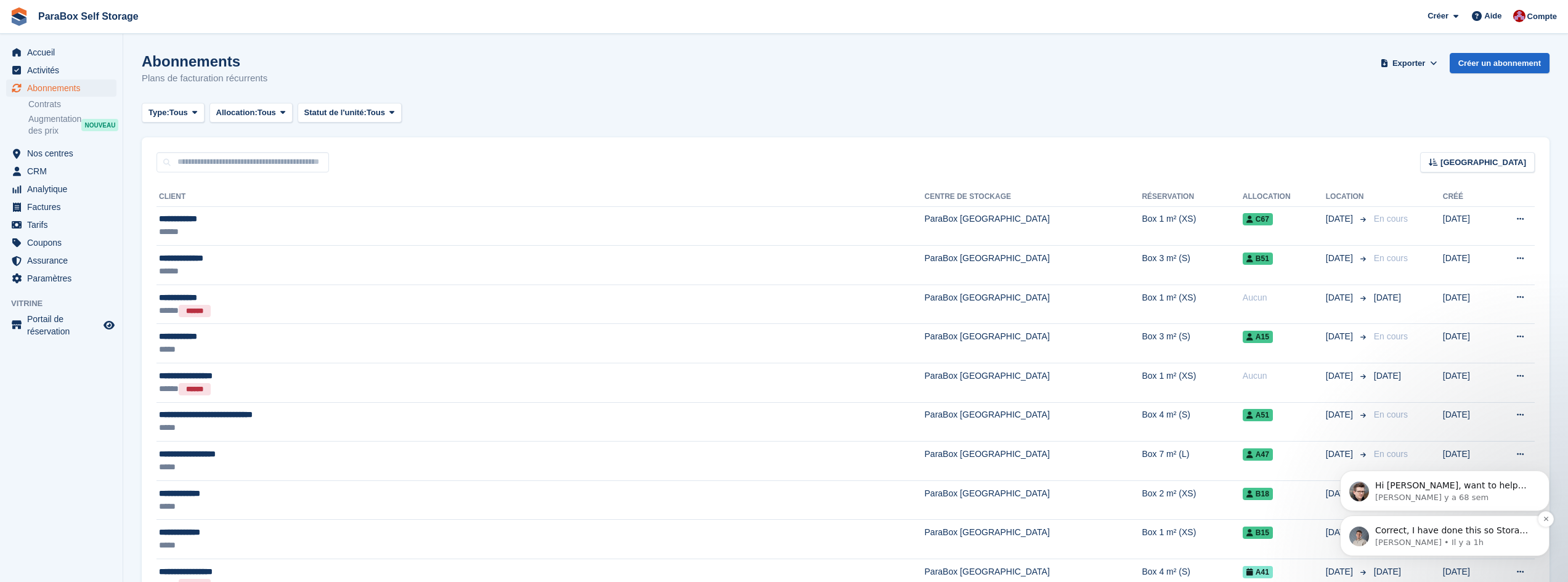
click at [1453, 549] on div "Correct, I have done this so Stora will autopopulate these fields for the custo…" at bounding box center [1445, 536] width 210 height 40
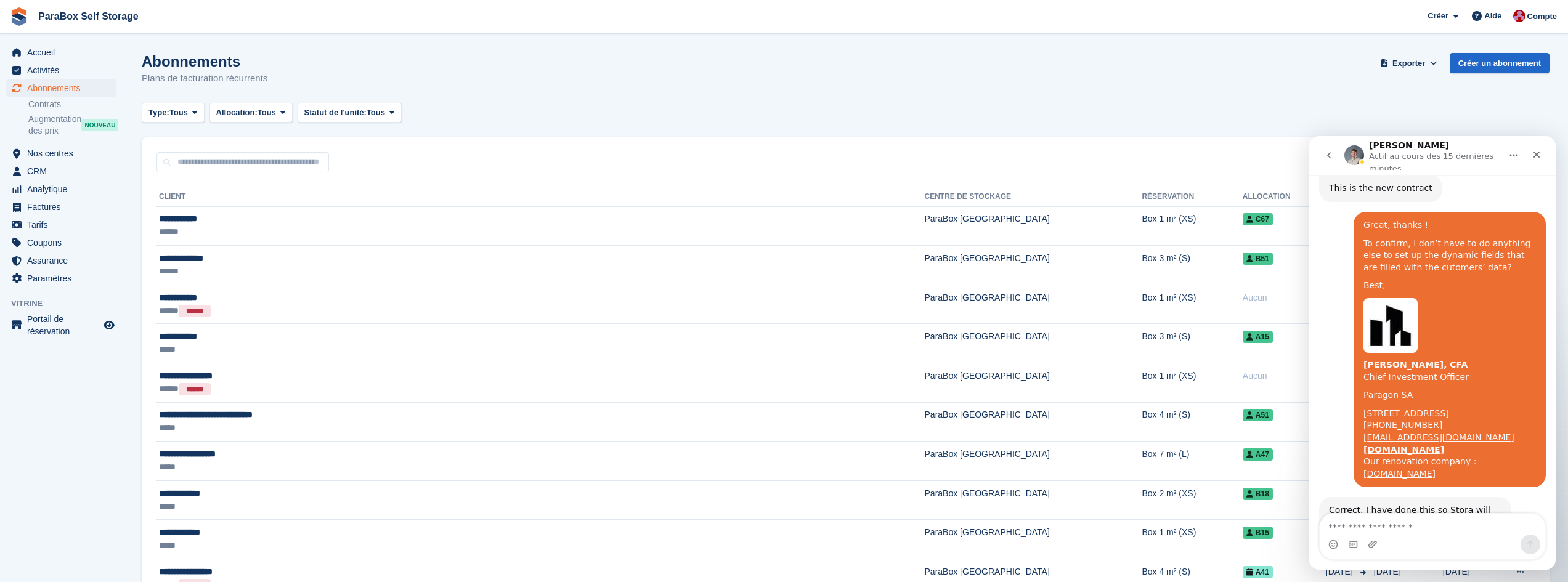
scroll to position [791, 0]
click at [1379, 526] on textarea "Envoyer un message..." at bounding box center [1432, 524] width 225 height 21
type textarea "*********"
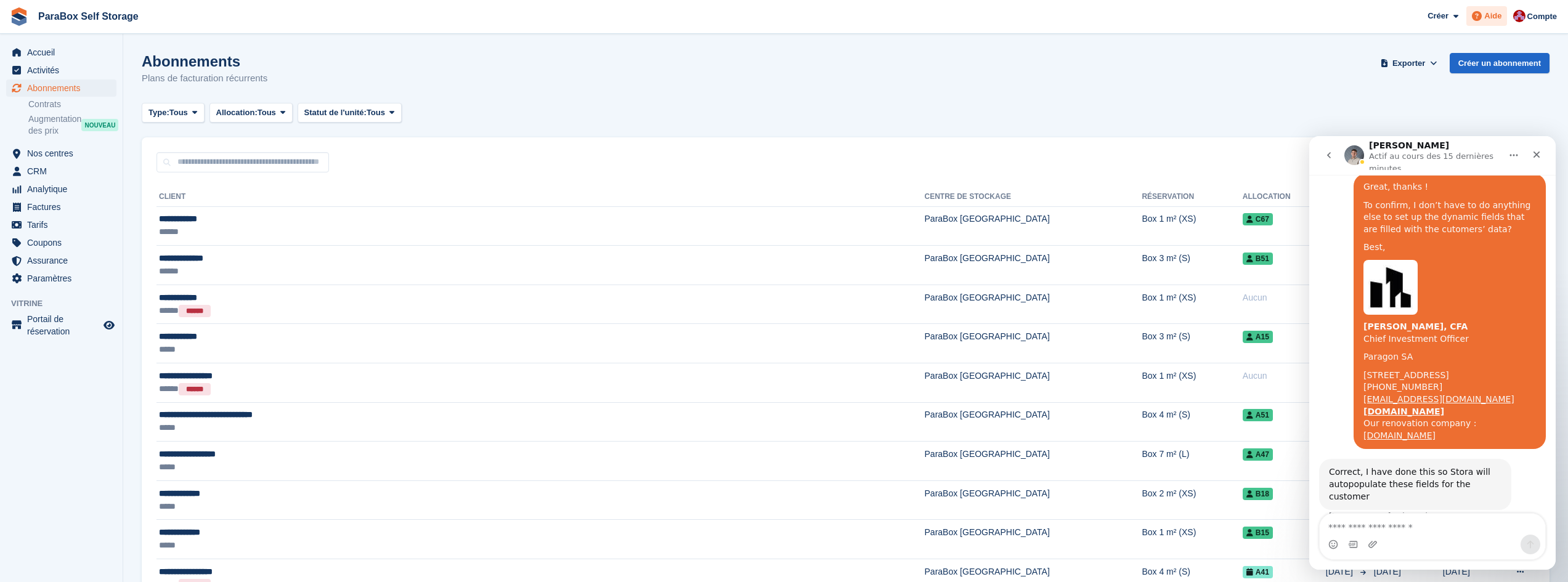
scroll to position [827, 0]
click at [1538, 156] on icon "Fermer" at bounding box center [1536, 155] width 10 height 10
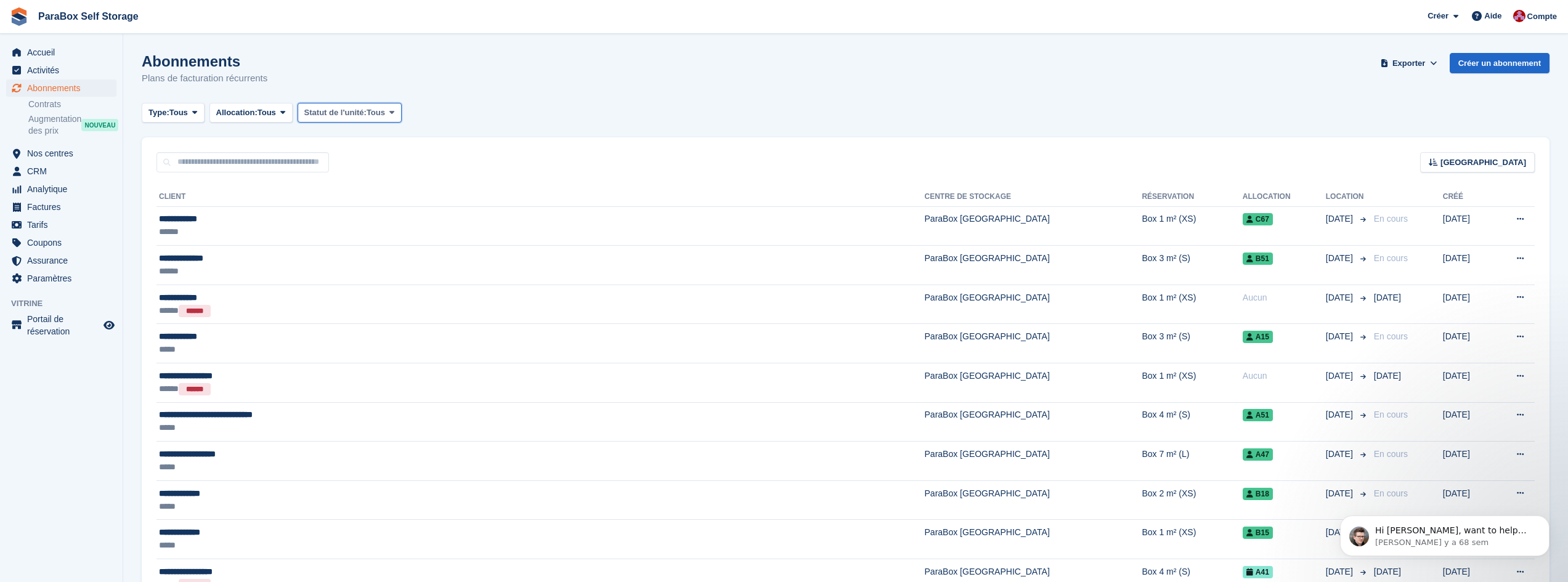
click at [359, 112] on span "Statut de l'unité:" at bounding box center [335, 113] width 62 height 13
click at [262, 112] on span "Tous" at bounding box center [266, 113] width 18 height 13
click at [168, 109] on span "Type:" at bounding box center [159, 113] width 21 height 13
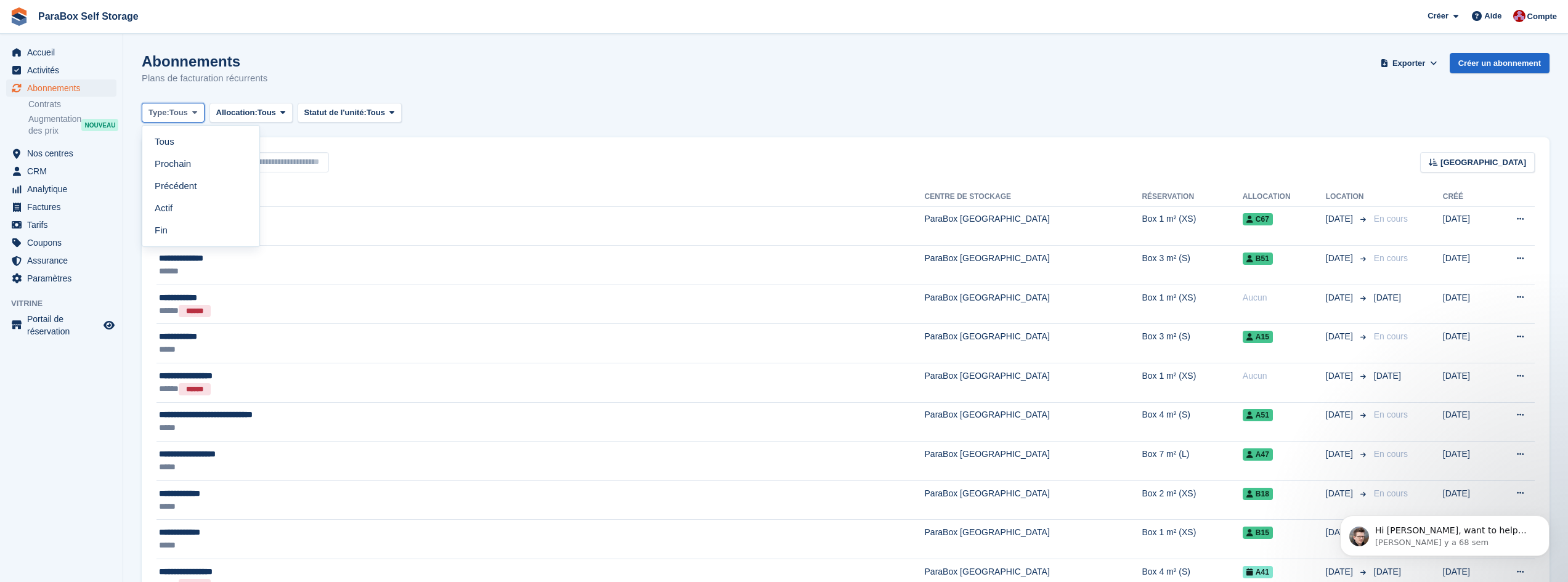
click at [168, 109] on span "Type:" at bounding box center [159, 113] width 21 height 13
click at [57, 103] on link "Contrats" at bounding box center [72, 104] width 88 height 12
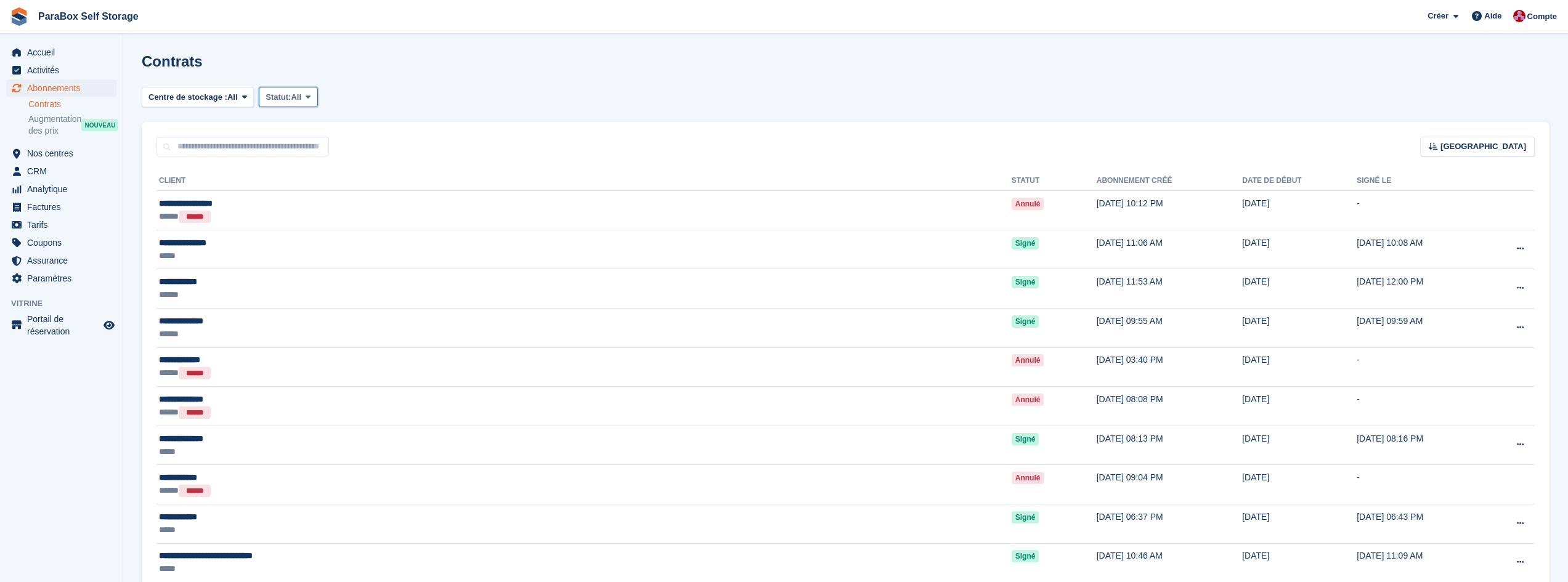
click at [273, 94] on span "Statut:" at bounding box center [278, 98] width 25 height 13
click at [277, 101] on span "Statut:" at bounding box center [278, 98] width 25 height 13
click at [276, 101] on span "Statut:" at bounding box center [278, 98] width 25 height 13
click at [222, 95] on span "Centre de stockage :" at bounding box center [187, 98] width 79 height 13
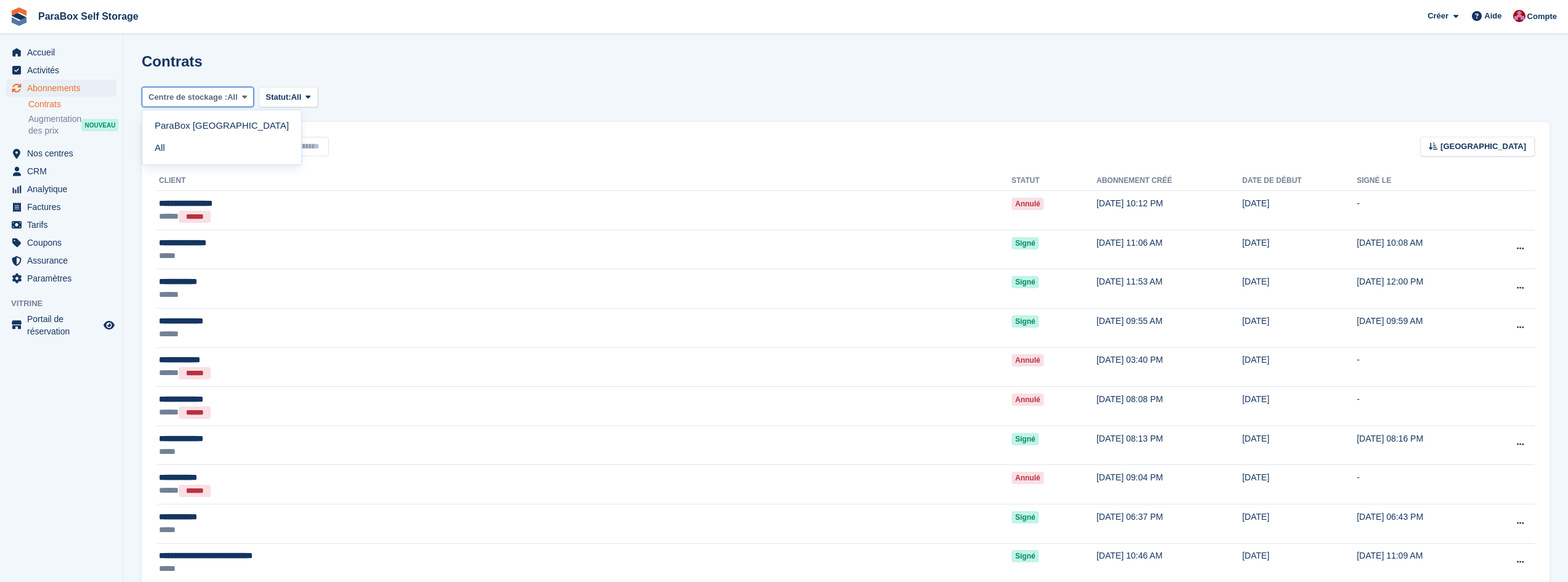
click at [222, 95] on span "Centre de stockage :" at bounding box center [187, 98] width 79 height 13
click at [296, 93] on span "All" at bounding box center [295, 98] width 10 height 13
click at [304, 147] on link "Signed" at bounding box center [318, 148] width 107 height 22
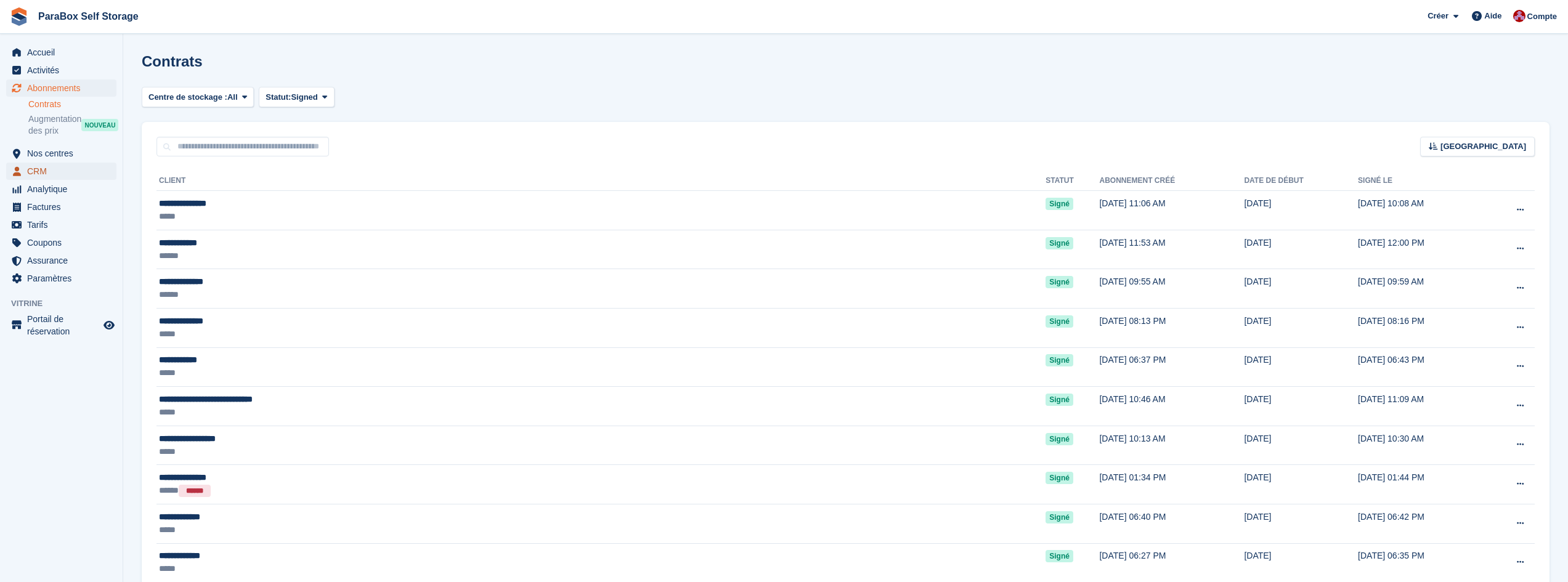
click at [42, 174] on span "CRM" at bounding box center [64, 172] width 74 height 17
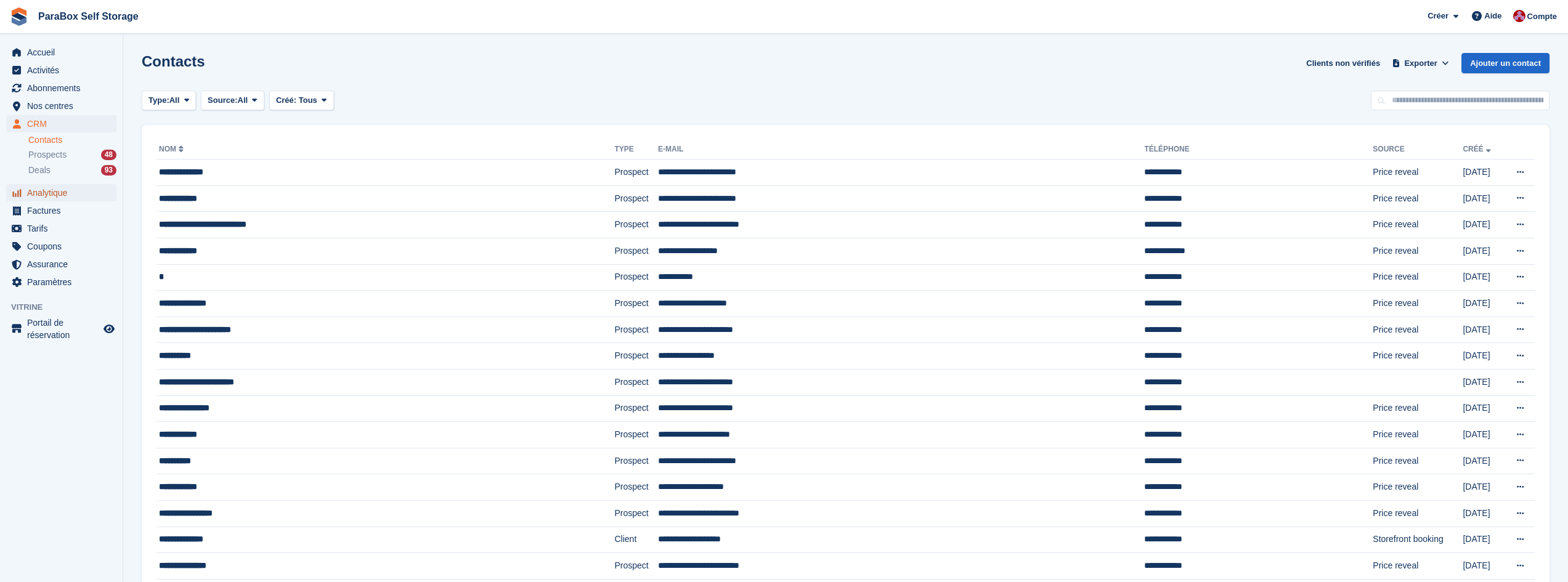
click at [49, 195] on span "Analytique" at bounding box center [64, 193] width 74 height 17
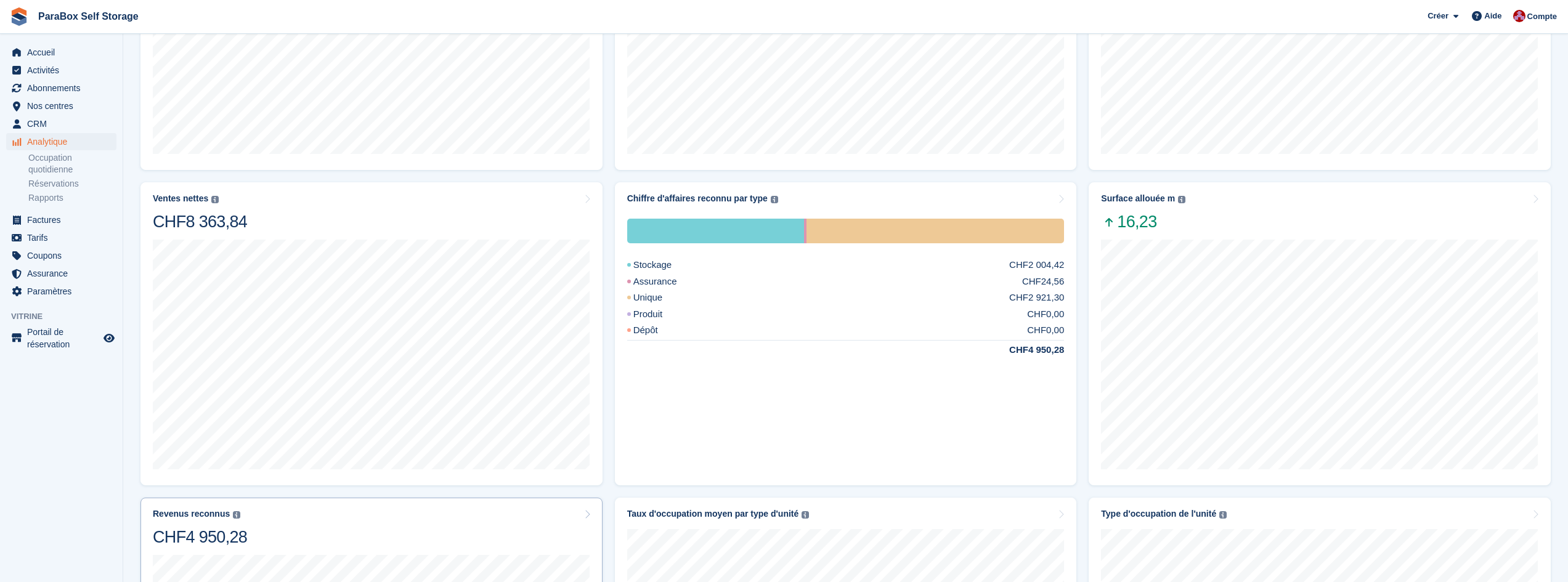
scroll to position [284, 0]
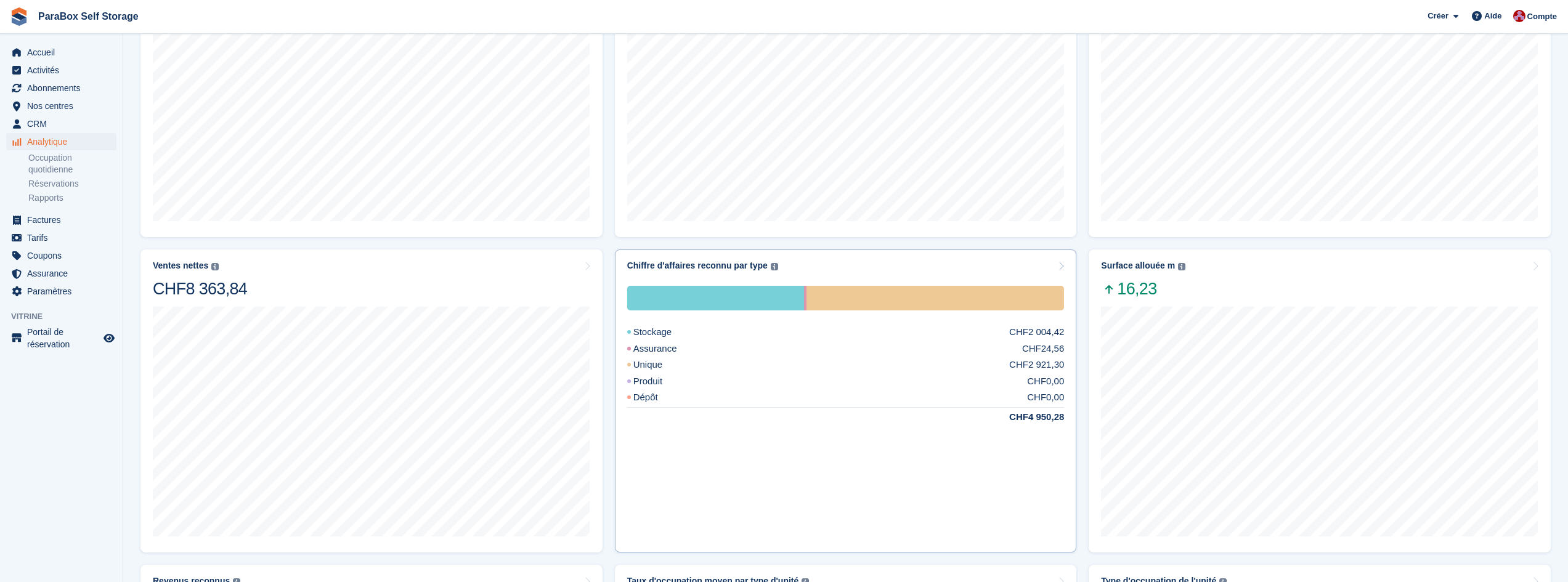
click at [1050, 346] on div "CHF24,56" at bounding box center [1042, 349] width 42 height 14
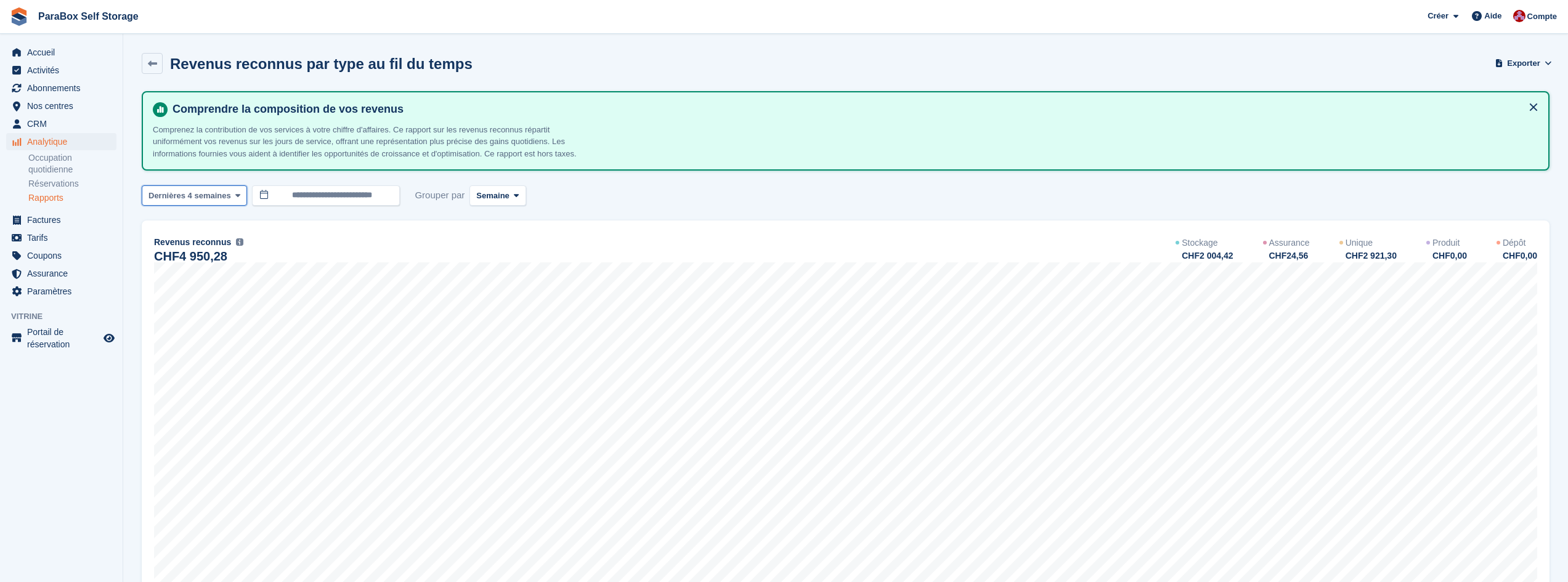
click at [224, 195] on span "Dernières 4 semaines" at bounding box center [190, 196] width 83 height 13
click at [224, 195] on span "Dernières 4 semaines" at bounding box center [190, 196] width 83 height 13
click at [491, 199] on span "Semaine" at bounding box center [492, 196] width 33 height 13
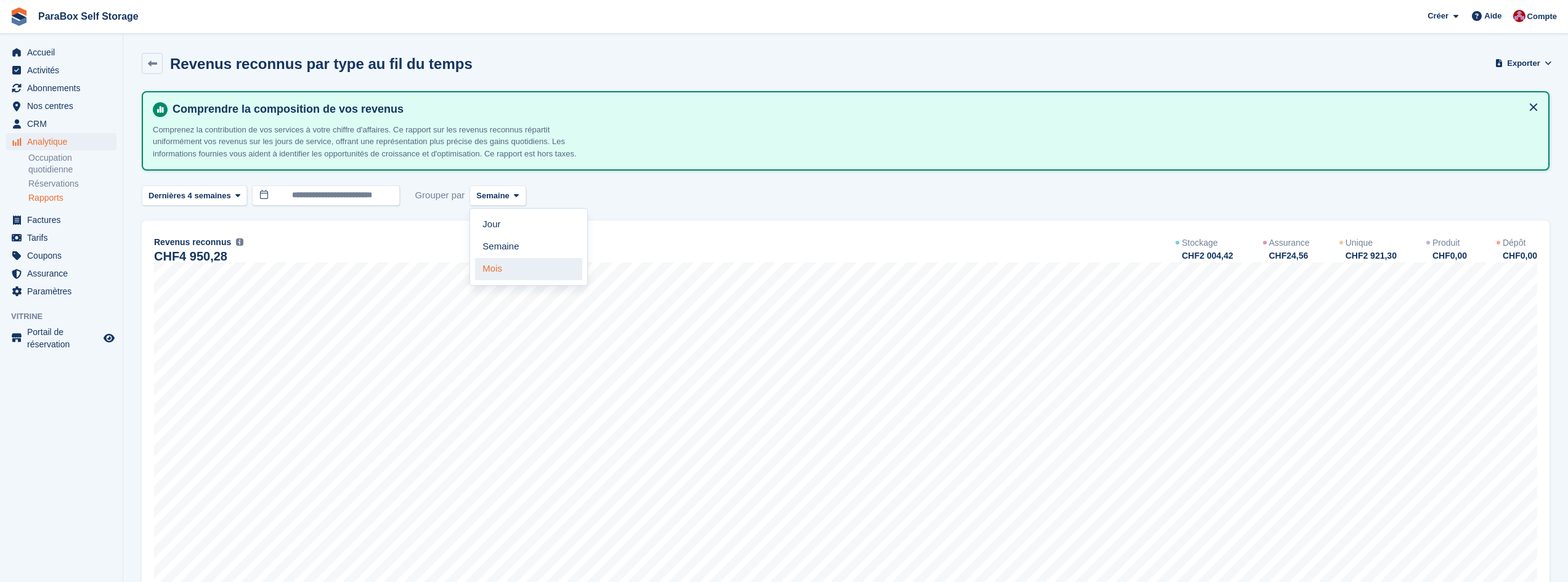
click at [489, 265] on link "Mois" at bounding box center [528, 269] width 107 height 22
click at [216, 200] on span "Dernières 4 semaines" at bounding box center [190, 196] width 83 height 13
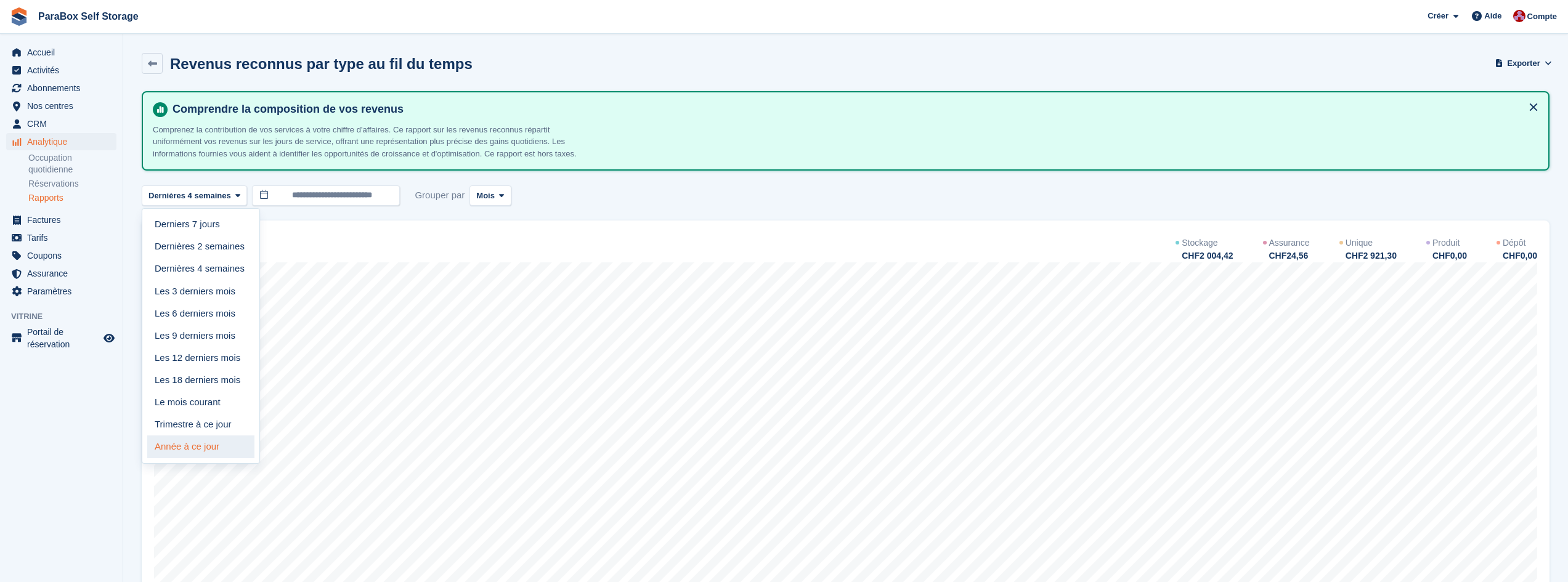
click at [214, 451] on link "Année à ce jour" at bounding box center [200, 447] width 107 height 22
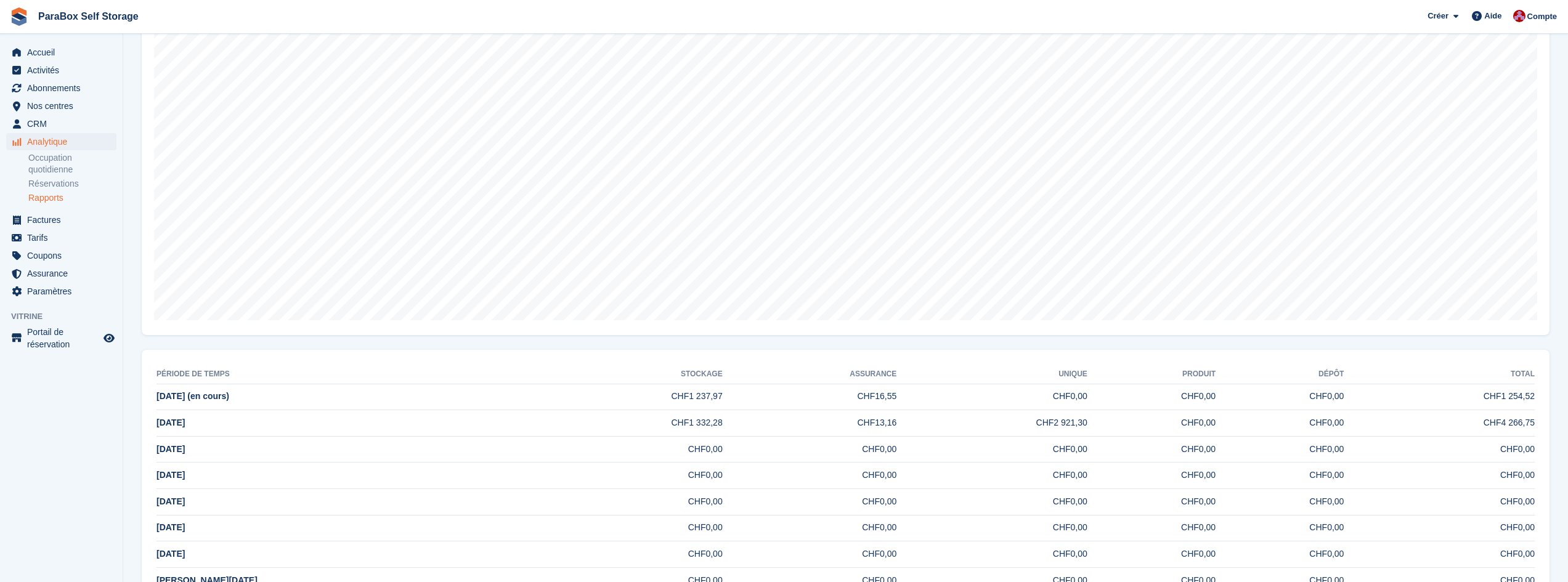
scroll to position [381, 0]
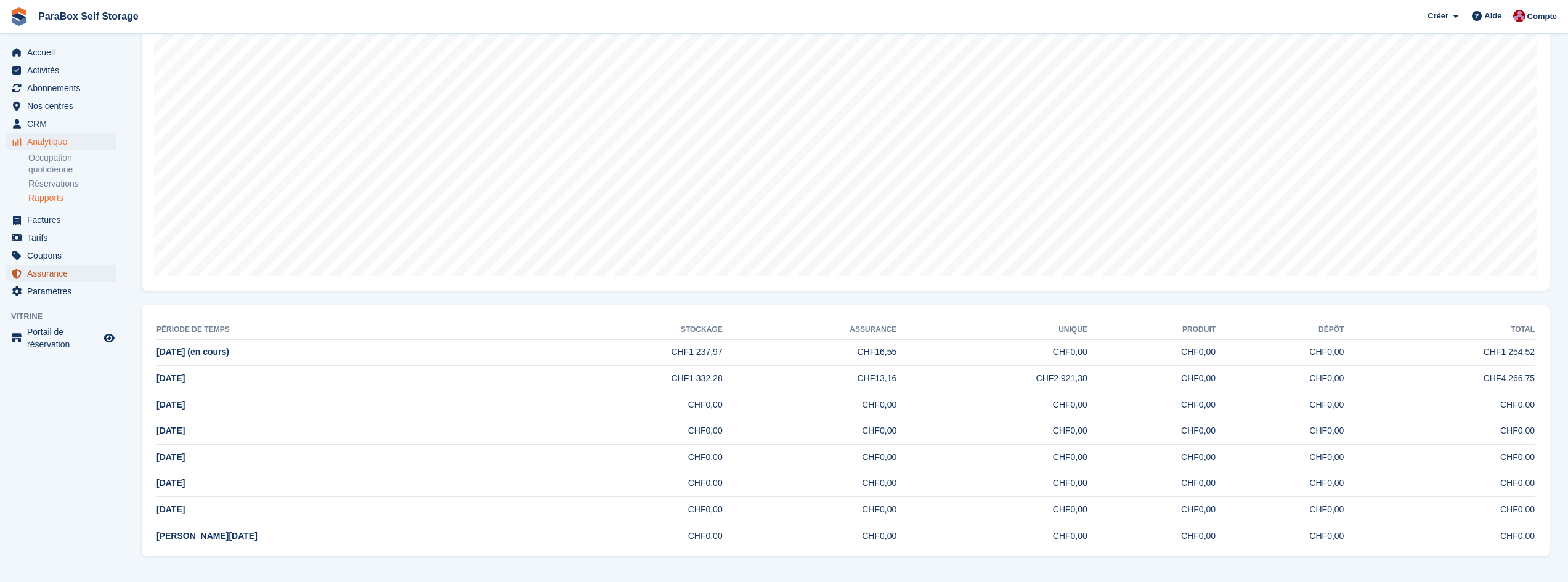
click at [54, 268] on span "Assurance" at bounding box center [64, 274] width 74 height 17
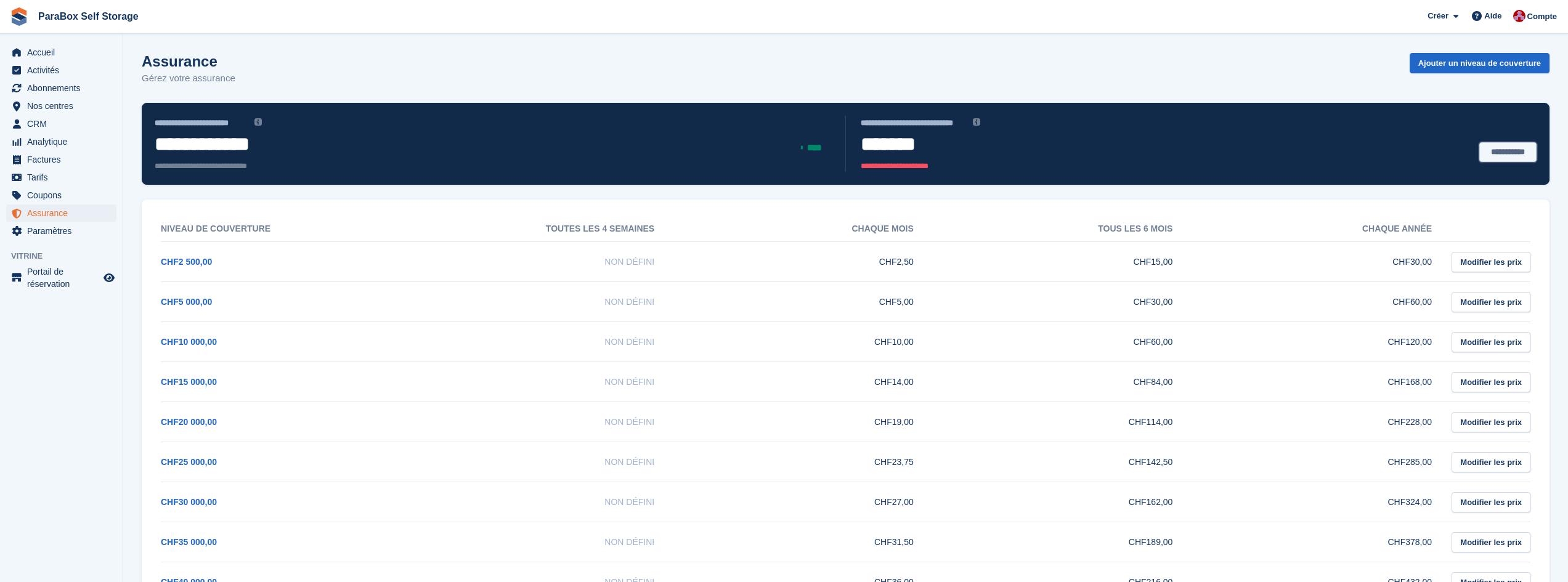
click at [1503, 156] on link "**********" at bounding box center [1508, 152] width 57 height 21
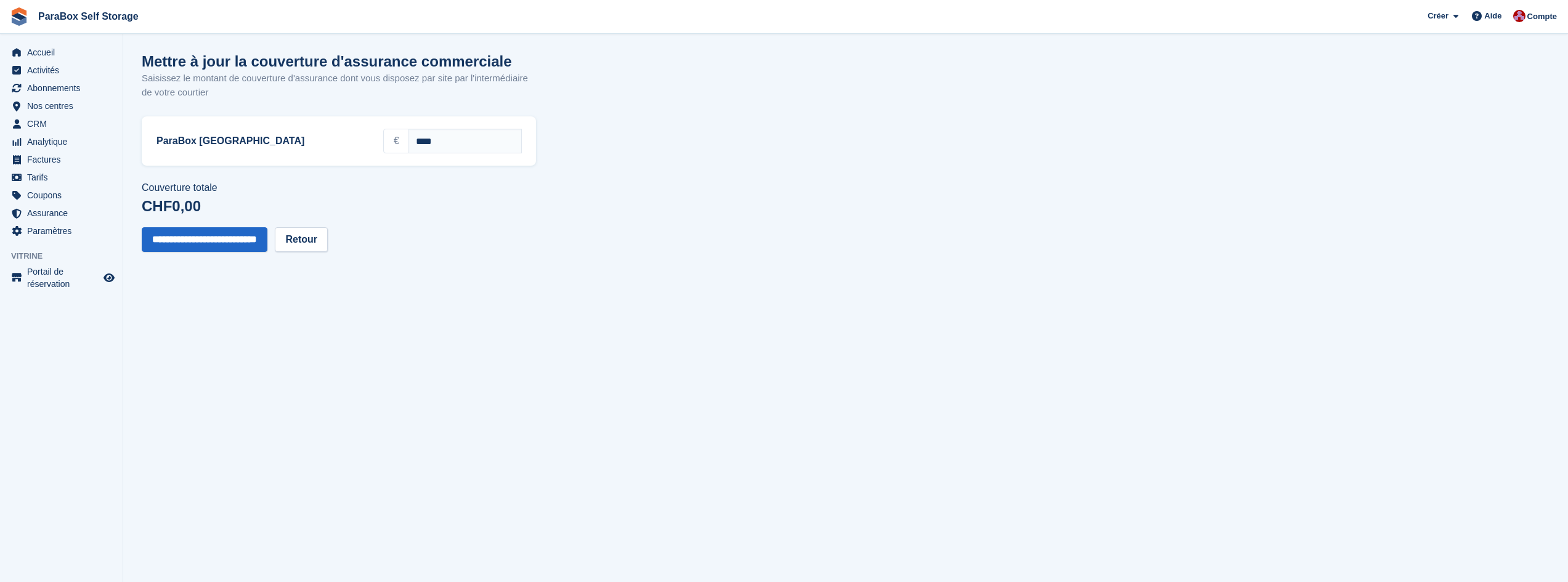
click at [395, 145] on p "€" at bounding box center [396, 141] width 26 height 25
click at [383, 145] on p "€" at bounding box center [396, 141] width 26 height 25
drag, startPoint x: 409, startPoint y: 141, endPoint x: 398, endPoint y: 142, distance: 11.0
click at [408, 142] on input "****" at bounding box center [464, 141] width 114 height 25
click at [416, 141] on input "**********" at bounding box center [464, 141] width 114 height 25
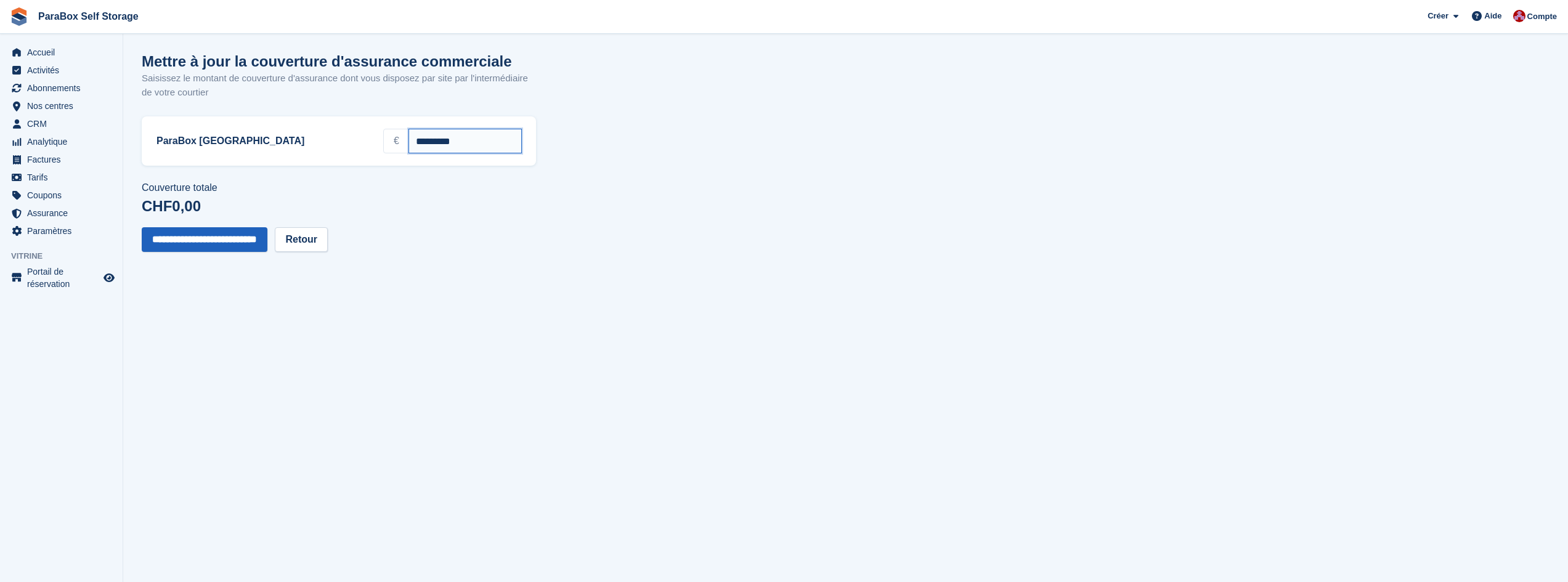
type input "*********"
click at [246, 244] on input "**********" at bounding box center [204, 239] width 125 height 25
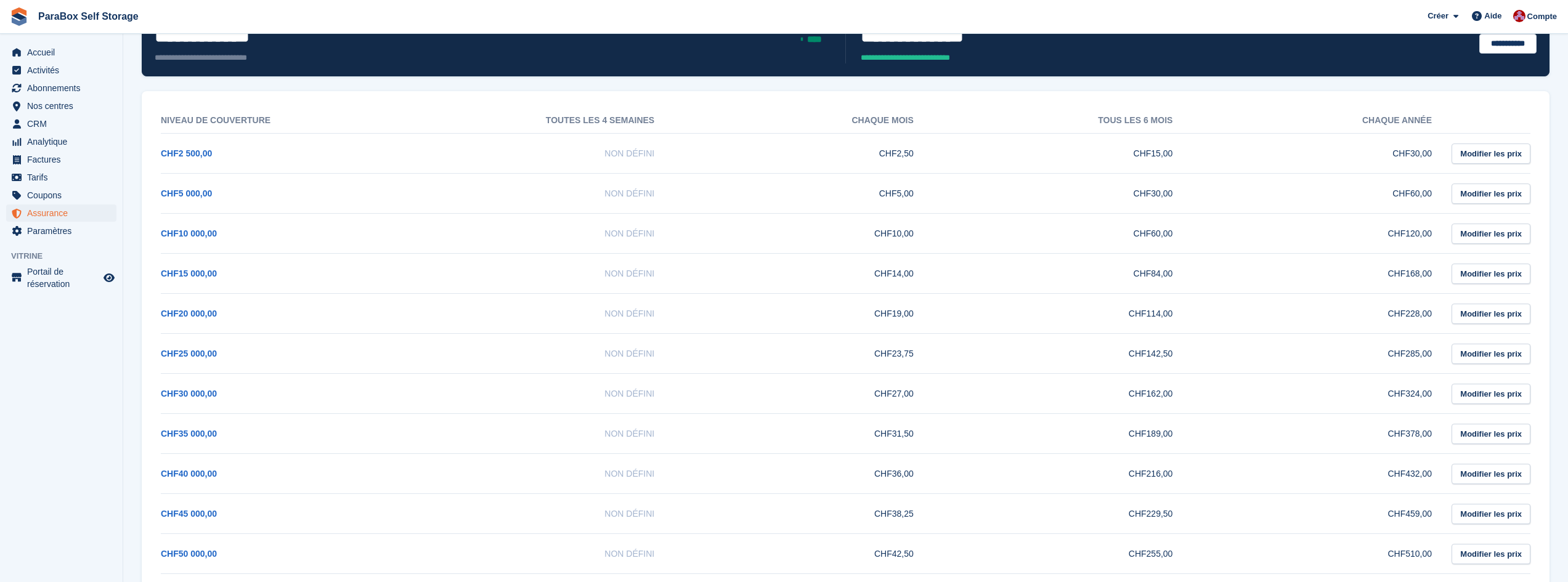
scroll to position [23, 0]
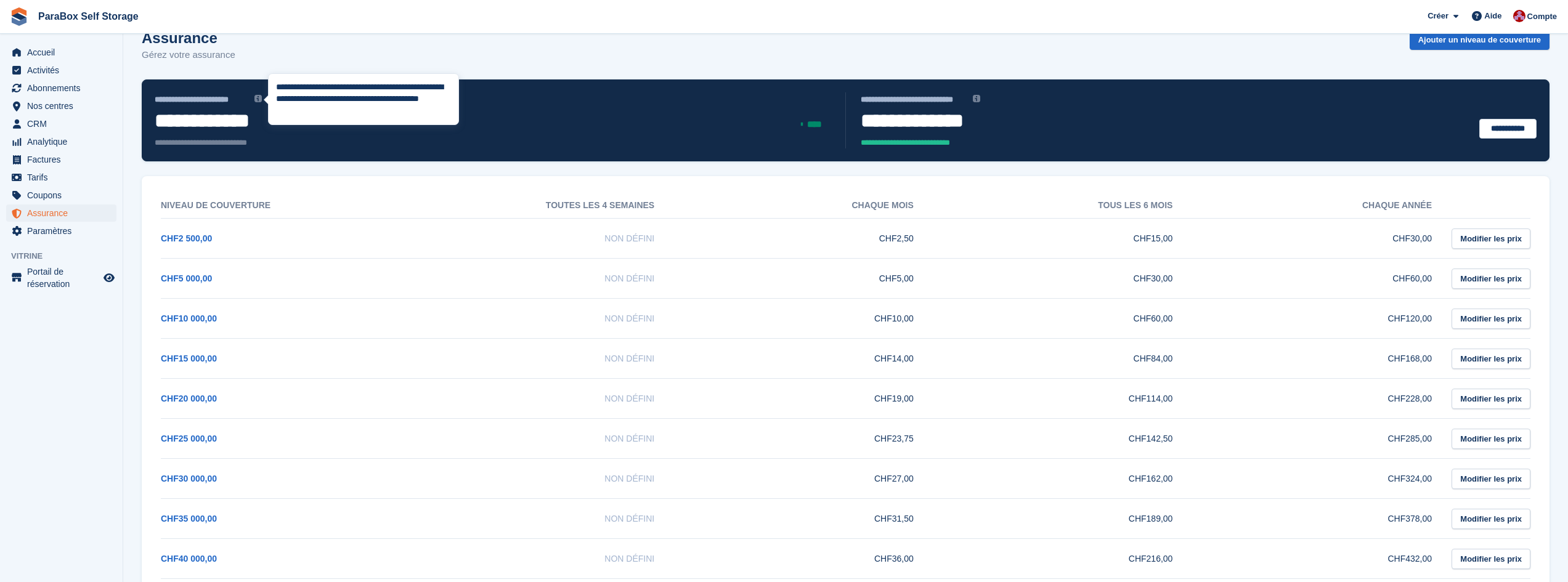
click at [259, 100] on img at bounding box center [257, 98] width 7 height 7
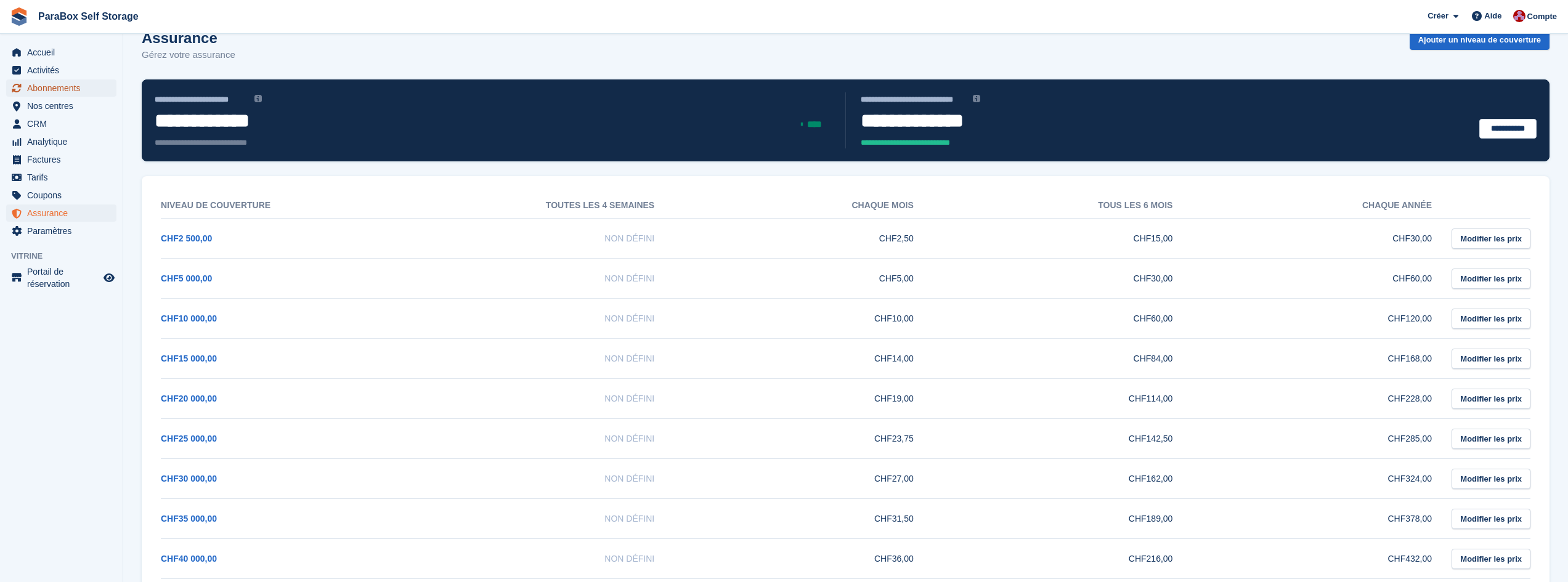
click at [64, 90] on span "Abonnements" at bounding box center [64, 88] width 74 height 17
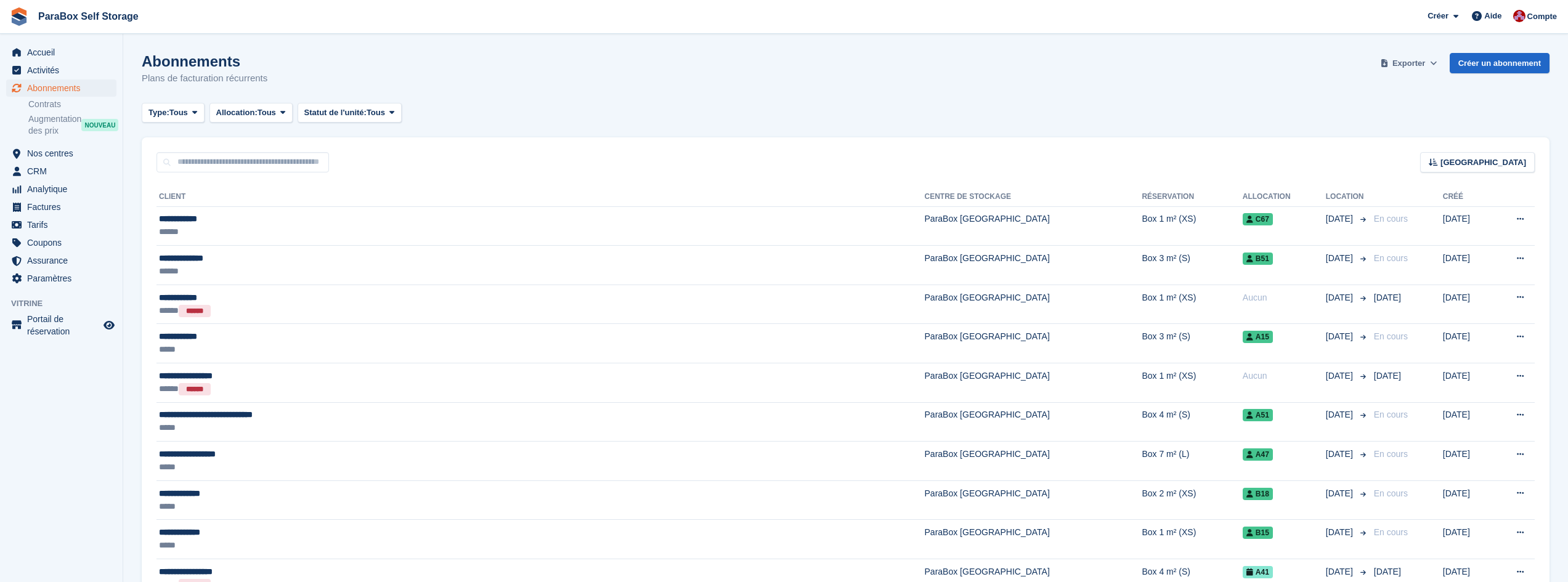
click at [1420, 62] on span "Exporter" at bounding box center [1408, 64] width 33 height 13
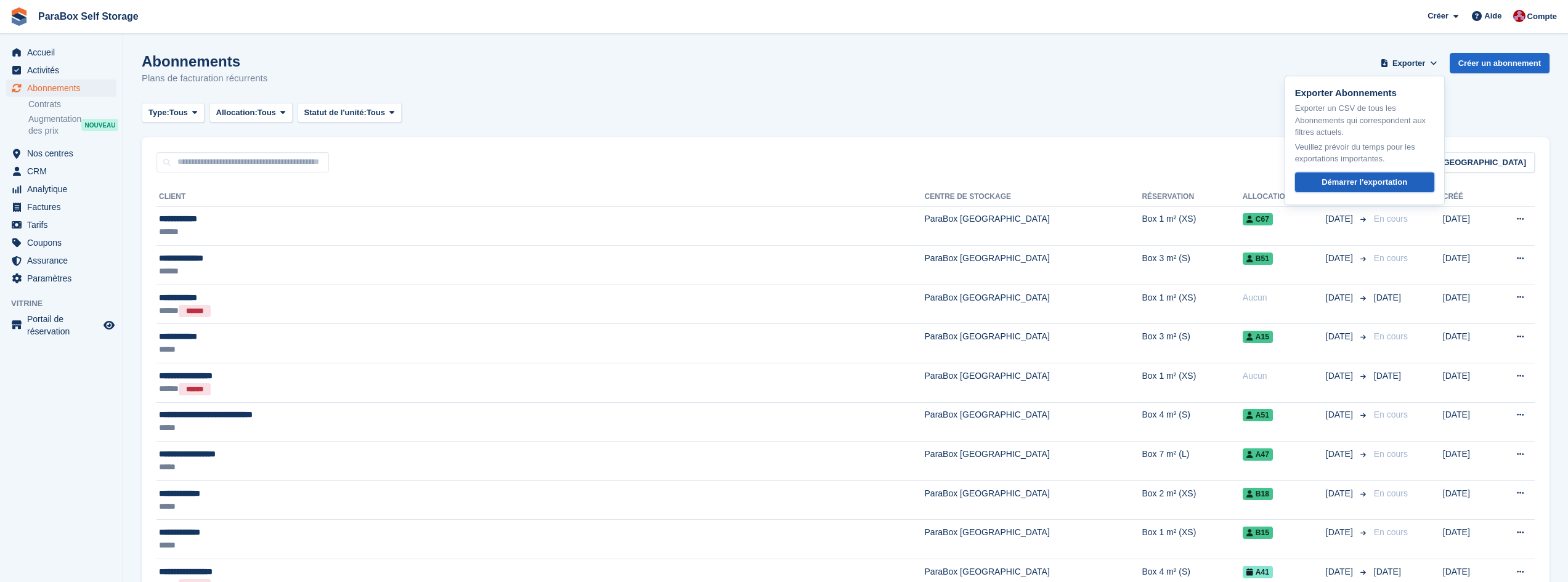
click at [1335, 187] on div "Démarrer l'exportation" at bounding box center [1365, 183] width 86 height 13
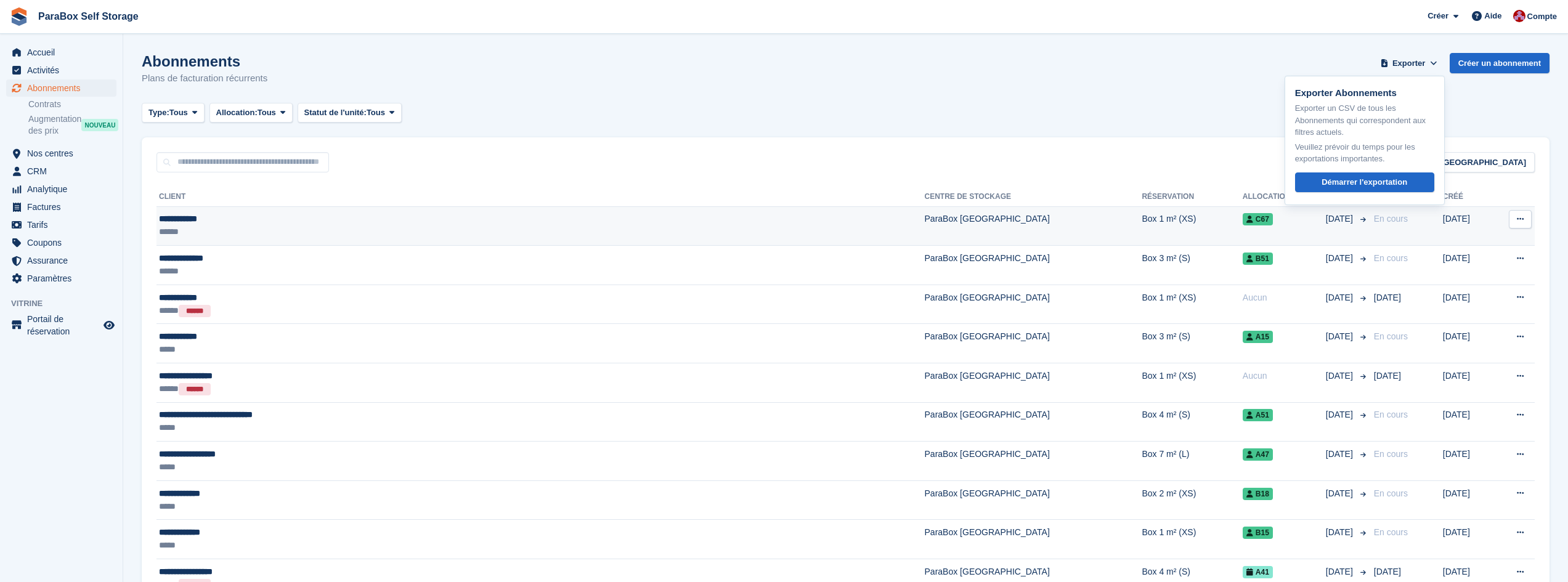
click at [216, 227] on div "******" at bounding box center [379, 232] width 440 height 13
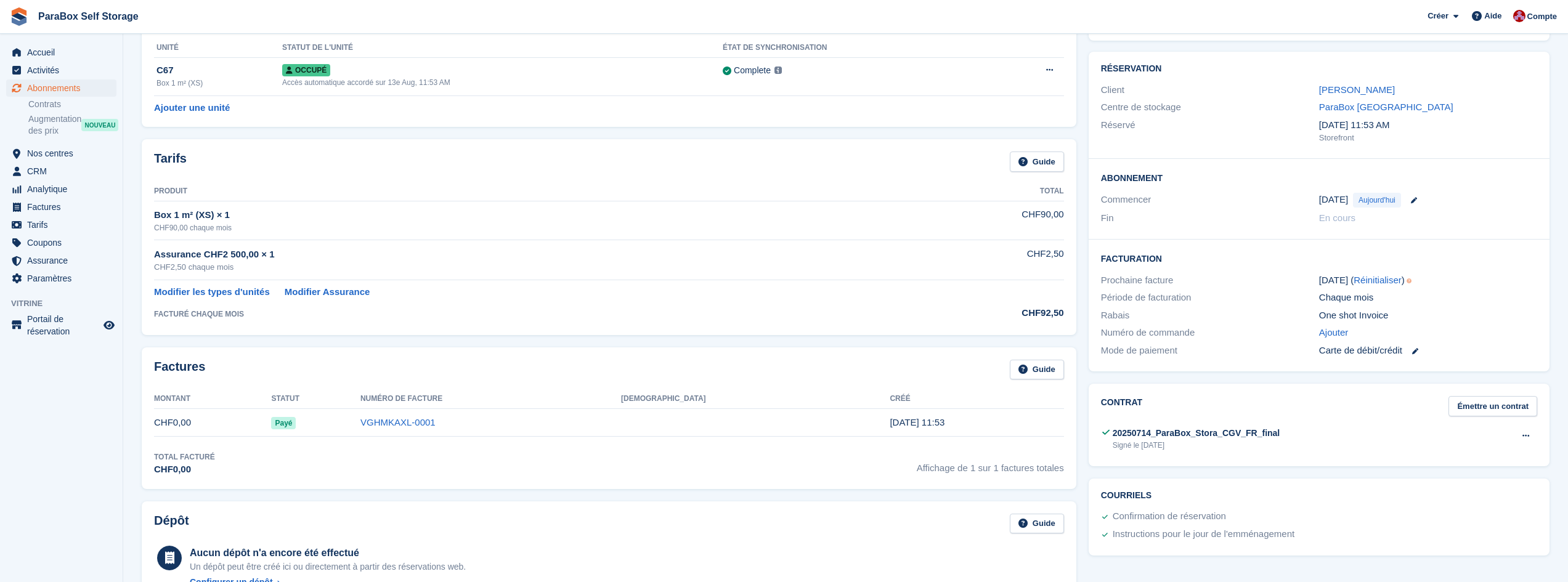
scroll to position [123, 0]
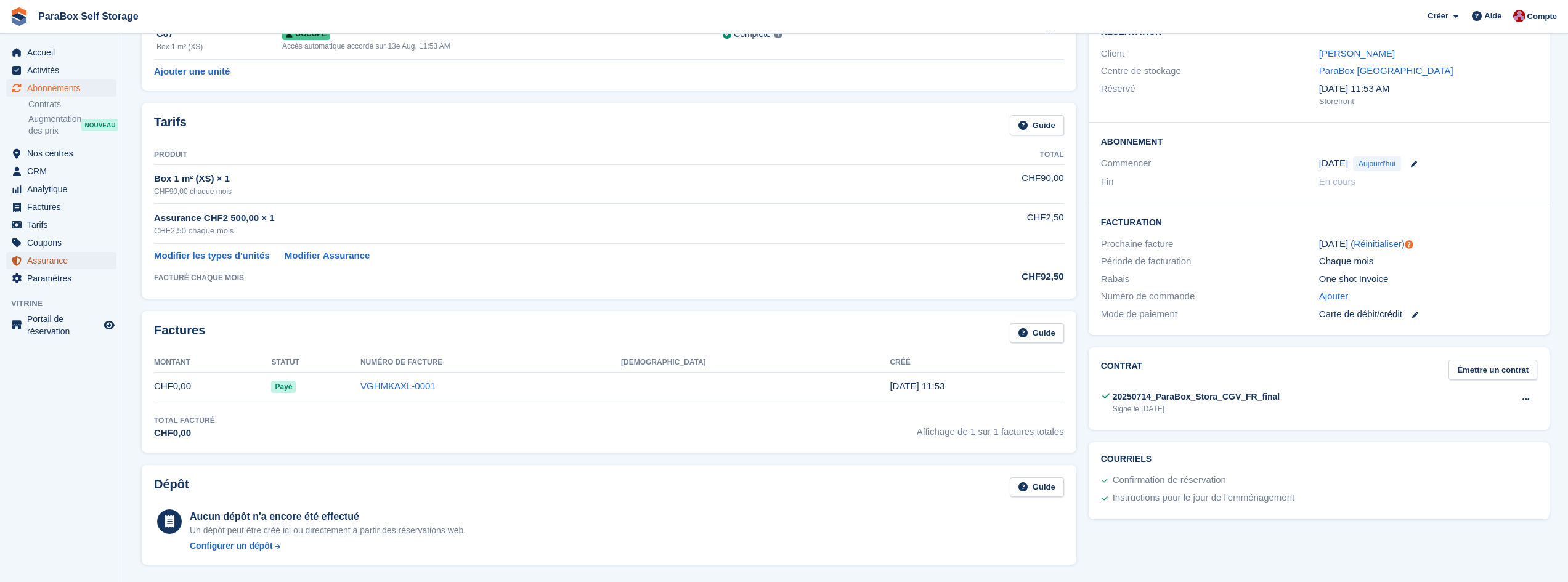
click at [41, 260] on span "Assurance" at bounding box center [64, 260] width 74 height 17
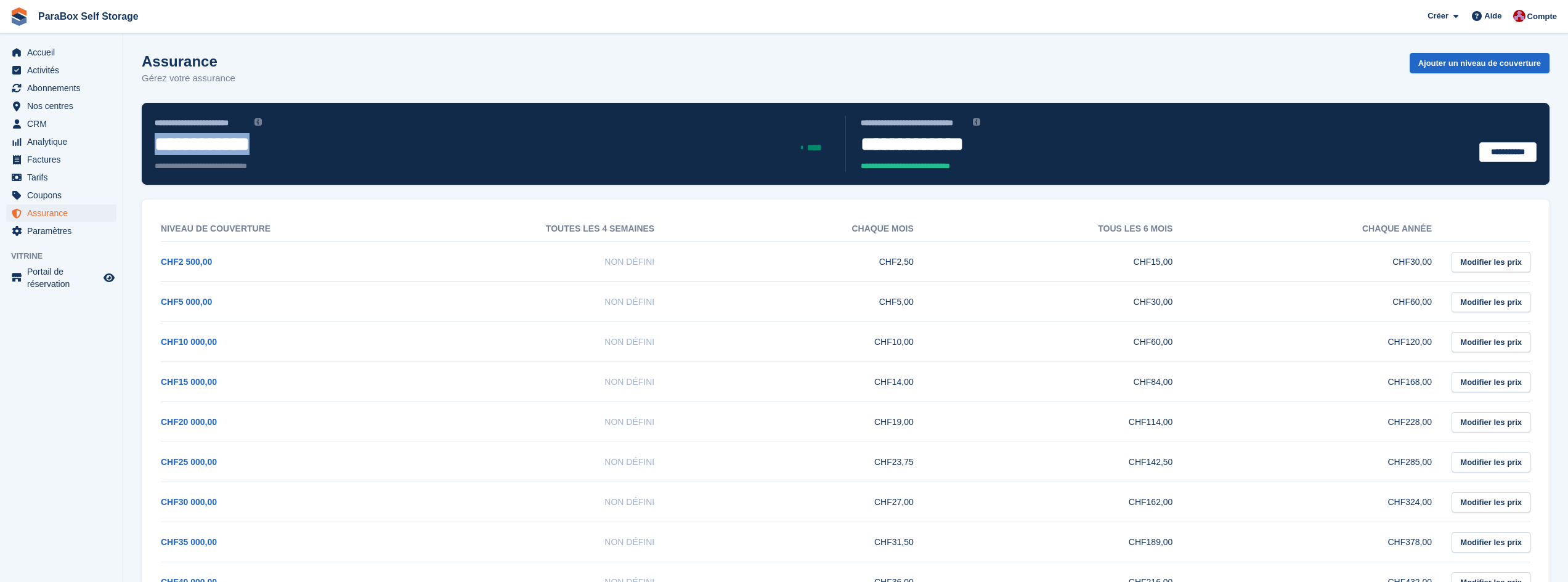
drag, startPoint x: 298, startPoint y: 145, endPoint x: 156, endPoint y: 148, distance: 142.0
click at [156, 148] on span "**********" at bounding box center [320, 145] width 330 height 22
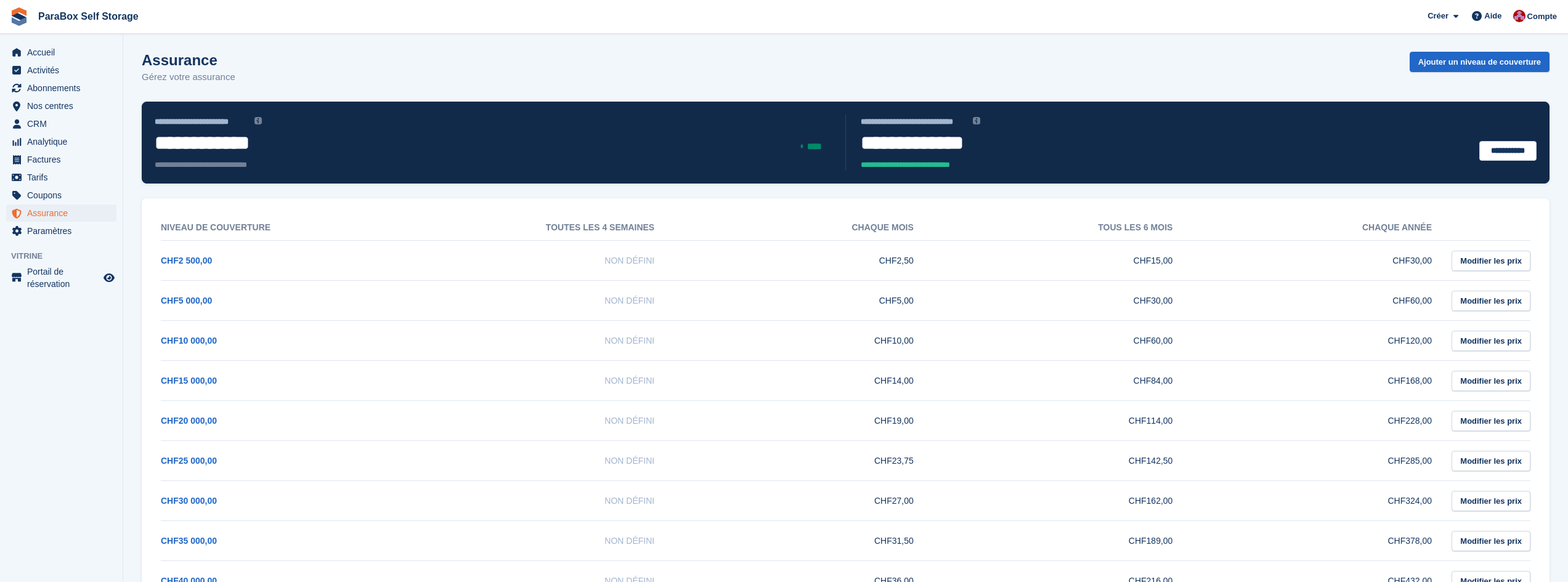
scroll to position [62, 0]
